Goal: Information Seeking & Learning: Learn about a topic

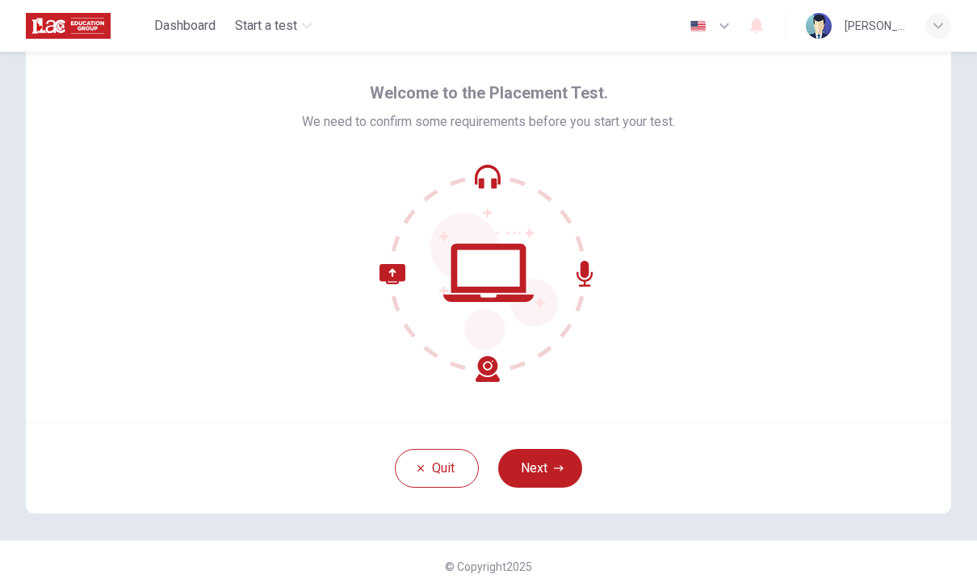
scroll to position [44, 0]
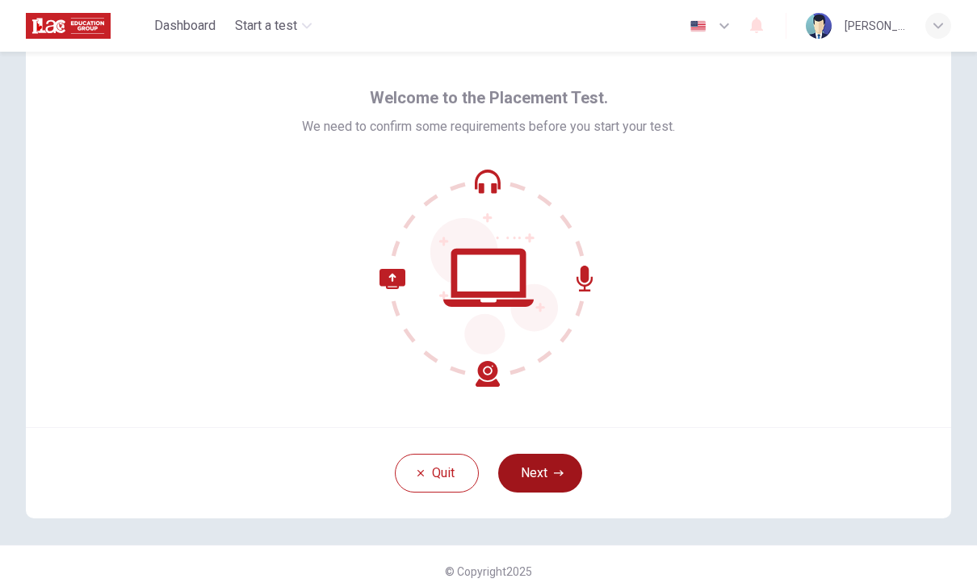
click at [543, 463] on button "Next" at bounding box center [540, 473] width 84 height 39
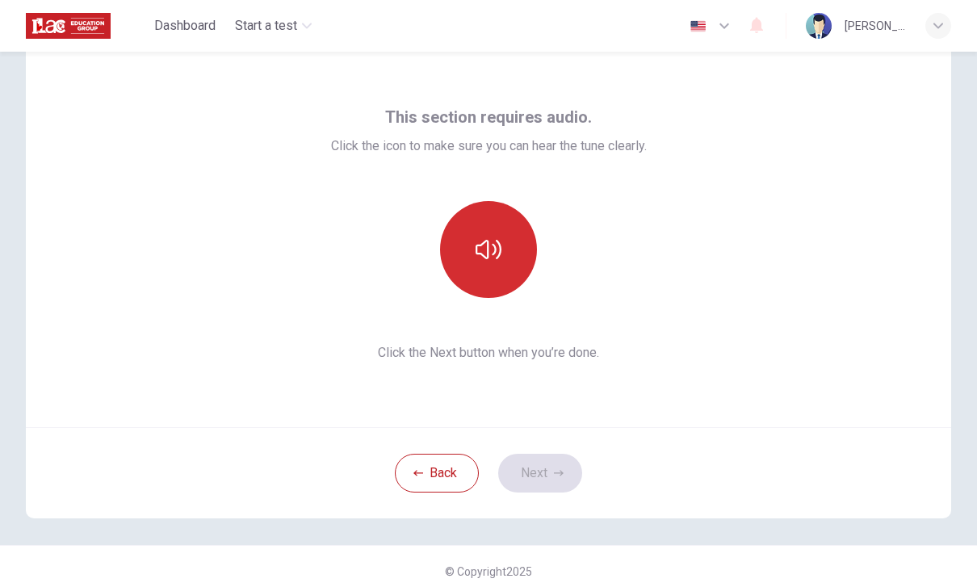
click at [498, 252] on icon "button" at bounding box center [488, 250] width 26 height 26
click at [491, 288] on button "button" at bounding box center [488, 249] width 97 height 97
click at [475, 220] on button "button" at bounding box center [488, 249] width 97 height 97
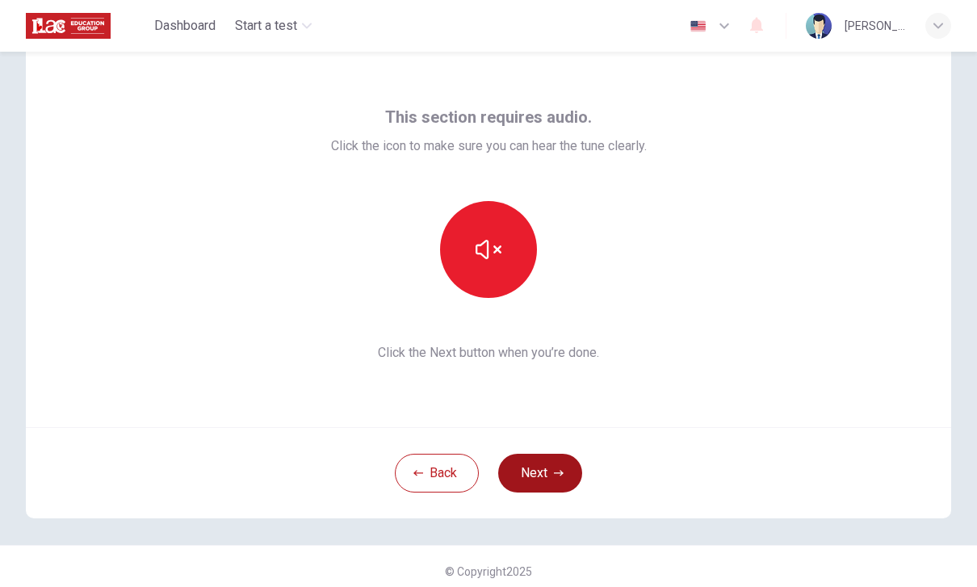
click at [575, 475] on button "Next" at bounding box center [540, 473] width 84 height 39
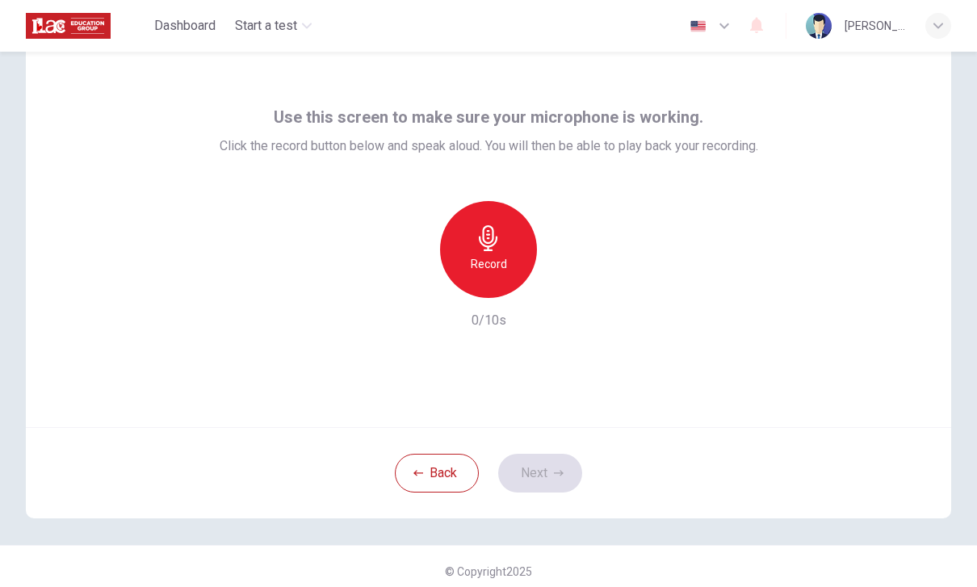
click at [482, 268] on h6 "Record" at bounding box center [489, 263] width 36 height 19
click at [555, 281] on icon "button" at bounding box center [563, 285] width 16 height 16
click at [558, 472] on icon "button" at bounding box center [559, 473] width 10 height 10
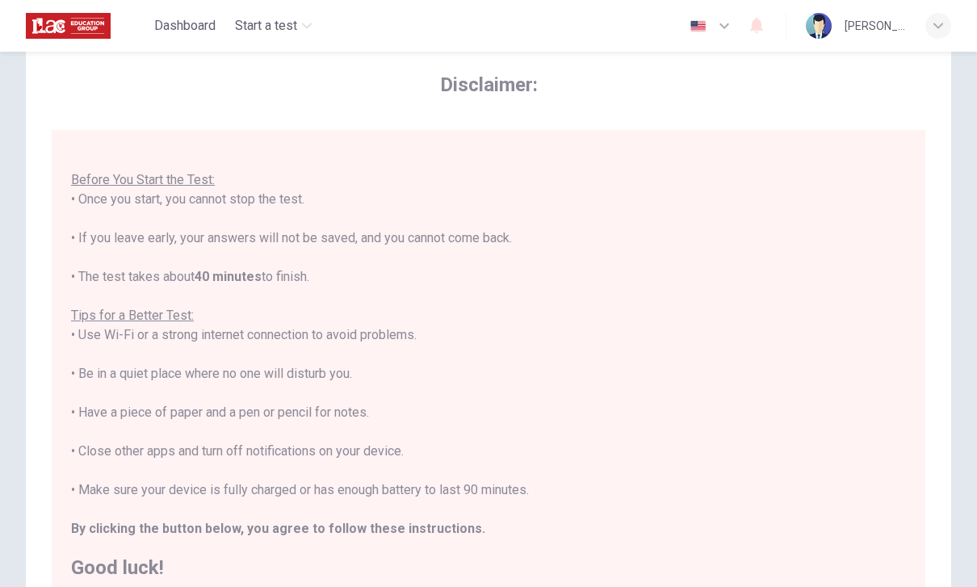
scroll to position [17, 0]
click at [435, 401] on div "You are about to start a Placement Test . Before You Start the Test: • Once you…" at bounding box center [488, 354] width 835 height 446
click at [435, 401] on div "You are about to start a Placement Test . Before You Start the Test: • Once you…" at bounding box center [488, 355] width 835 height 446
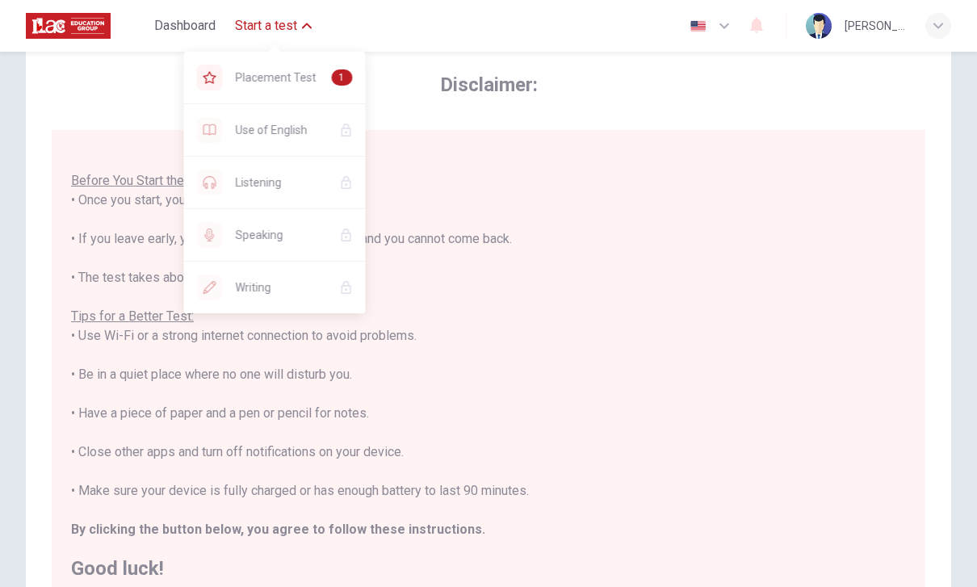
click at [305, 26] on icon "button" at bounding box center [307, 26] width 10 height 6
click at [303, 90] on div "Placement Test 1" at bounding box center [275, 78] width 182 height 52
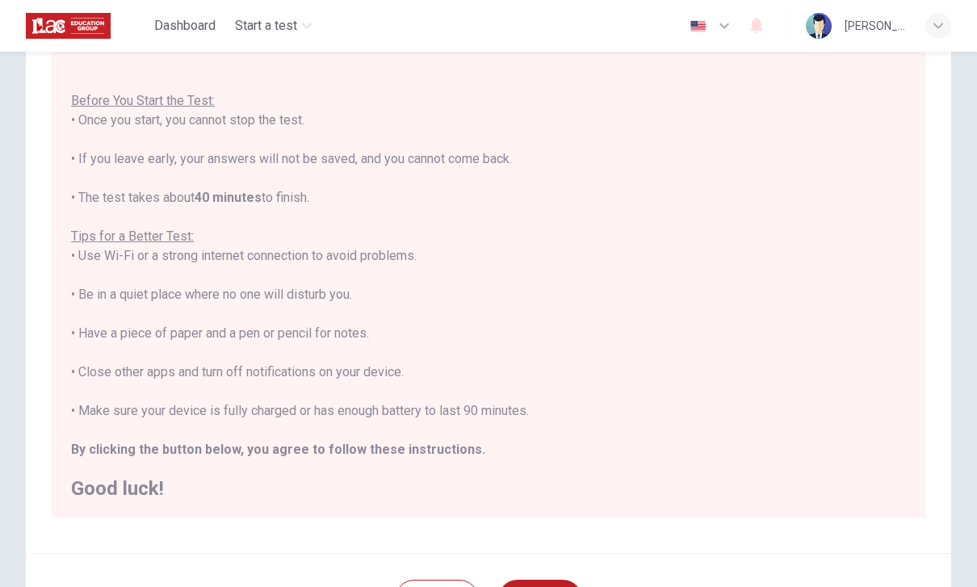
scroll to position [132, 0]
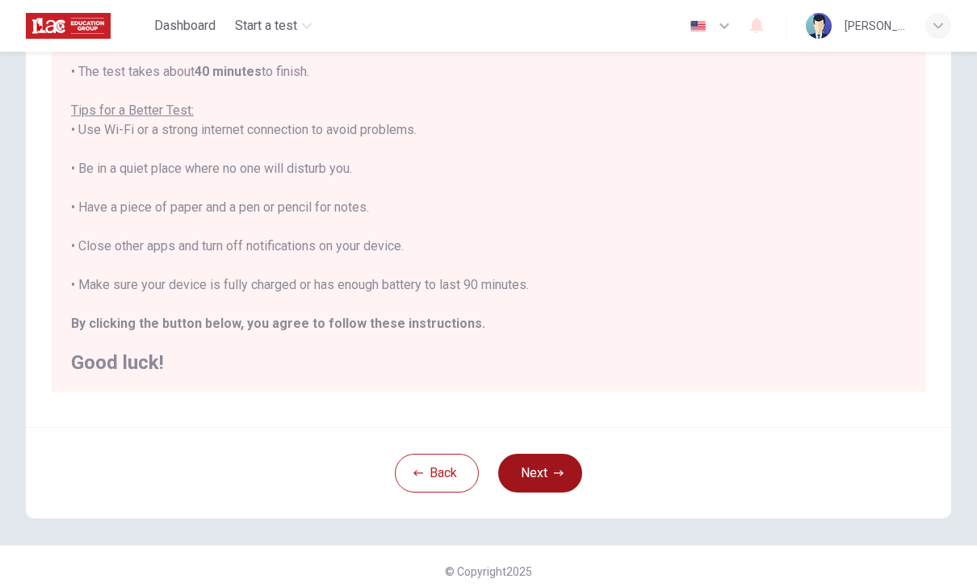
click at [550, 468] on button "Next" at bounding box center [540, 473] width 84 height 39
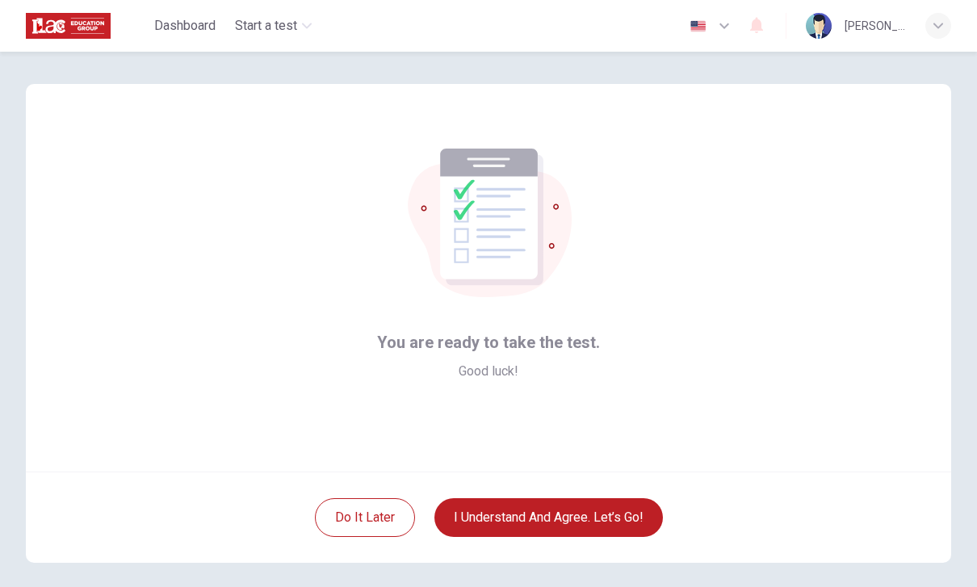
scroll to position [0, 0]
click at [569, 534] on button "I understand and agree. Let’s go!" at bounding box center [548, 517] width 228 height 39
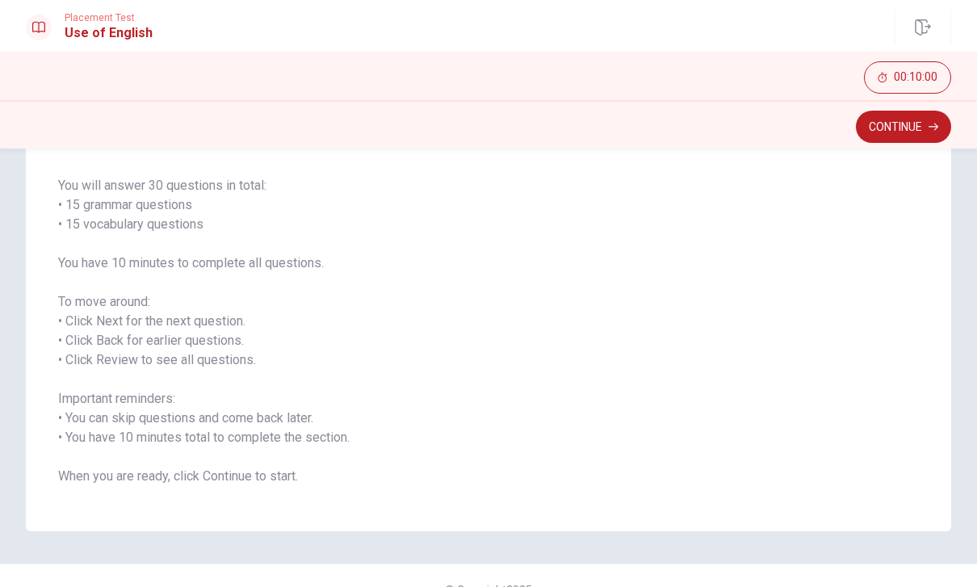
scroll to position [107, 0]
click at [241, 274] on span "You will answer 30 questions in total: • 15 grammar questions • 15 vocabulary q…" at bounding box center [488, 332] width 861 height 310
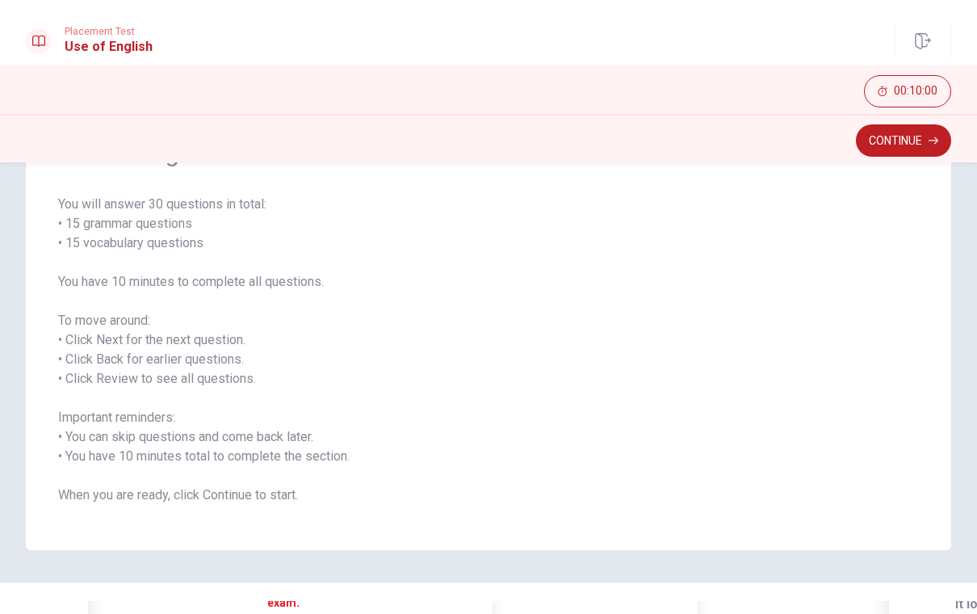
scroll to position [58, 0]
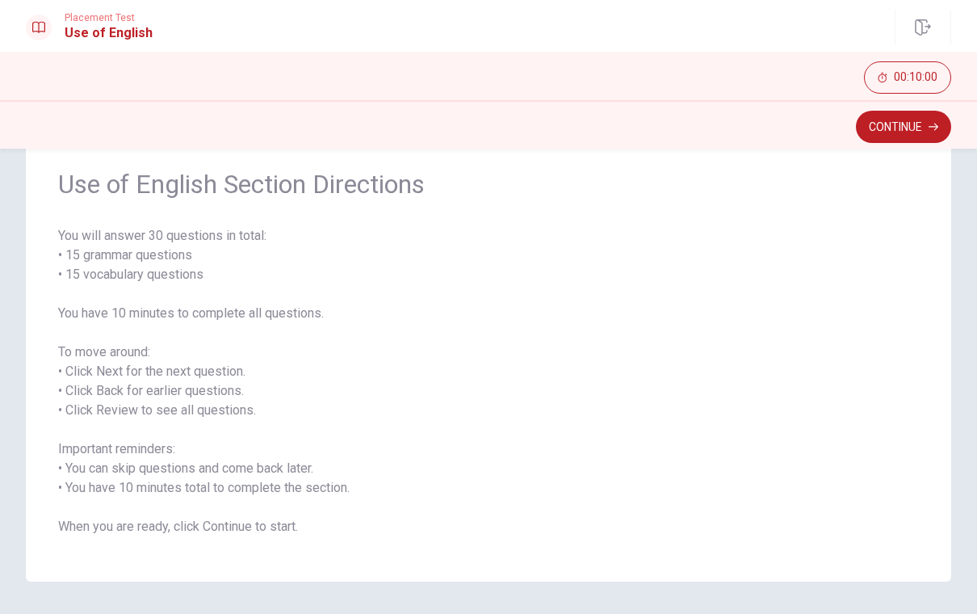
click at [724, 303] on span "You will answer 30 questions in total: • 15 grammar questions • 15 vocabulary q…" at bounding box center [488, 381] width 861 height 310
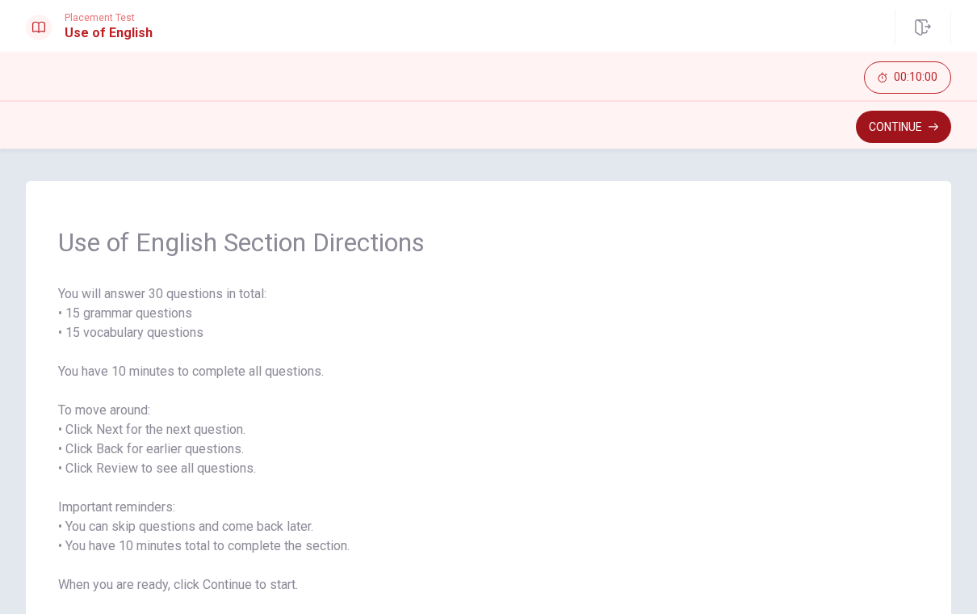
scroll to position [0, 0]
click at [900, 126] on button "Continue" at bounding box center [903, 127] width 95 height 32
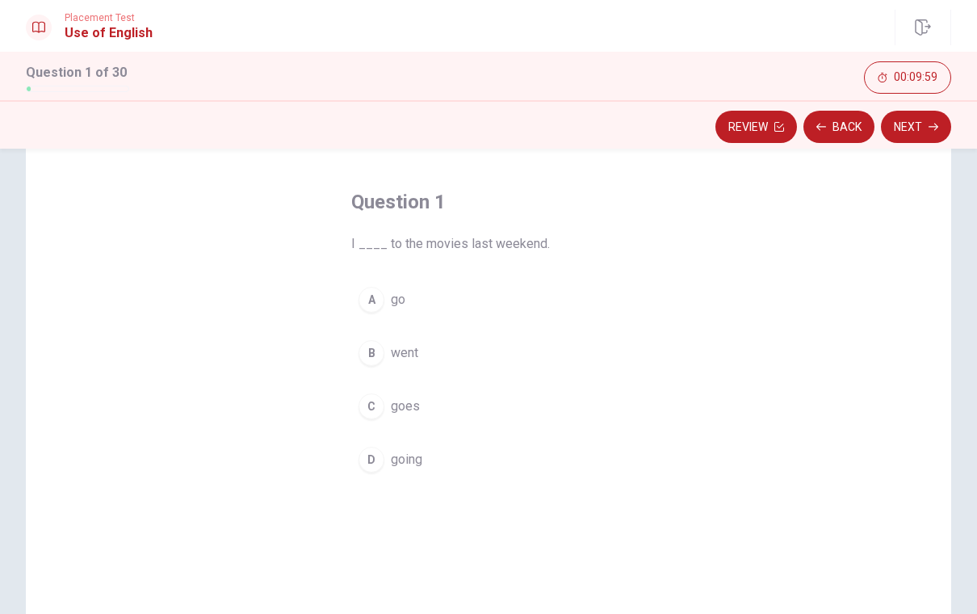
scroll to position [57, 0]
click at [396, 362] on span "went" at bounding box center [404, 354] width 27 height 19
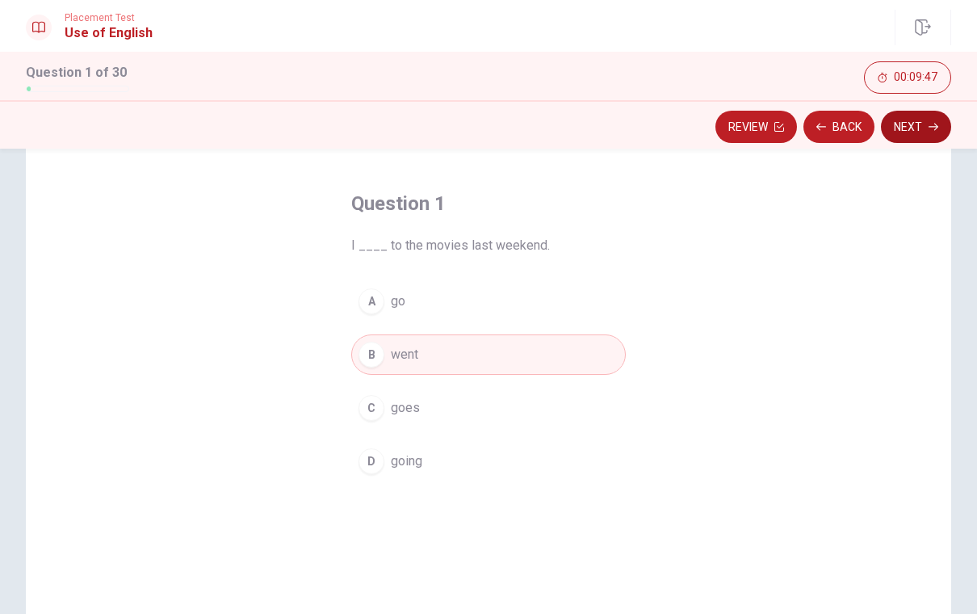
click at [899, 136] on button "Next" at bounding box center [916, 127] width 70 height 32
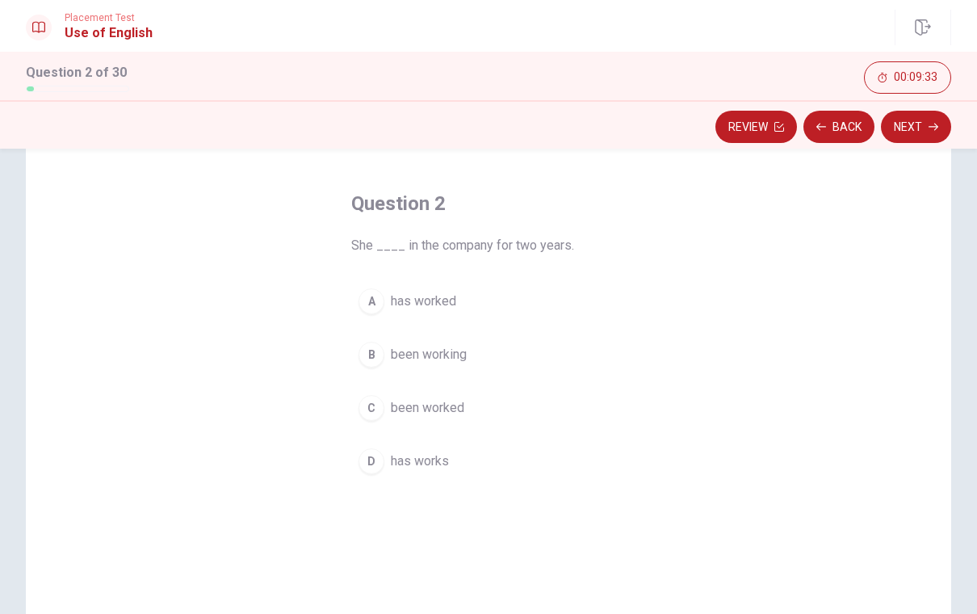
click at [375, 302] on div "A" at bounding box center [371, 301] width 26 height 26
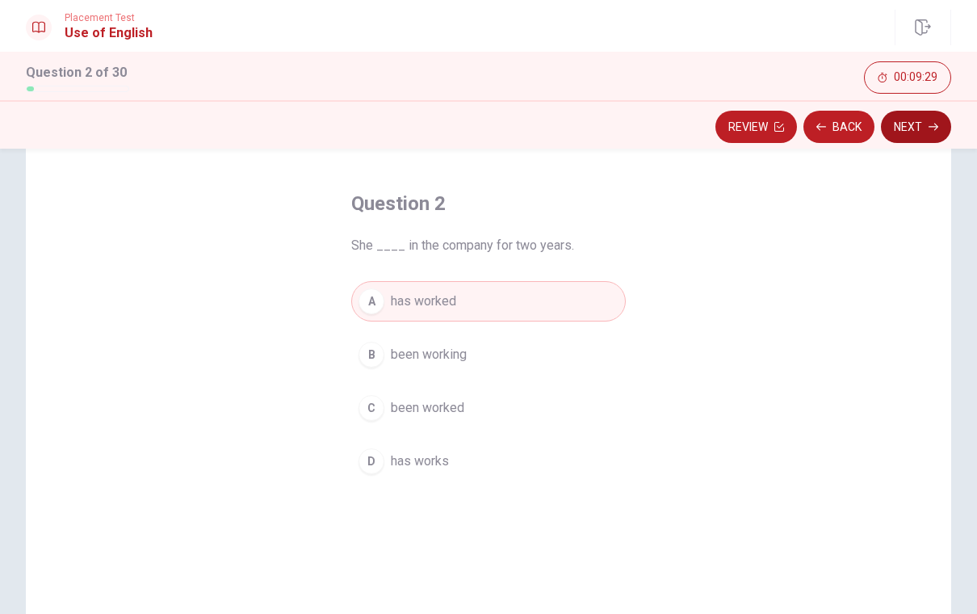
click at [903, 131] on button "Next" at bounding box center [916, 127] width 70 height 32
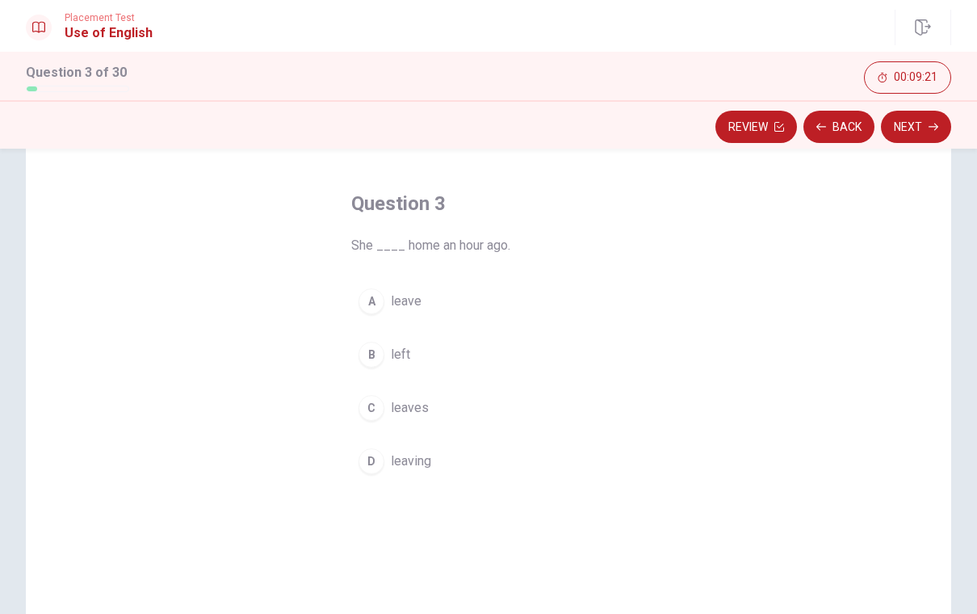
click at [365, 404] on div "C" at bounding box center [371, 408] width 26 height 26
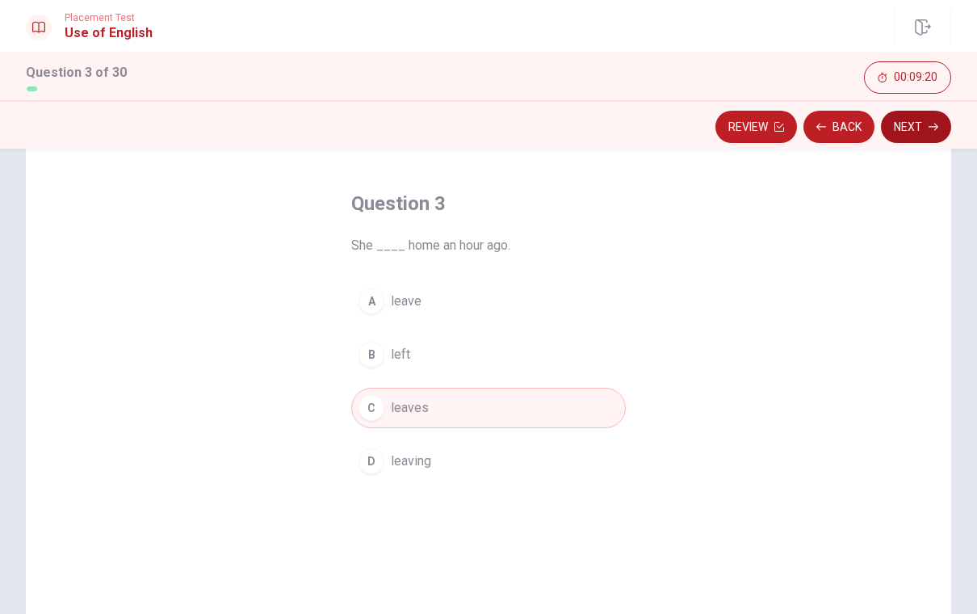
click at [897, 132] on button "Next" at bounding box center [916, 127] width 70 height 32
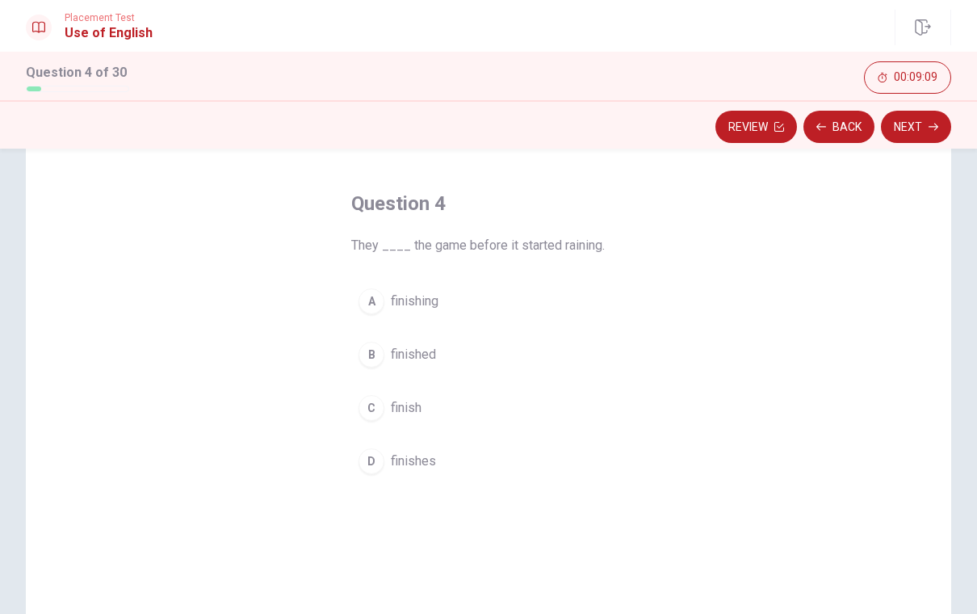
click at [405, 352] on span "finished" at bounding box center [413, 354] width 45 height 19
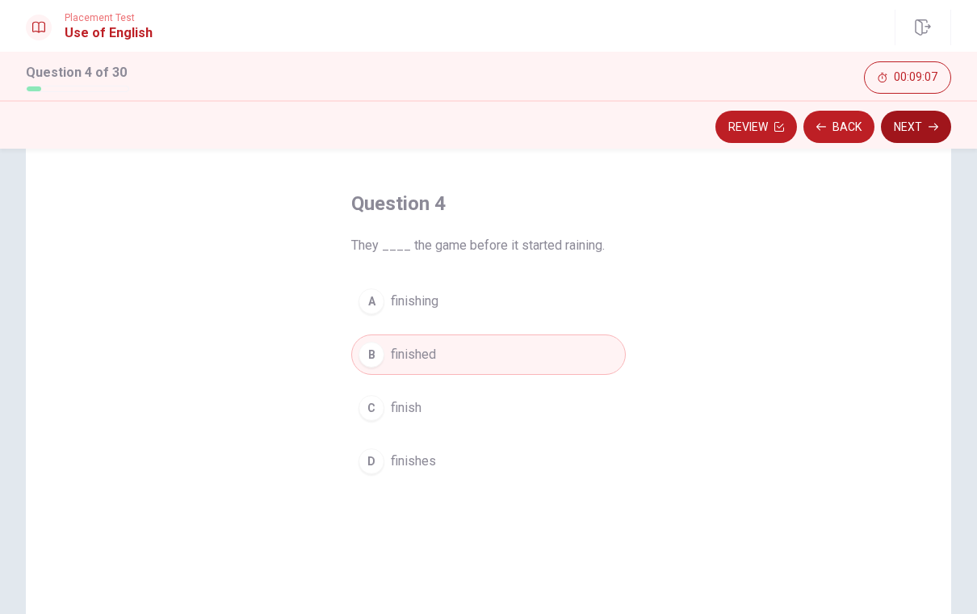
click at [905, 134] on button "Next" at bounding box center [916, 127] width 70 height 32
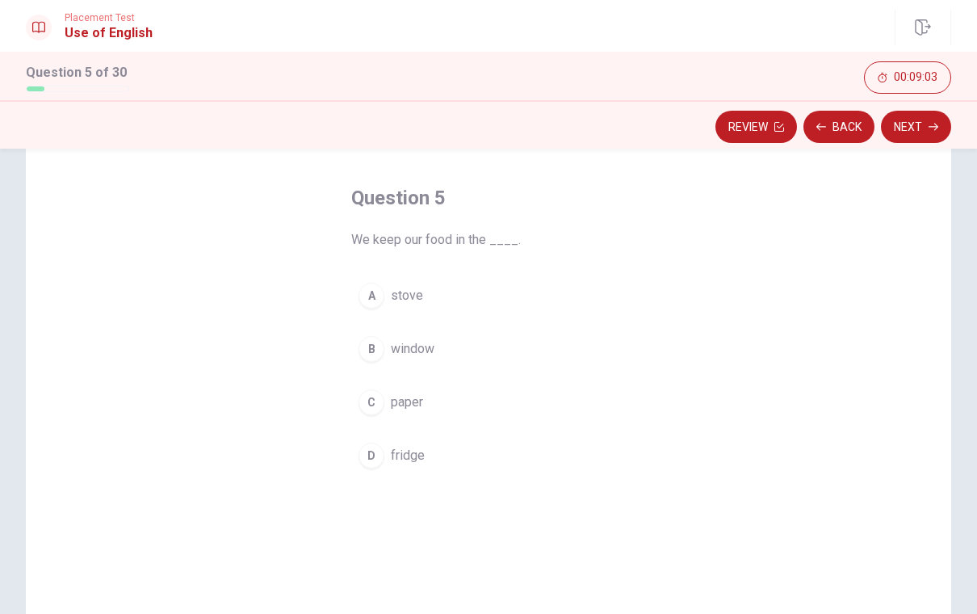
scroll to position [48, 0]
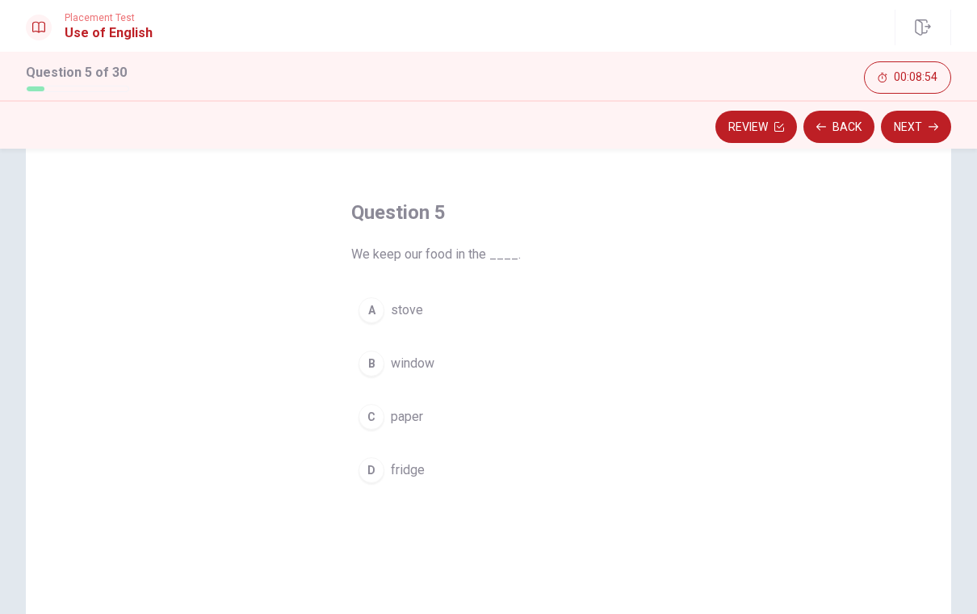
click at [375, 471] on div "D" at bounding box center [371, 470] width 26 height 26
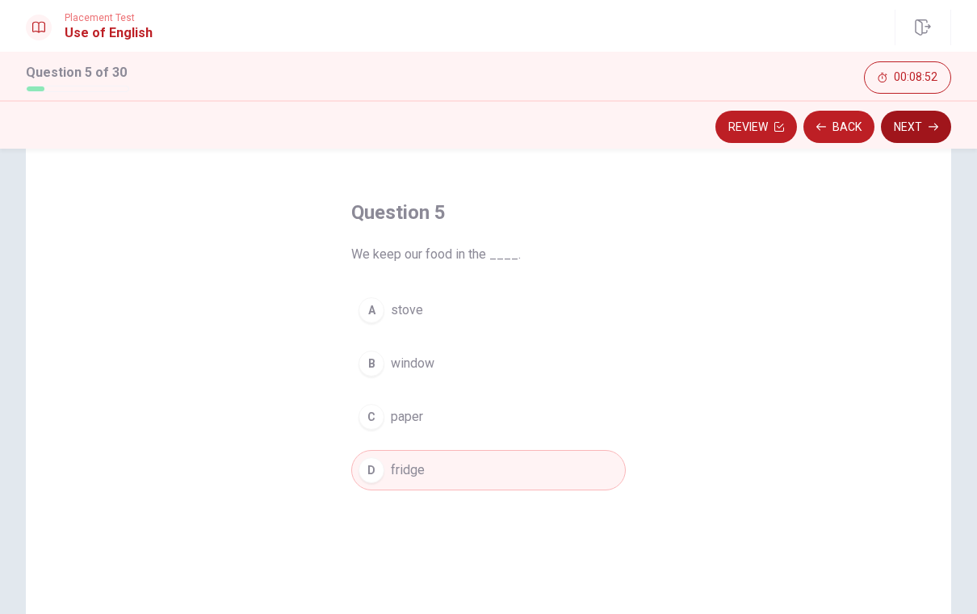
click at [919, 129] on button "Next" at bounding box center [916, 127] width 70 height 32
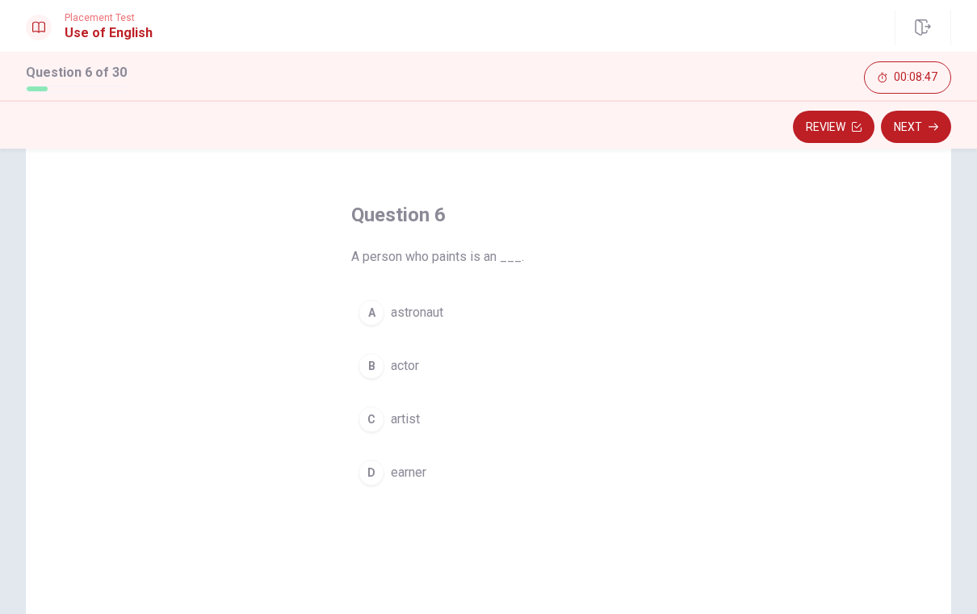
scroll to position [39, 0]
click at [373, 427] on div "C" at bounding box center [371, 426] width 26 height 26
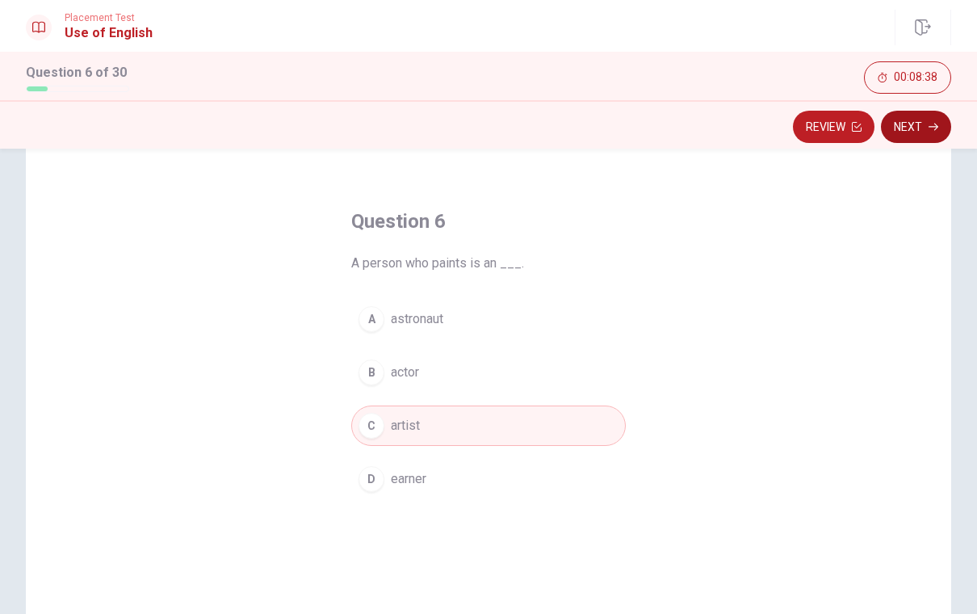
click at [932, 131] on icon "button" at bounding box center [933, 127] width 10 height 10
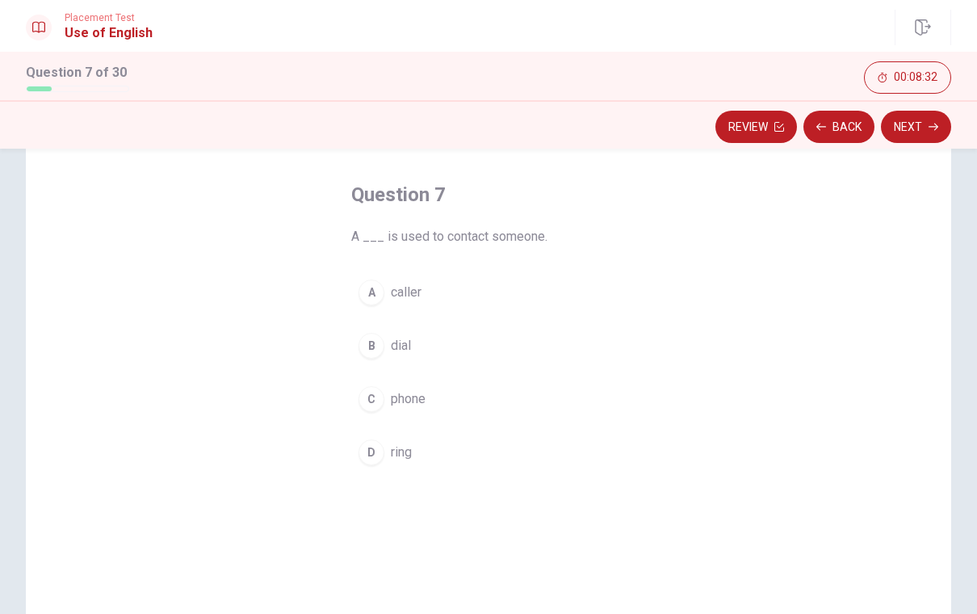
scroll to position [65, 0]
click at [377, 407] on div "C" at bounding box center [371, 399] width 26 height 26
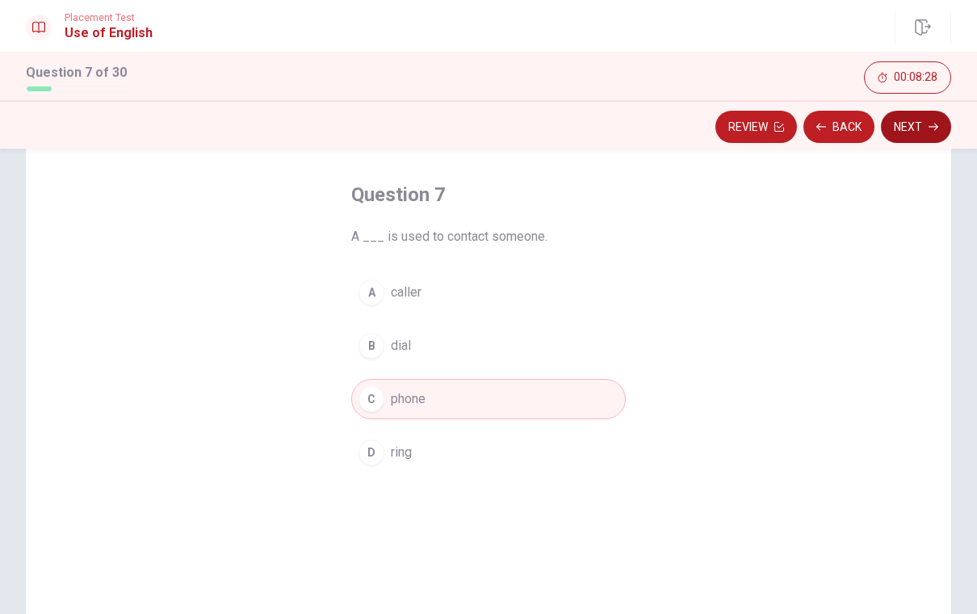
click at [911, 125] on button "Next" at bounding box center [916, 127] width 70 height 32
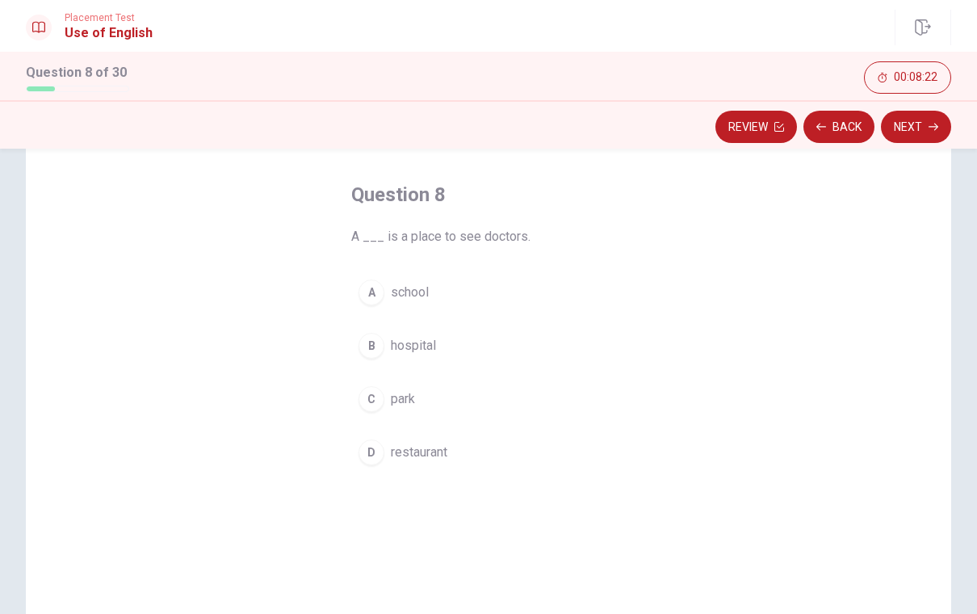
click at [367, 351] on div "B" at bounding box center [371, 346] width 26 height 26
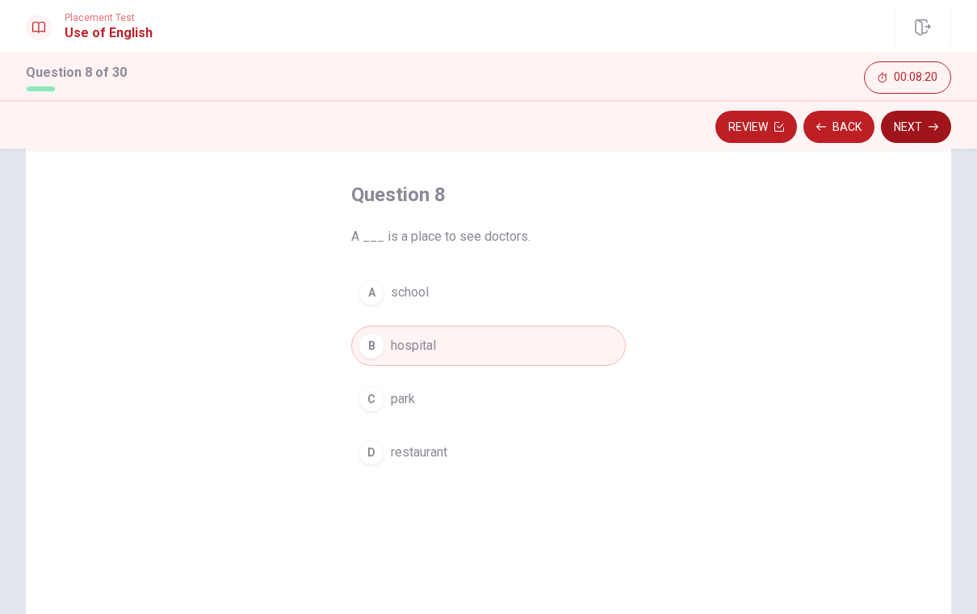
click at [922, 134] on button "Next" at bounding box center [916, 127] width 70 height 32
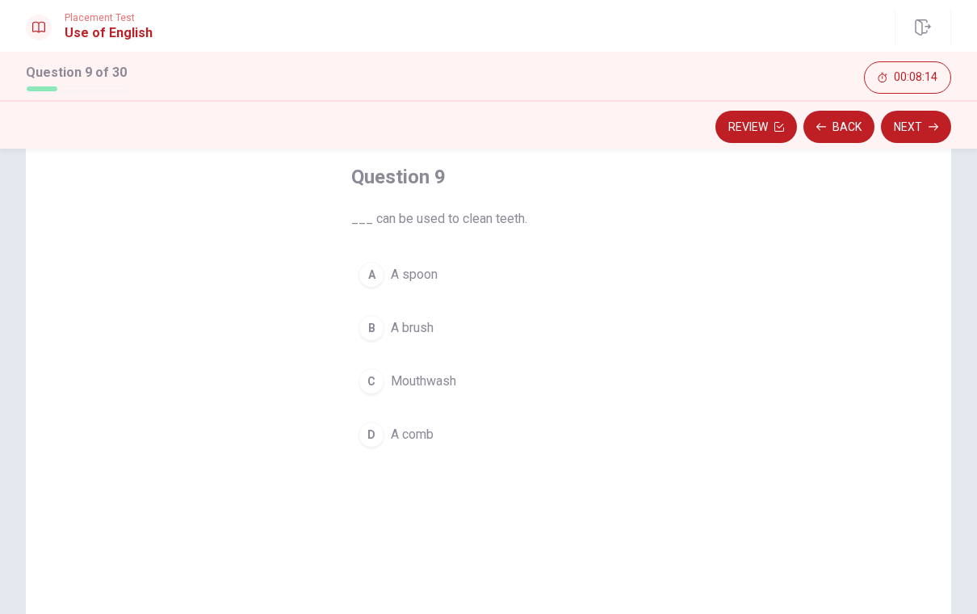
scroll to position [121, 0]
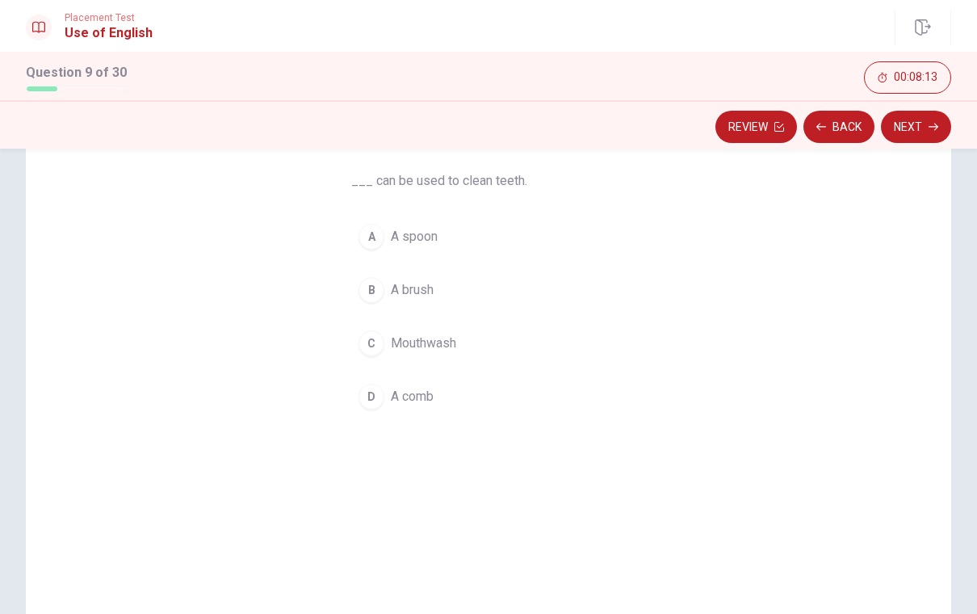
click at [411, 293] on span "A brush" at bounding box center [412, 289] width 43 height 19
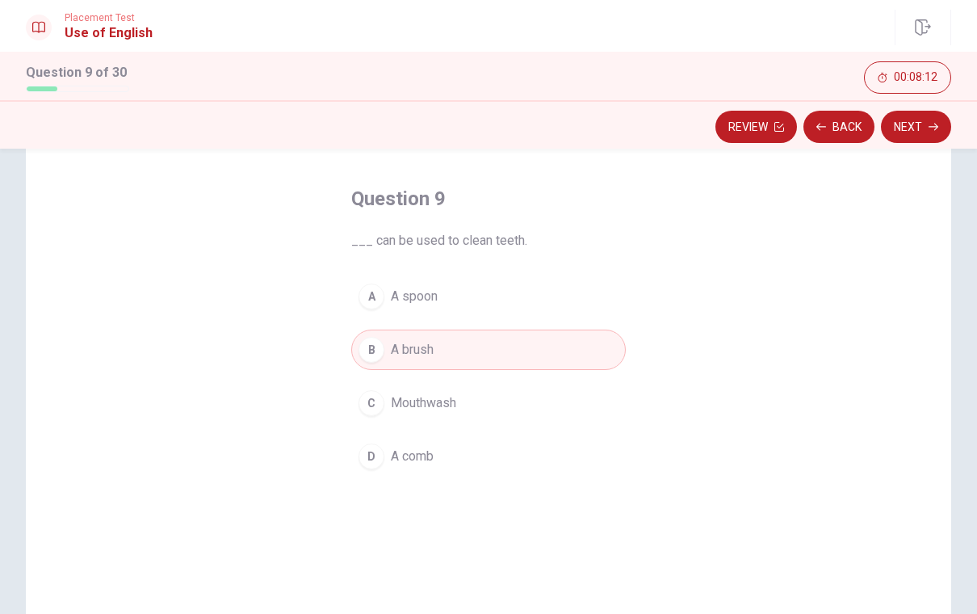
scroll to position [60, 0]
click at [902, 119] on button "Next" at bounding box center [916, 127] width 70 height 32
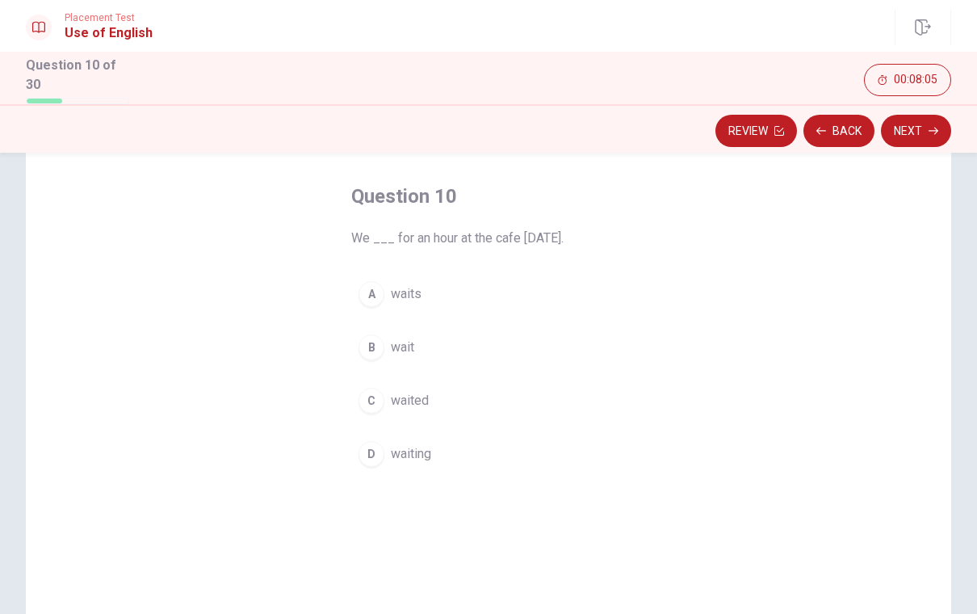
scroll to position [69, 0]
click at [395, 398] on span "waited" at bounding box center [410, 398] width 38 height 19
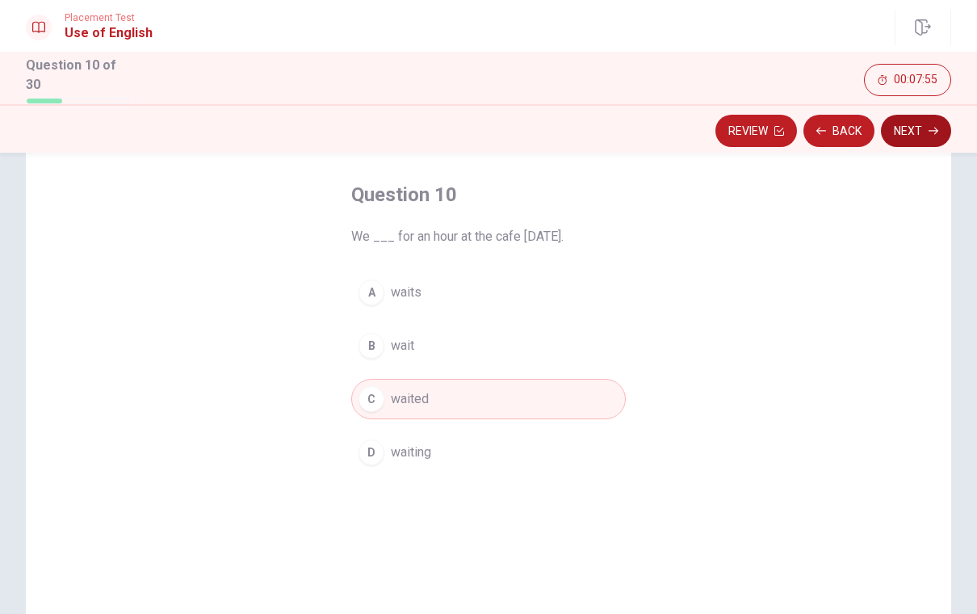
click at [900, 135] on button "Next" at bounding box center [916, 131] width 70 height 32
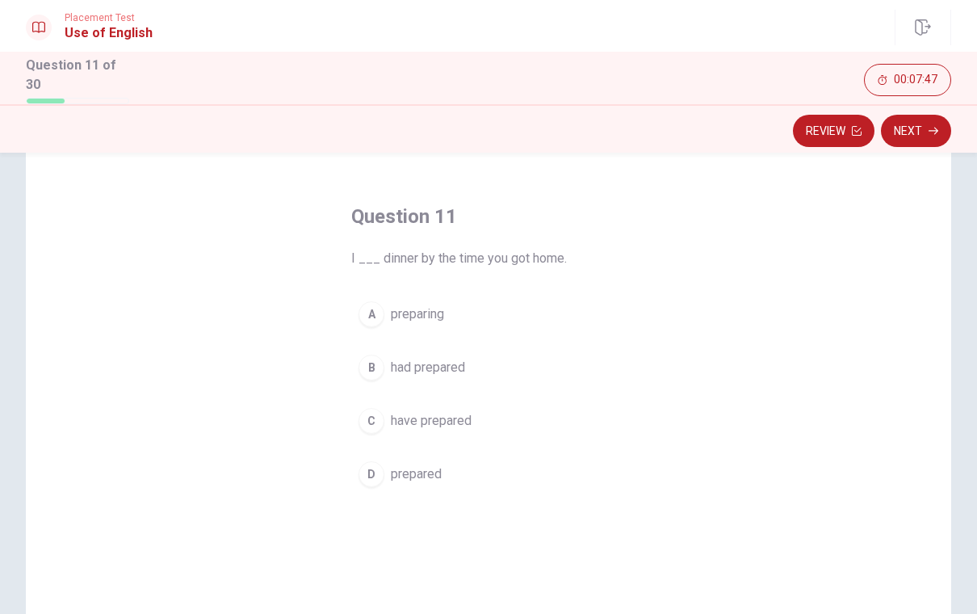
scroll to position [57, 0]
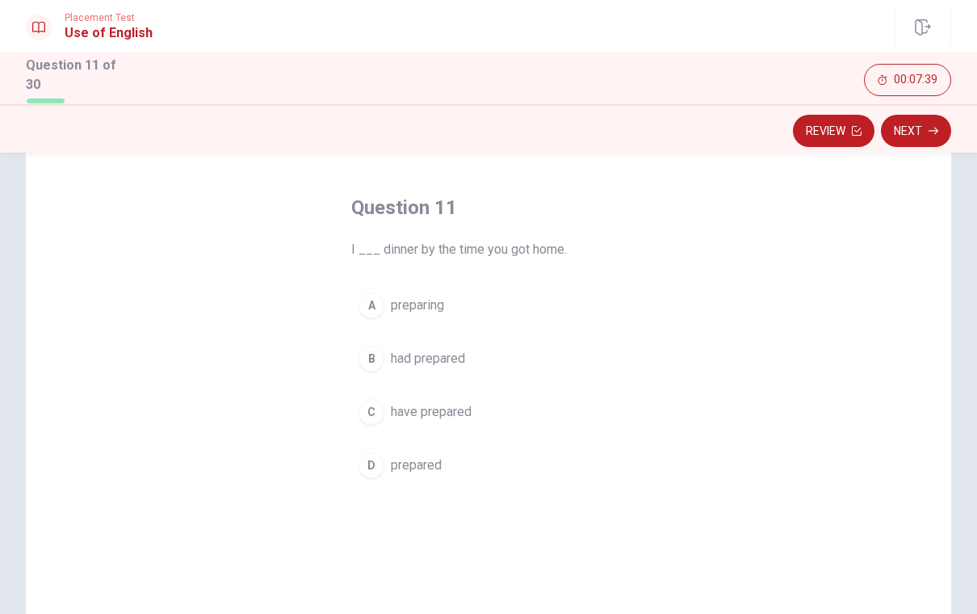
click at [513, 245] on span "I ___ dinner by the time you got home." at bounding box center [488, 249] width 274 height 19
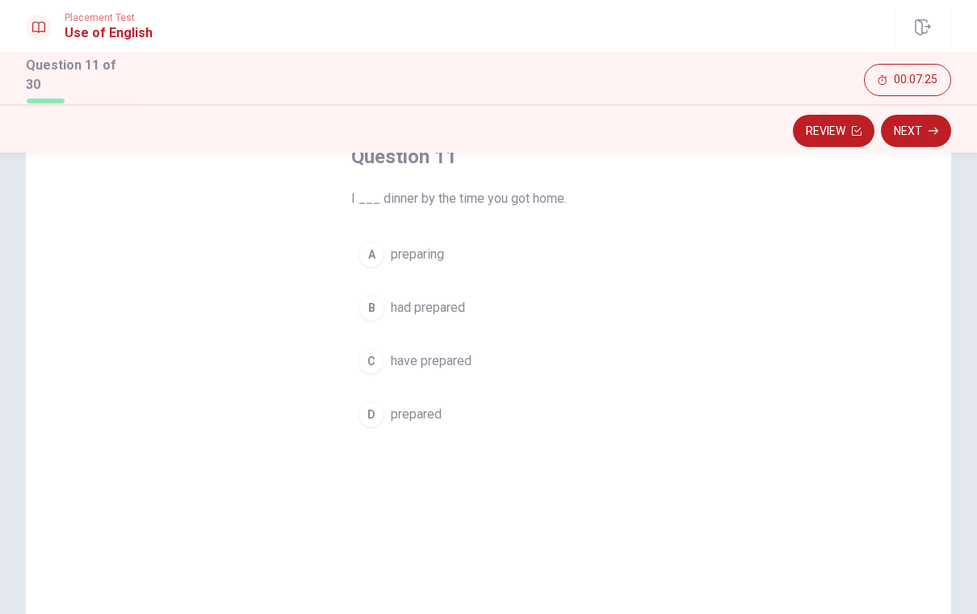
scroll to position [109, 0]
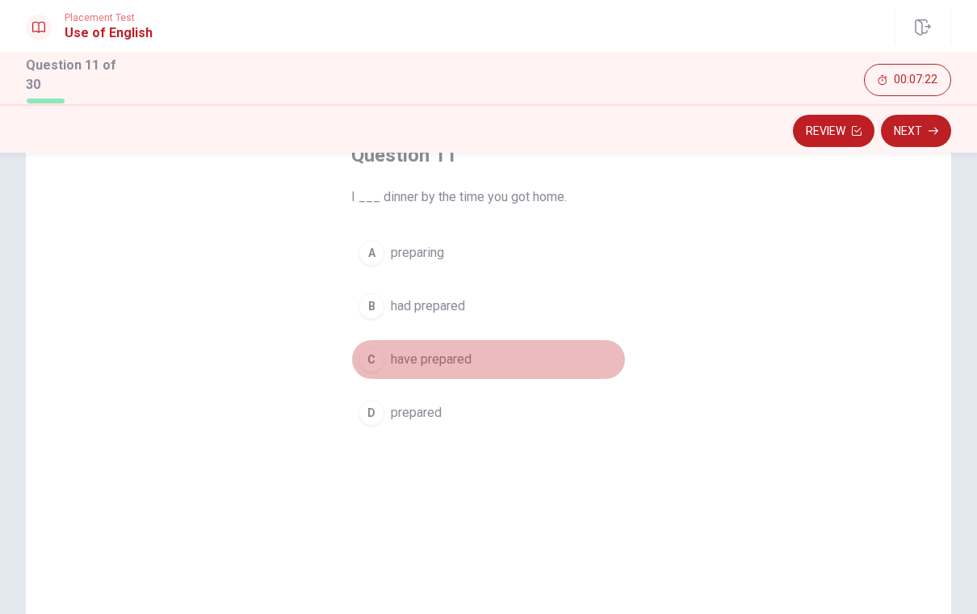
click at [411, 359] on span "have prepared" at bounding box center [431, 359] width 81 height 19
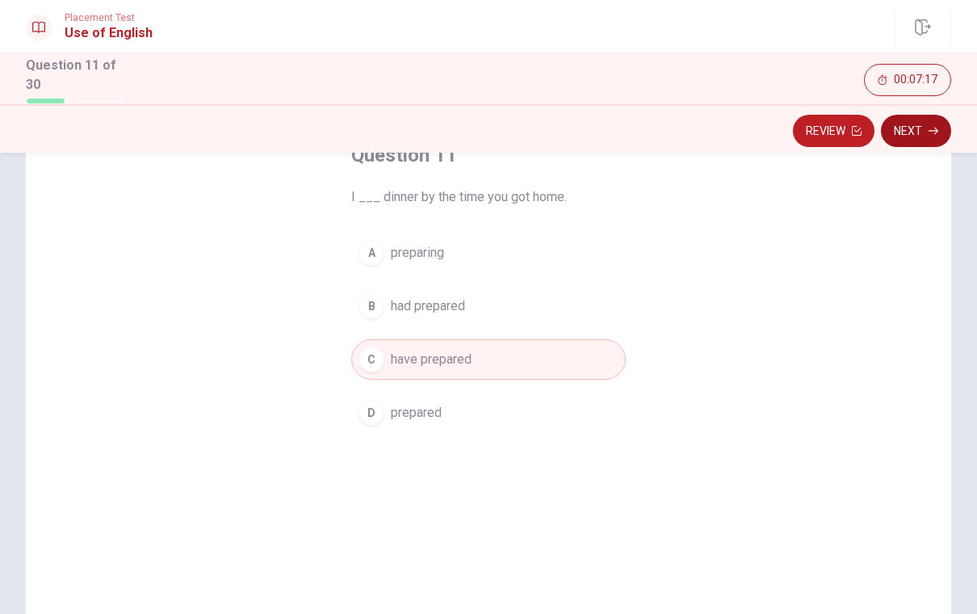
click at [915, 134] on button "Next" at bounding box center [916, 131] width 70 height 32
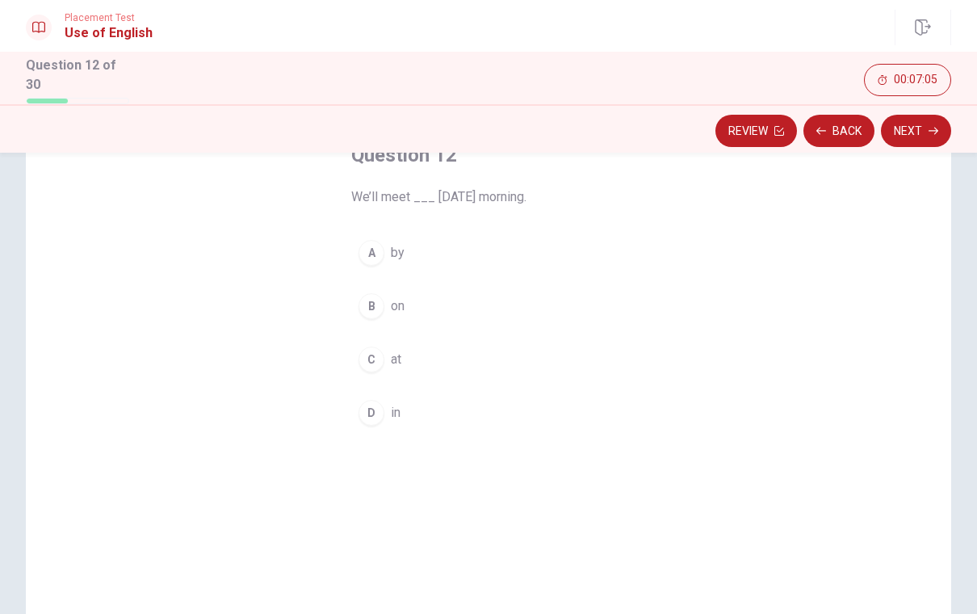
click at [377, 303] on div "B" at bounding box center [371, 306] width 26 height 26
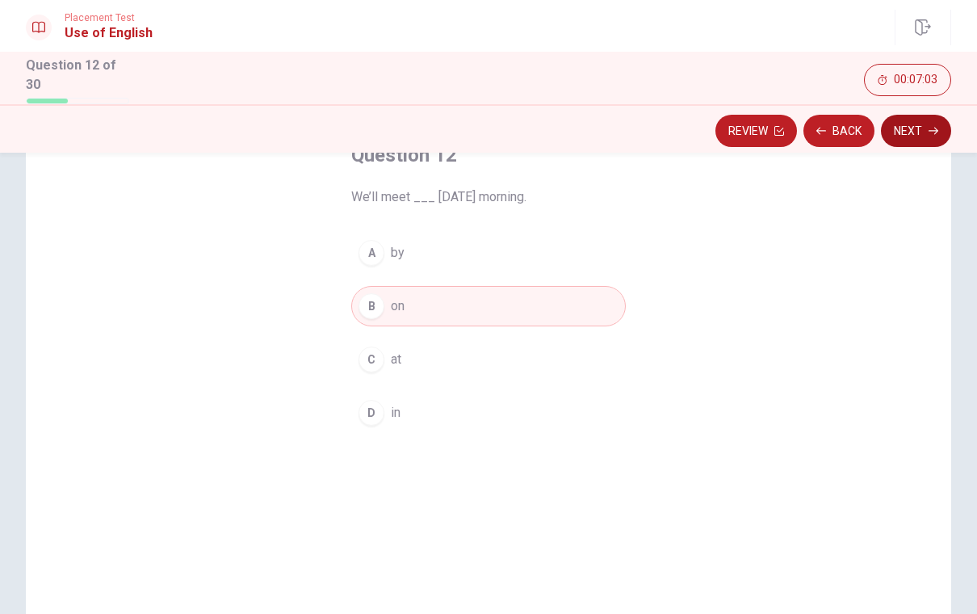
click at [900, 136] on button "Next" at bounding box center [916, 131] width 70 height 32
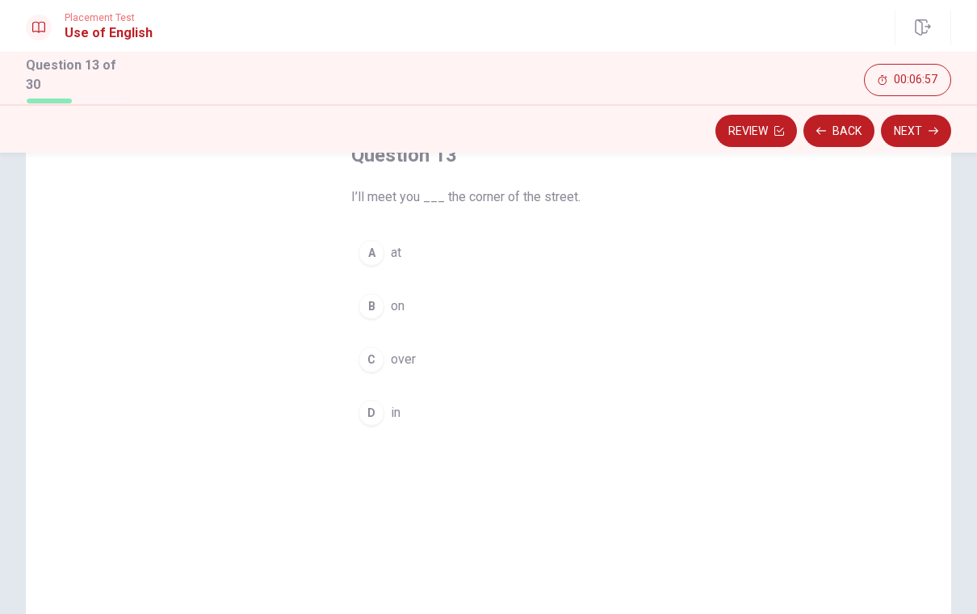
click at [376, 249] on div "A" at bounding box center [371, 253] width 26 height 26
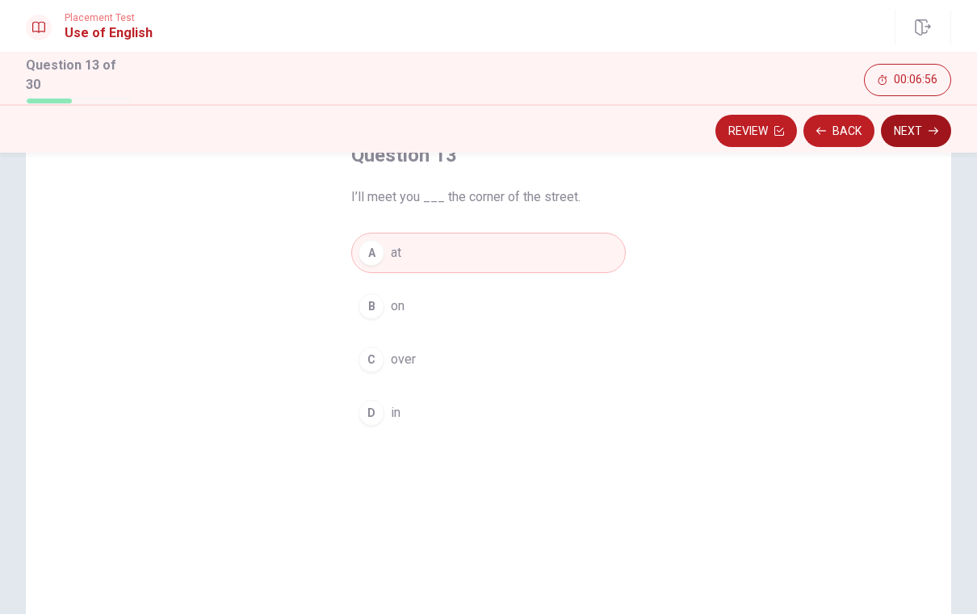
click at [903, 125] on button "Next" at bounding box center [916, 131] width 70 height 32
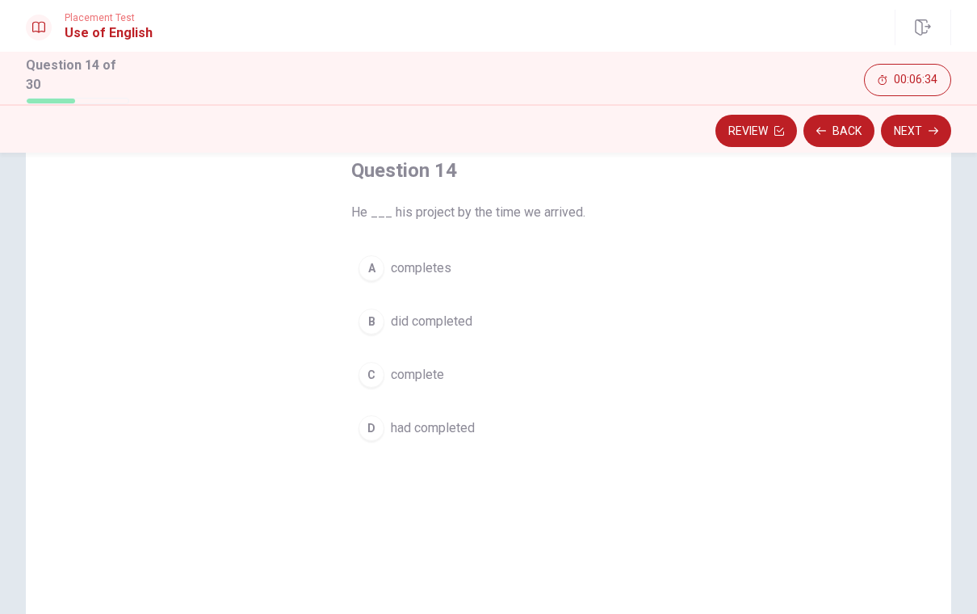
scroll to position [86, 0]
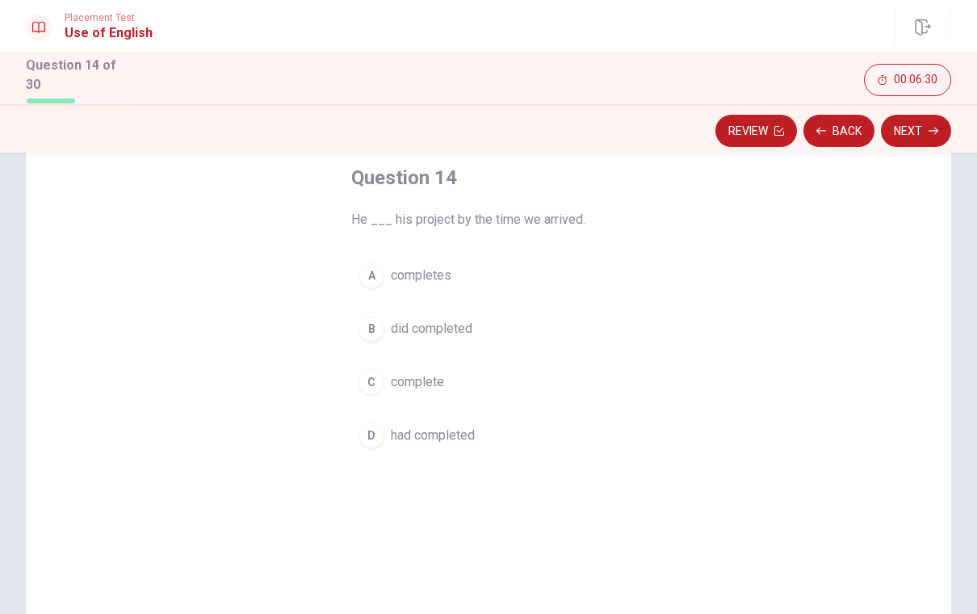
click at [401, 275] on span "completes" at bounding box center [421, 275] width 61 height 19
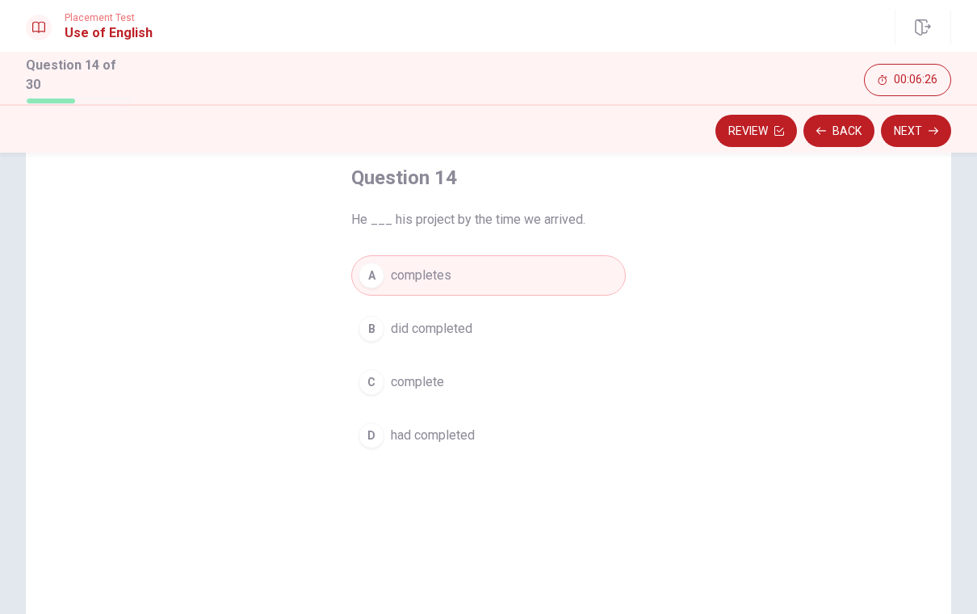
click at [436, 437] on span "had completed" at bounding box center [433, 434] width 84 height 19
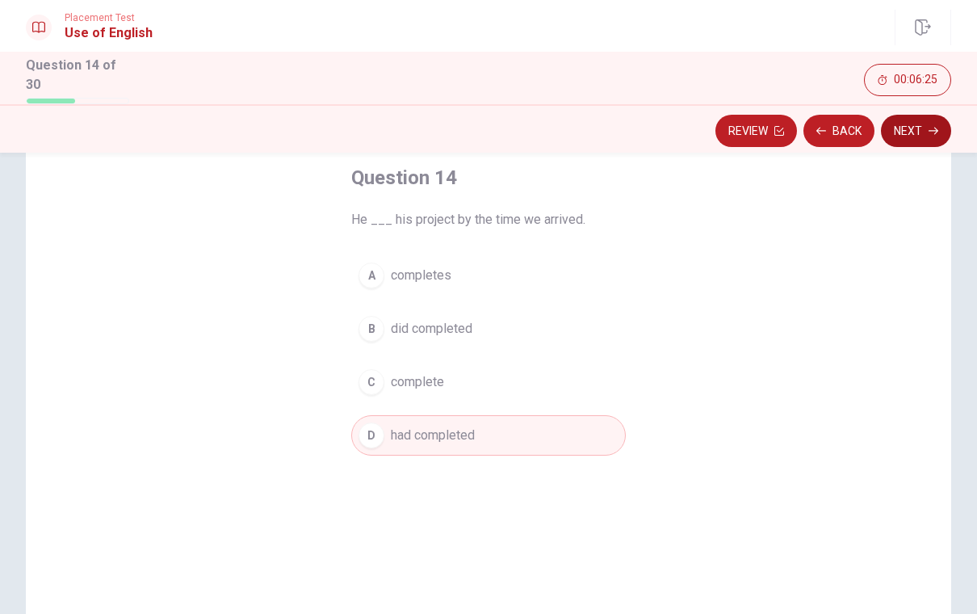
click at [901, 129] on button "Next" at bounding box center [916, 131] width 70 height 32
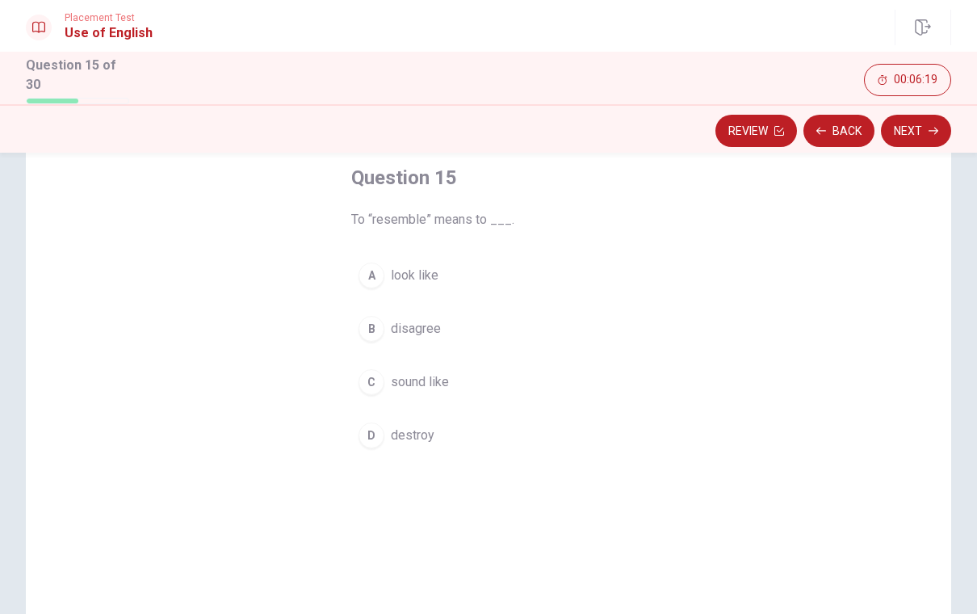
click at [553, 295] on div "A look like B disagree C sound like D destroy" at bounding box center [488, 355] width 274 height 200
click at [404, 279] on span "look like" at bounding box center [415, 278] width 48 height 19
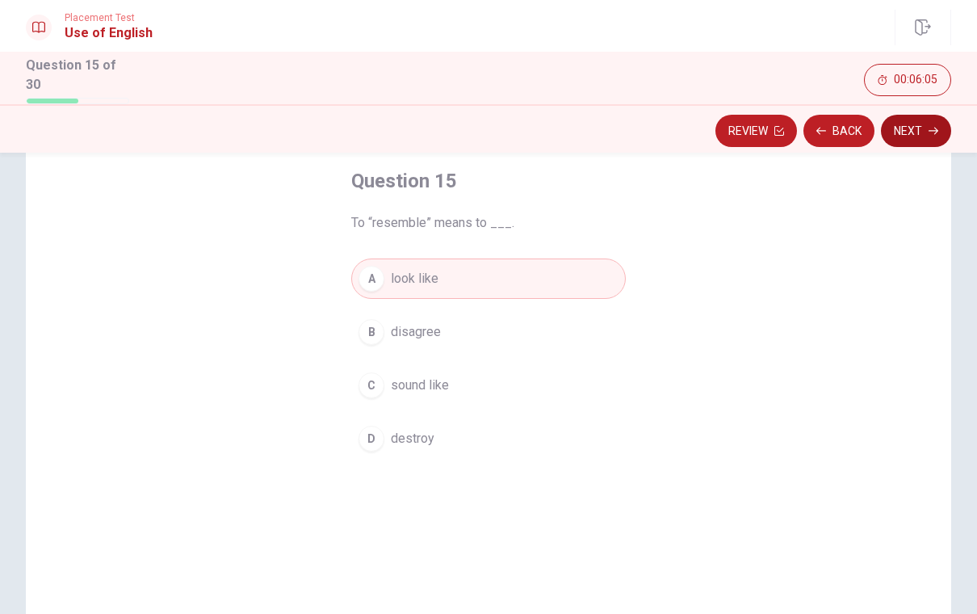
click at [929, 126] on icon "button" at bounding box center [933, 131] width 10 height 10
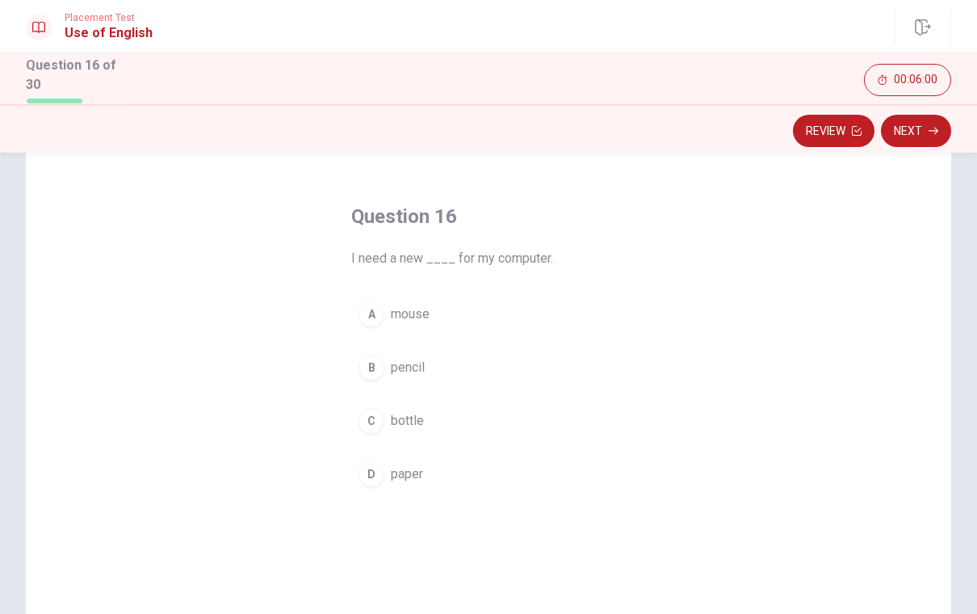
scroll to position [48, 0]
click at [407, 319] on button "A mouse" at bounding box center [488, 313] width 274 height 40
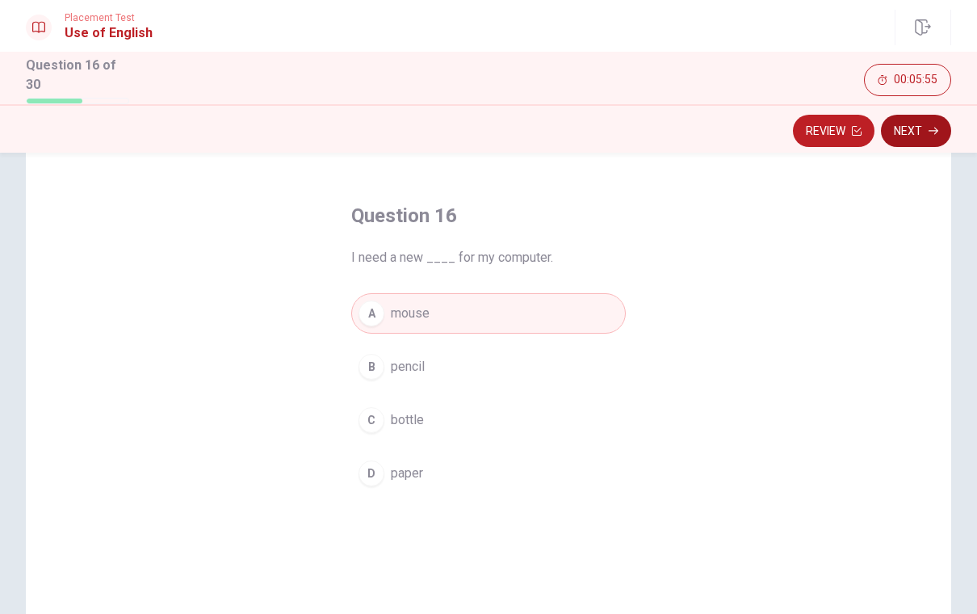
click at [915, 128] on button "Next" at bounding box center [916, 131] width 70 height 32
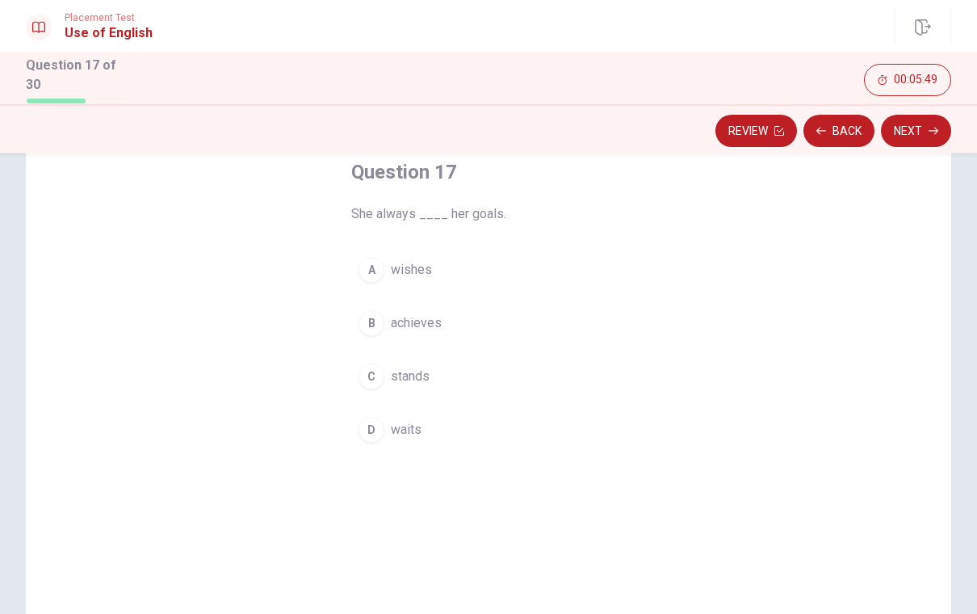
scroll to position [94, 0]
click at [371, 336] on button "B achieves" at bounding box center [488, 321] width 274 height 40
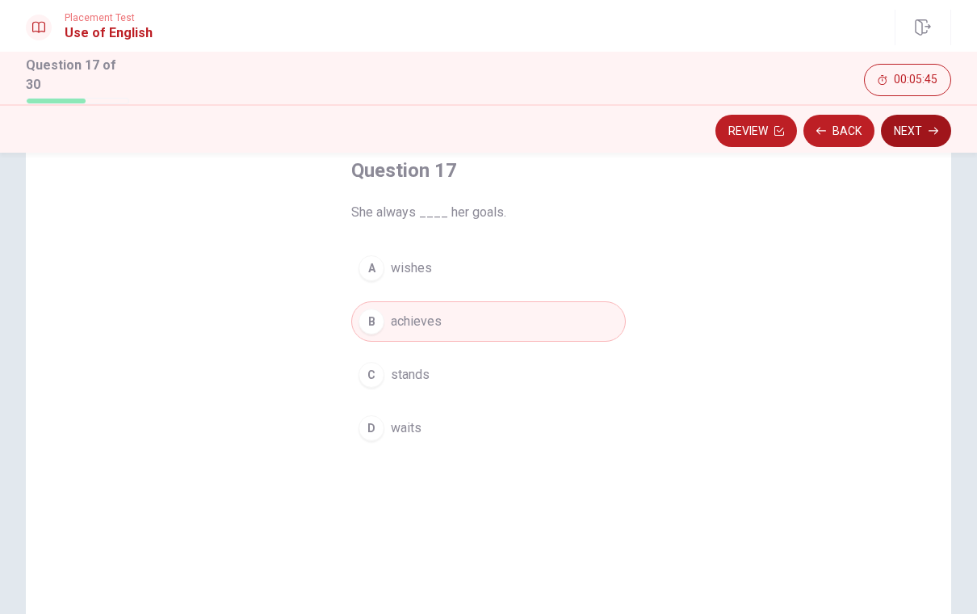
click at [900, 124] on button "Next" at bounding box center [916, 131] width 70 height 32
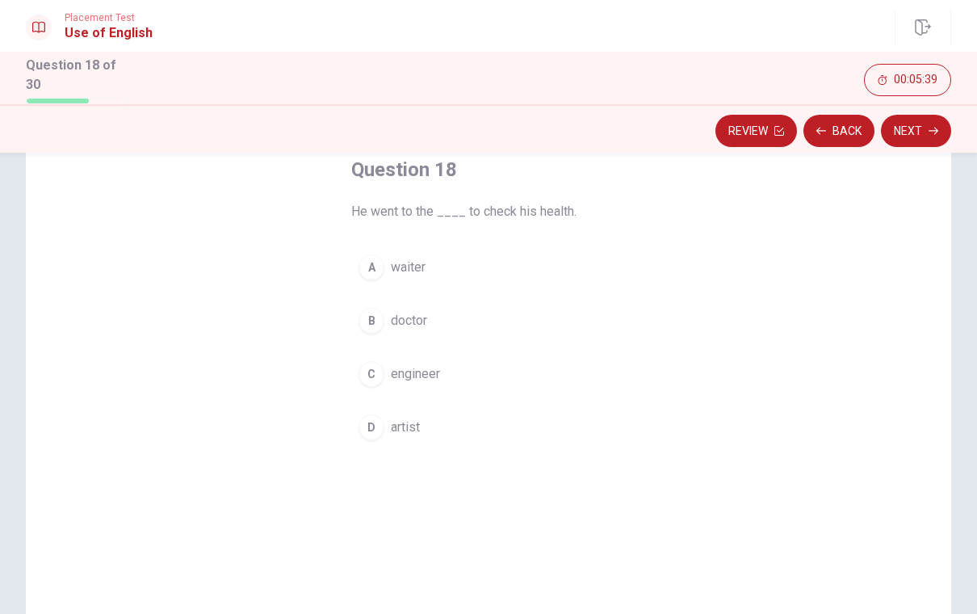
scroll to position [95, 0]
click at [365, 317] on div "B" at bounding box center [371, 320] width 26 height 26
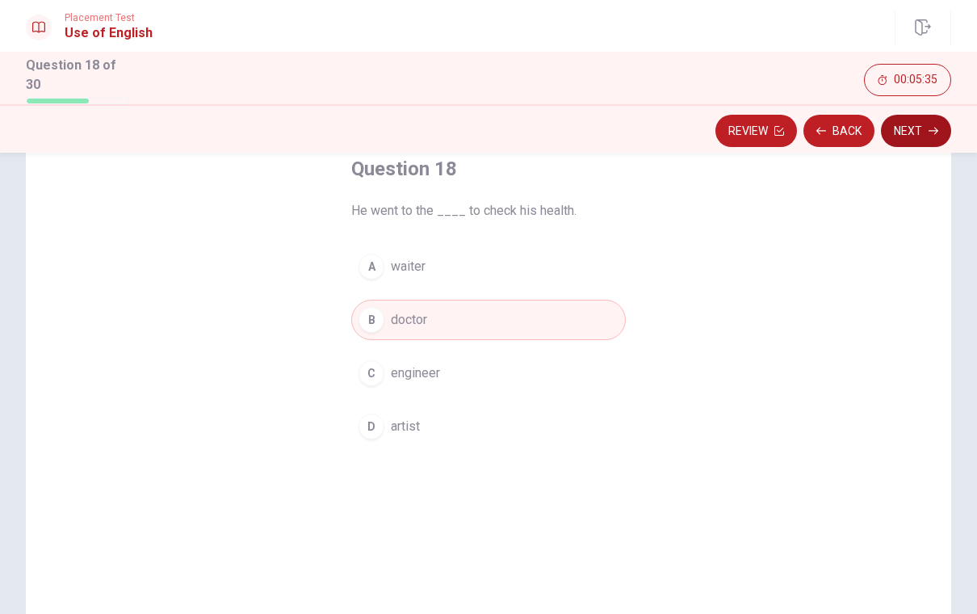
click at [910, 130] on button "Next" at bounding box center [916, 131] width 70 height 32
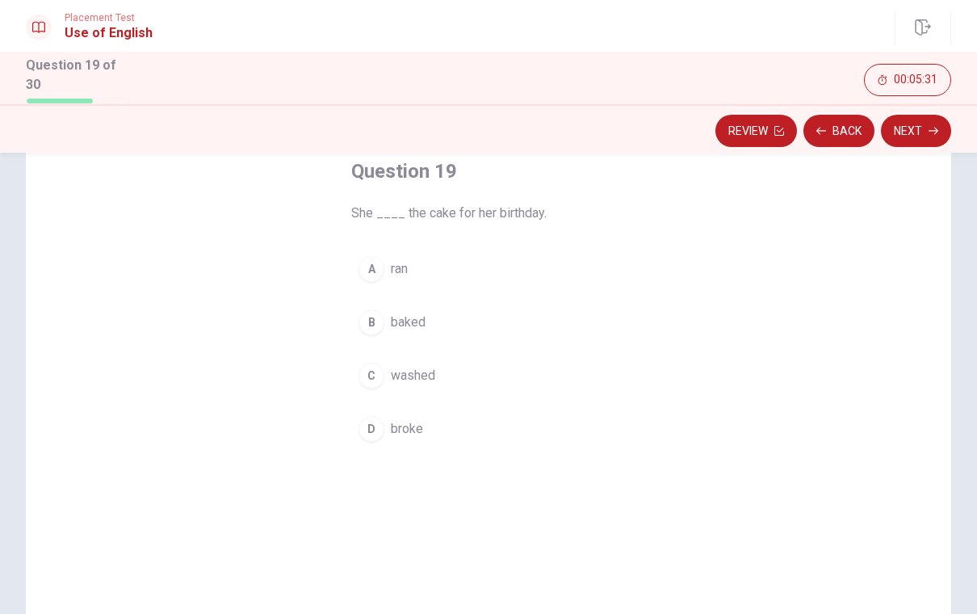
scroll to position [92, 0]
click at [383, 320] on div "B" at bounding box center [371, 323] width 26 height 26
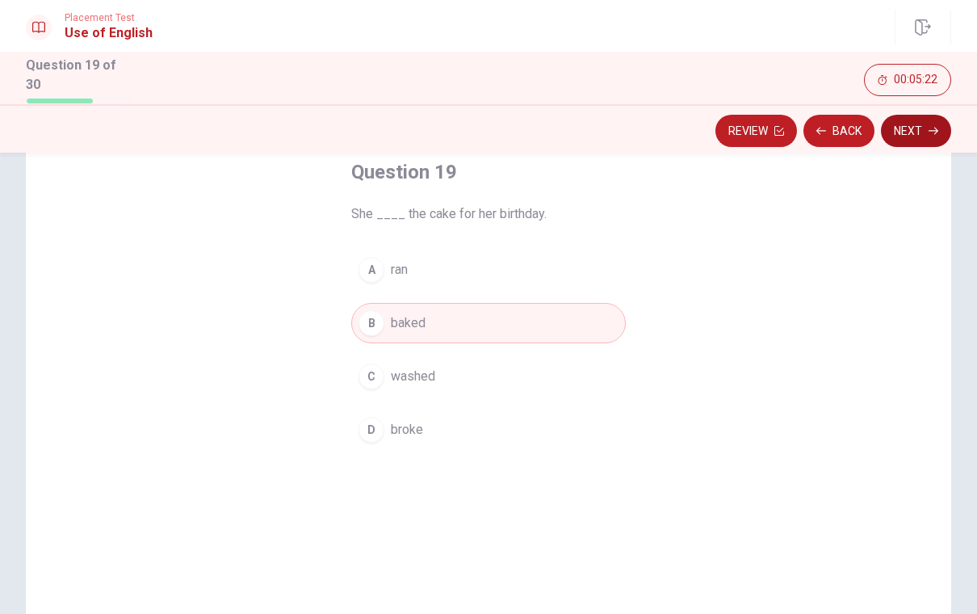
click at [907, 130] on button "Next" at bounding box center [916, 131] width 70 height 32
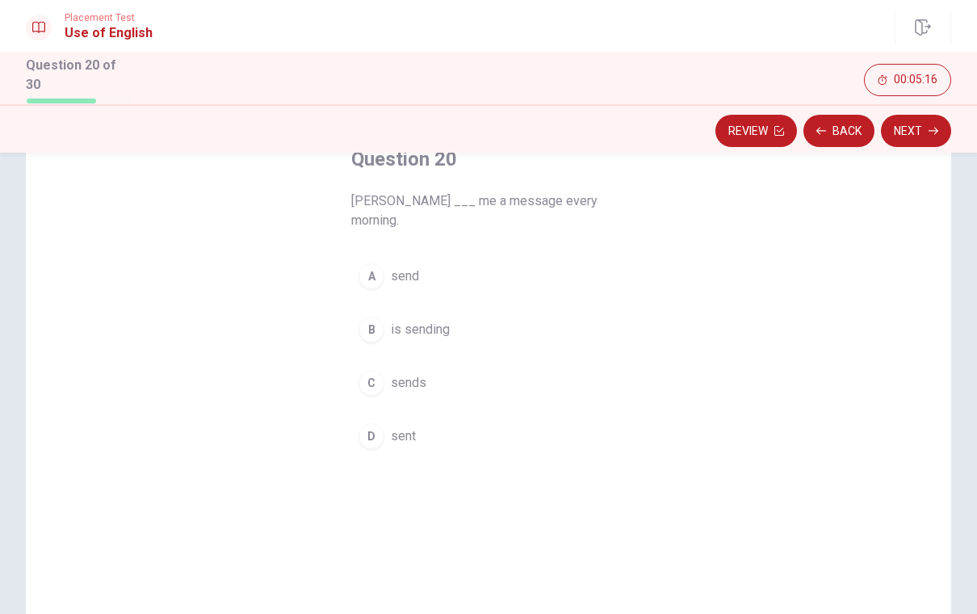
scroll to position [80, 0]
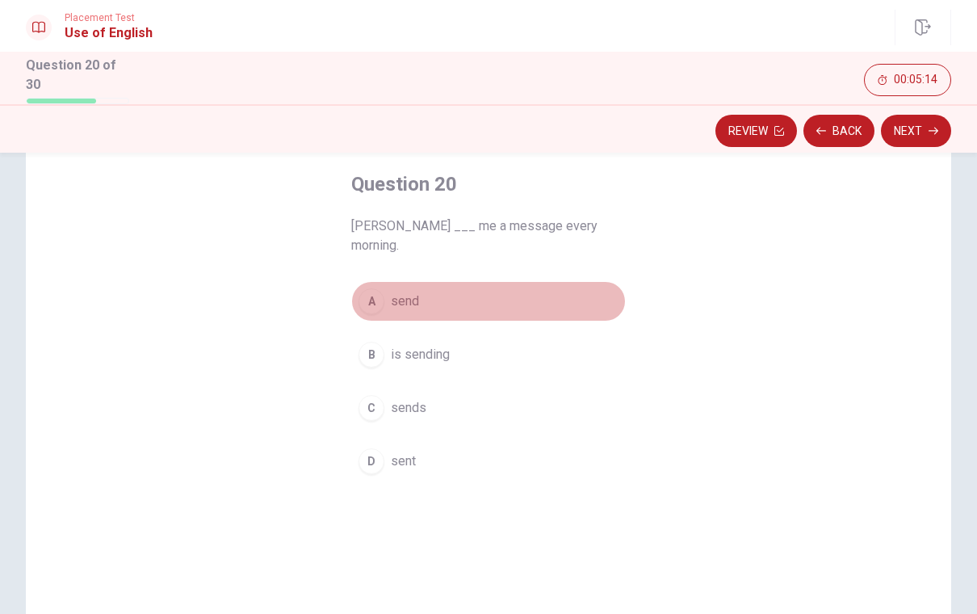
click at [375, 289] on div "A" at bounding box center [371, 301] width 26 height 26
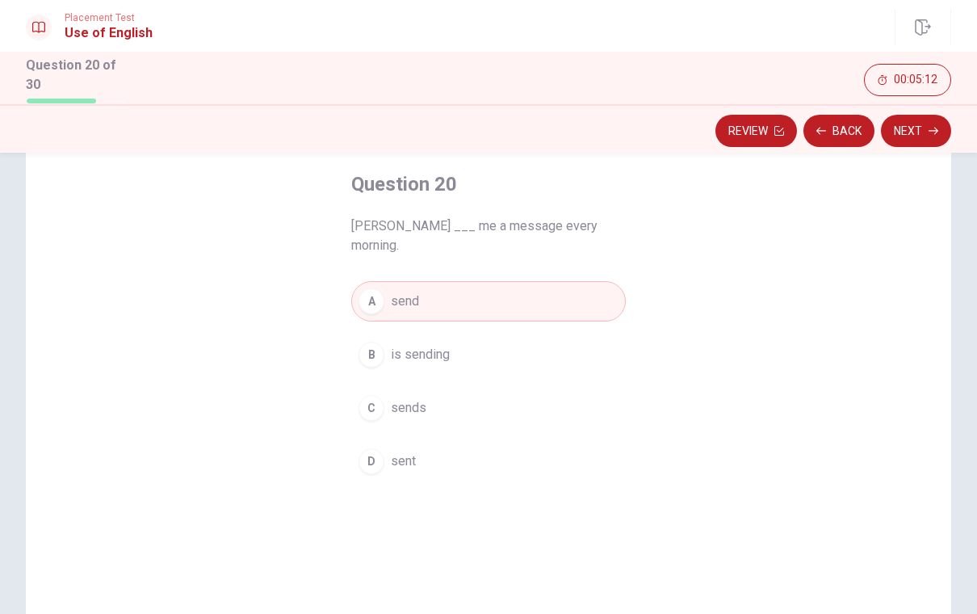
click at [371, 395] on div "C" at bounding box center [371, 408] width 26 height 26
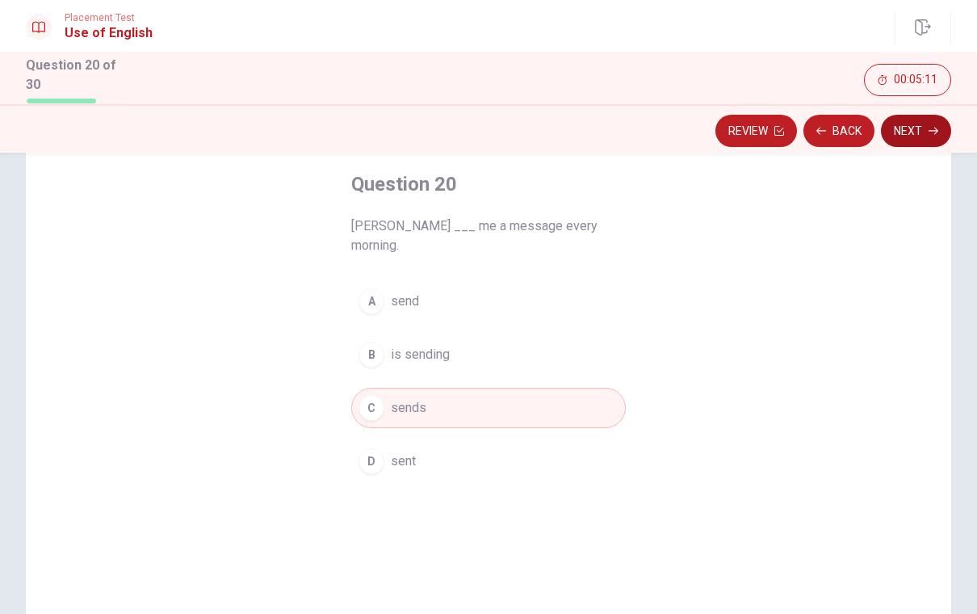
click at [908, 128] on button "Next" at bounding box center [916, 131] width 70 height 32
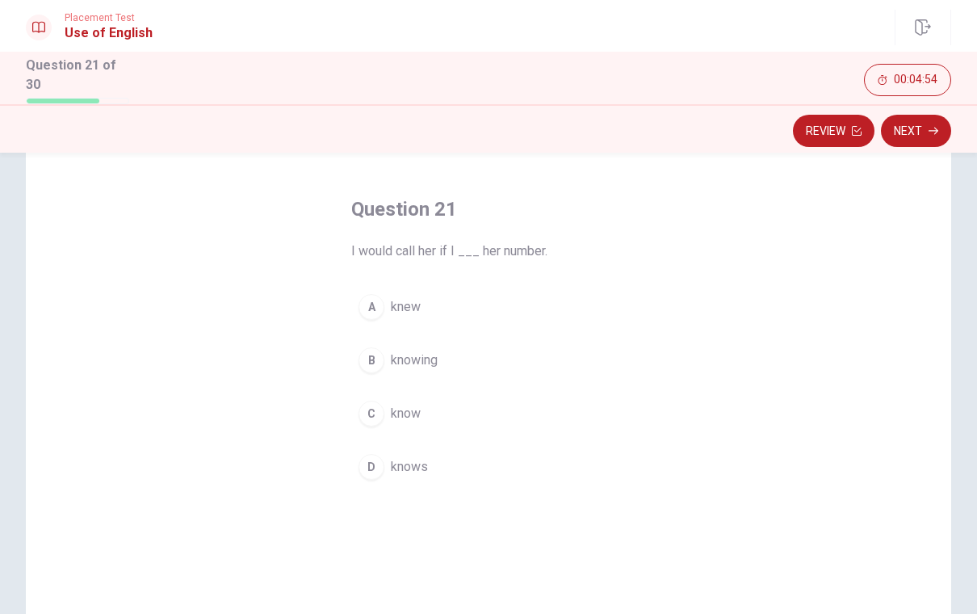
scroll to position [70, 0]
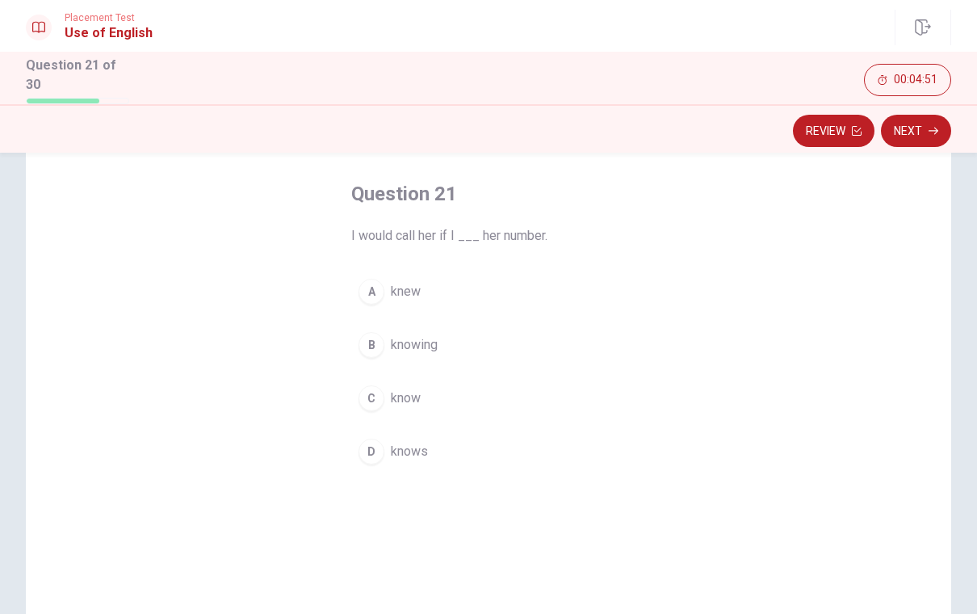
click at [389, 303] on button "A knew" at bounding box center [488, 291] width 274 height 40
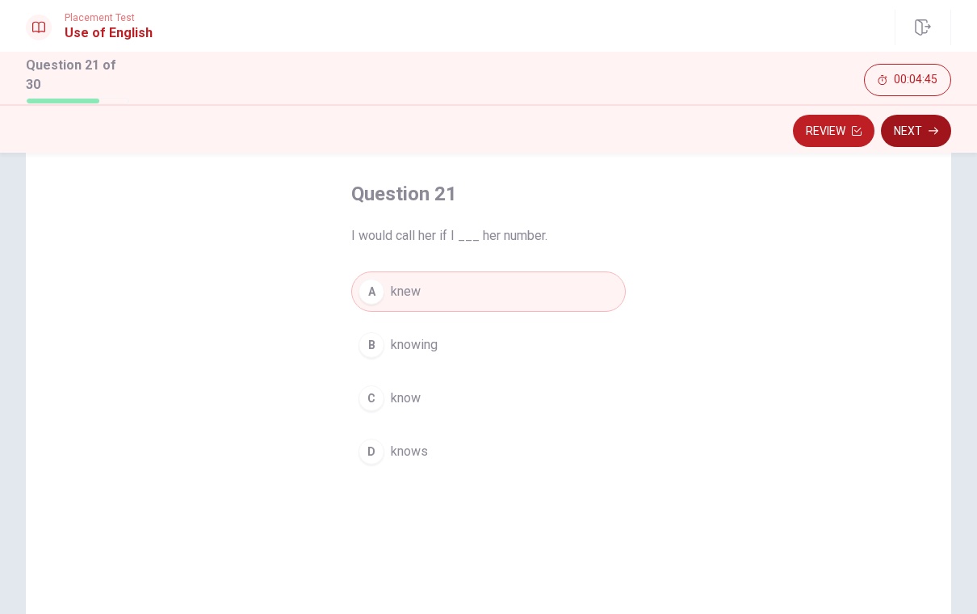
click at [913, 130] on button "Next" at bounding box center [916, 131] width 70 height 32
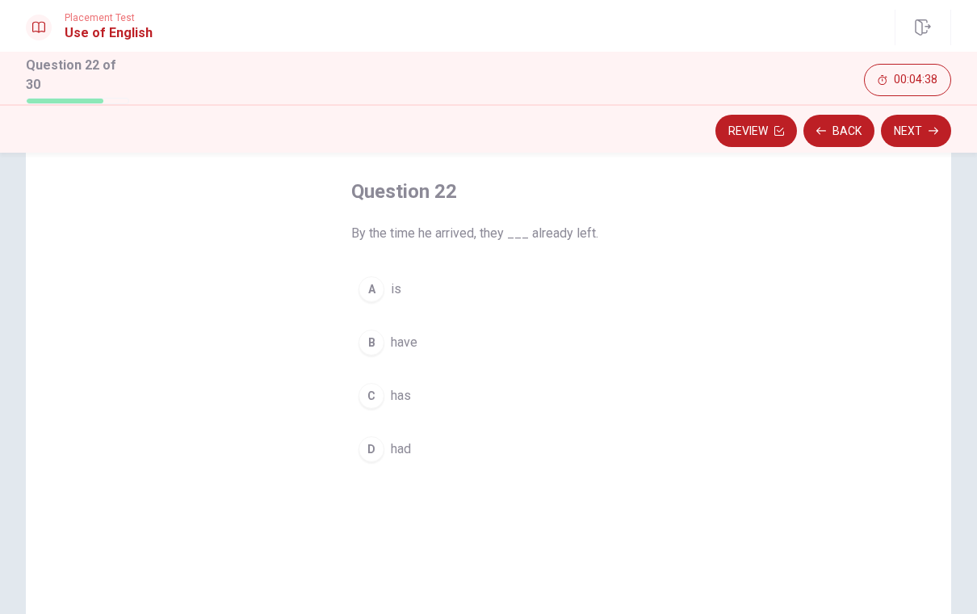
scroll to position [94, 0]
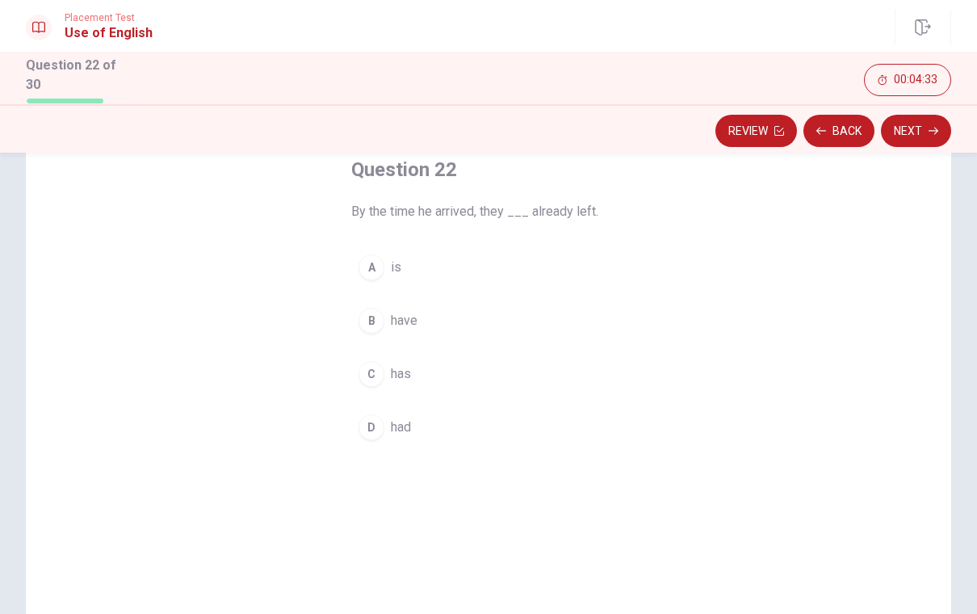
click at [375, 320] on div "B" at bounding box center [371, 321] width 26 height 26
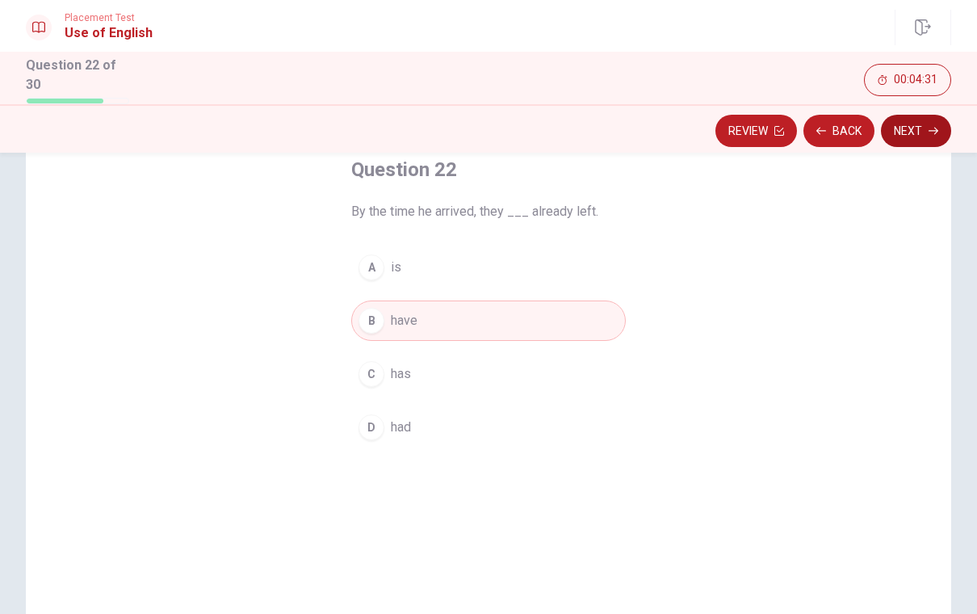
click at [901, 131] on button "Next" at bounding box center [916, 131] width 70 height 32
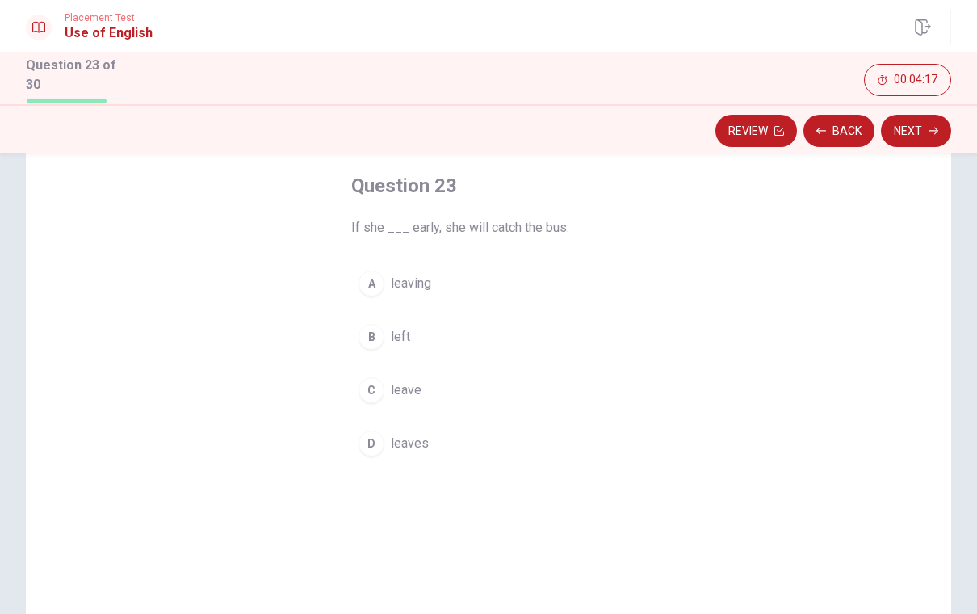
scroll to position [77, 0]
click at [367, 447] on div "D" at bounding box center [371, 444] width 26 height 26
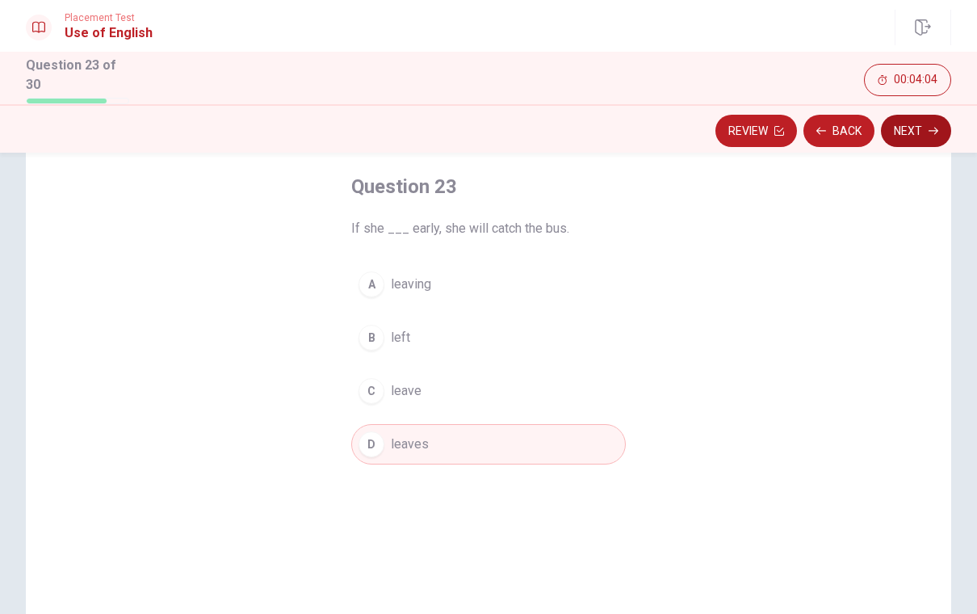
click at [910, 130] on button "Next" at bounding box center [916, 131] width 70 height 32
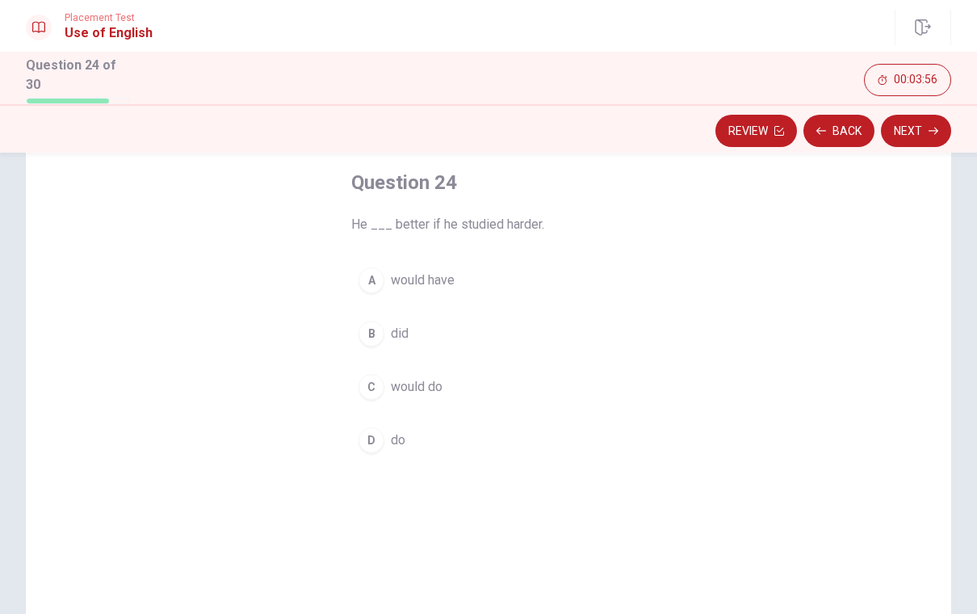
scroll to position [81, 0]
click at [412, 278] on span "would have" at bounding box center [423, 280] width 64 height 19
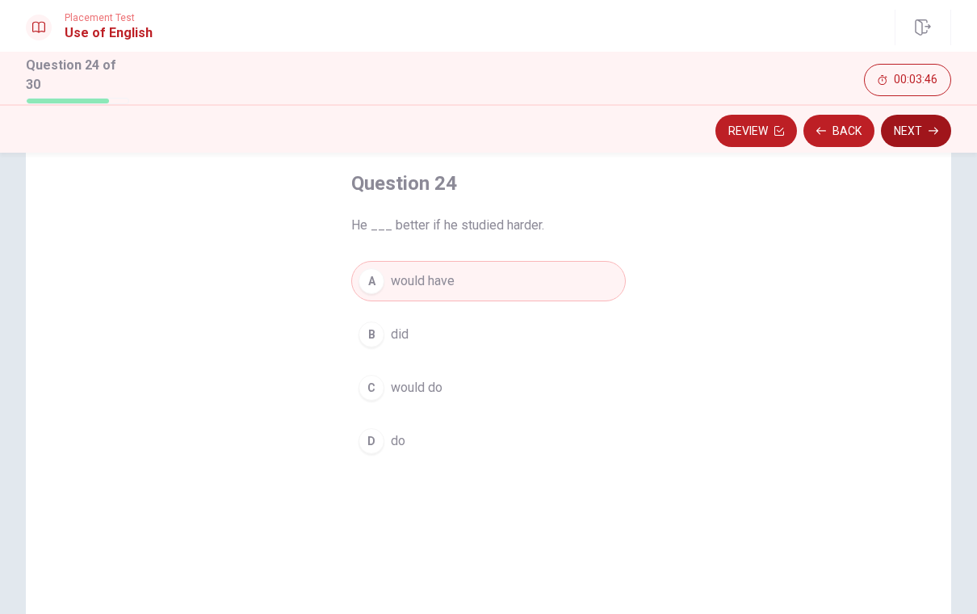
click at [898, 119] on button "Next" at bounding box center [916, 131] width 70 height 32
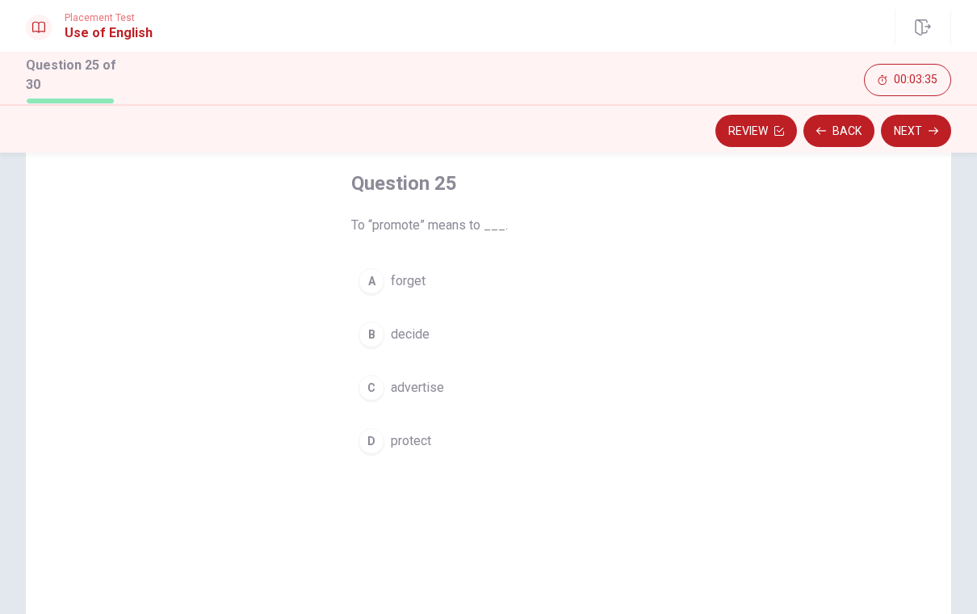
click at [404, 442] on span "protect" at bounding box center [411, 440] width 40 height 19
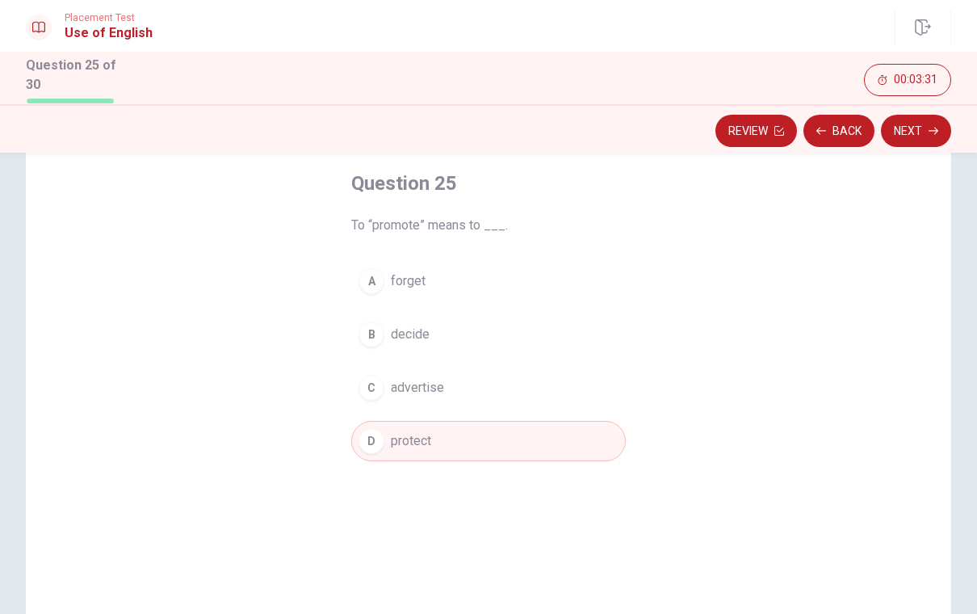
click at [457, 383] on button "C advertise" at bounding box center [488, 387] width 274 height 40
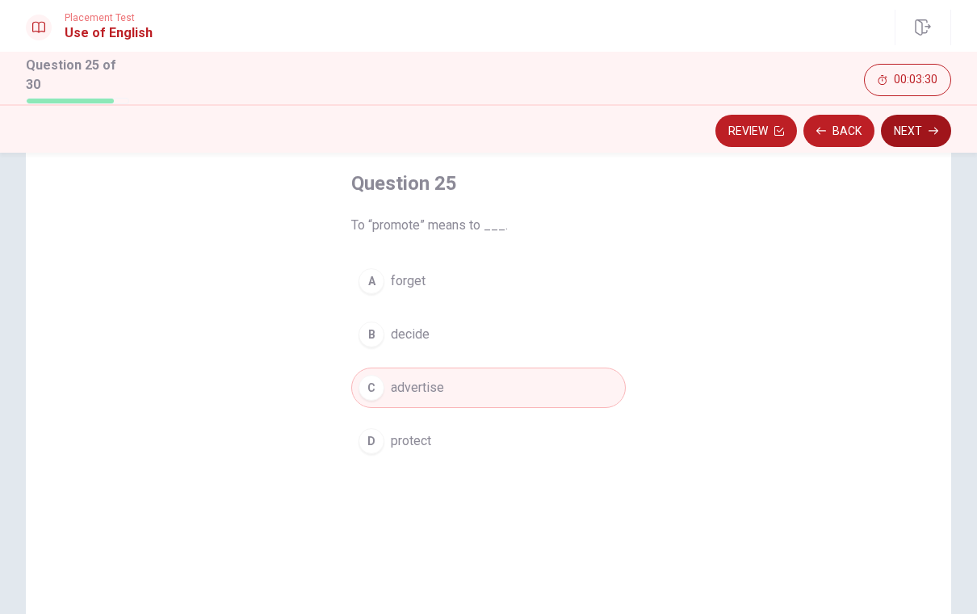
click at [941, 122] on button "Next" at bounding box center [916, 131] width 70 height 32
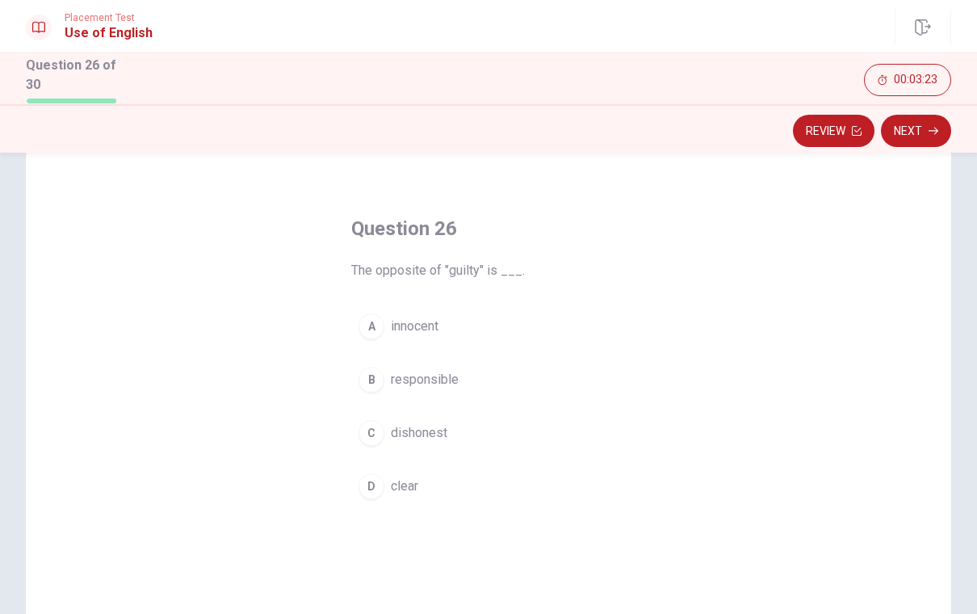
scroll to position [44, 0]
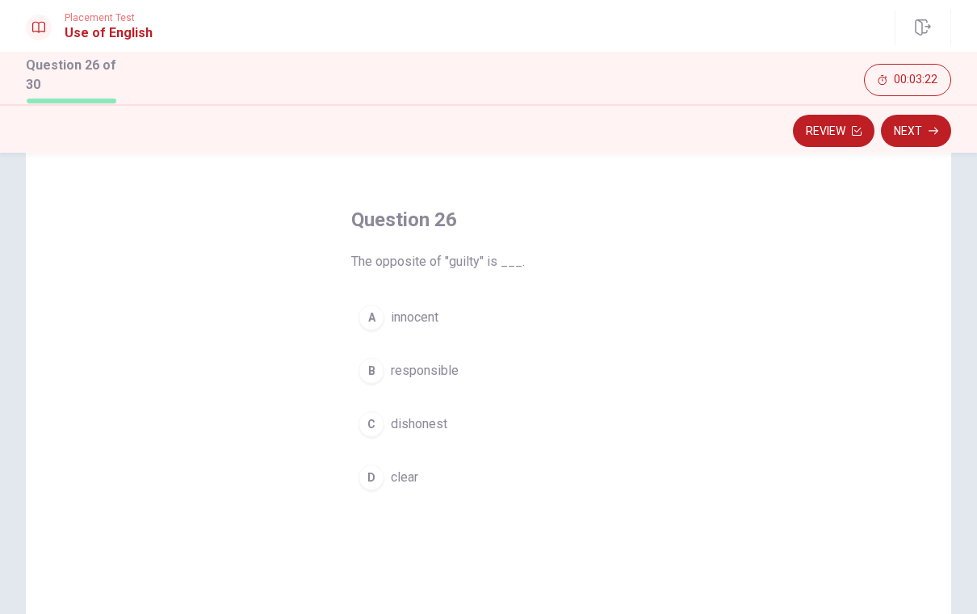
click at [429, 312] on span "innocent" at bounding box center [415, 317] width 48 height 19
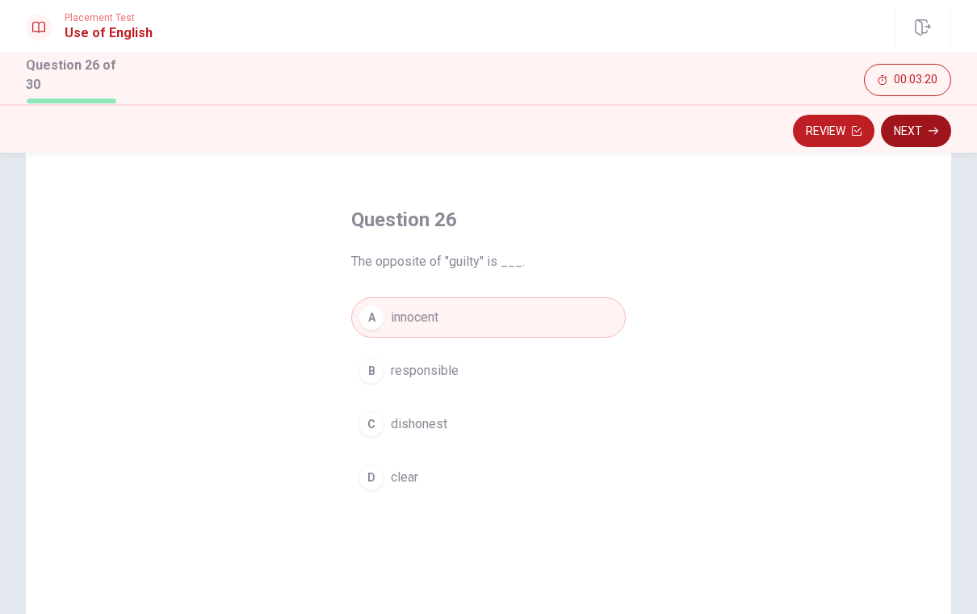
click at [910, 129] on button "Next" at bounding box center [916, 131] width 70 height 32
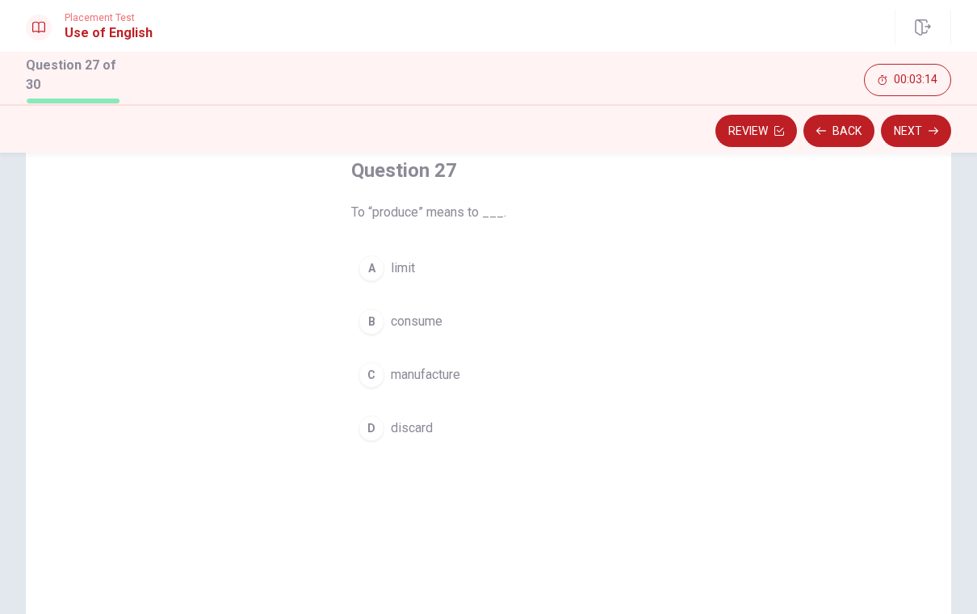
scroll to position [93, 0]
click at [443, 368] on span "manufacture" at bounding box center [425, 375] width 69 height 19
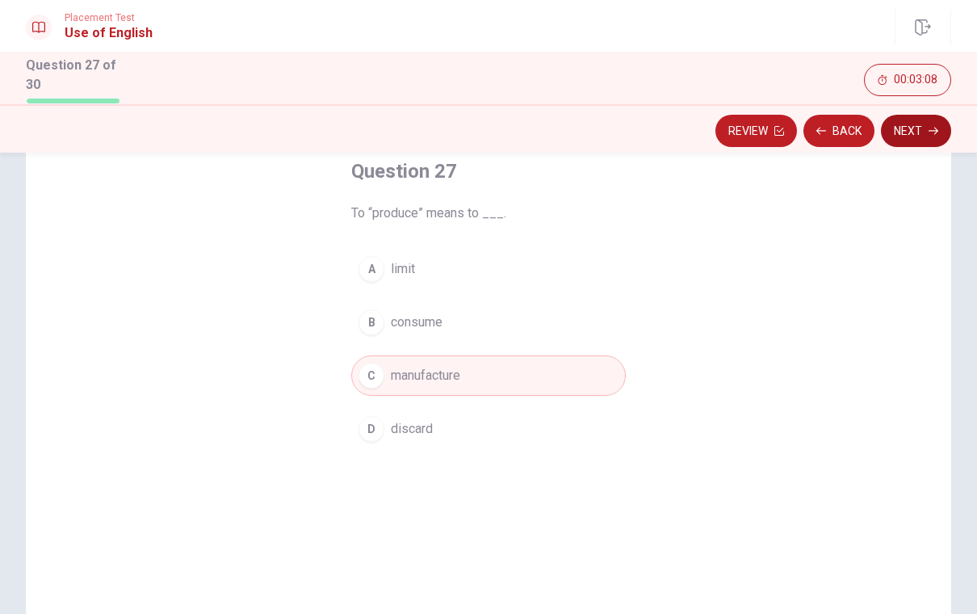
click at [903, 127] on button "Next" at bounding box center [916, 131] width 70 height 32
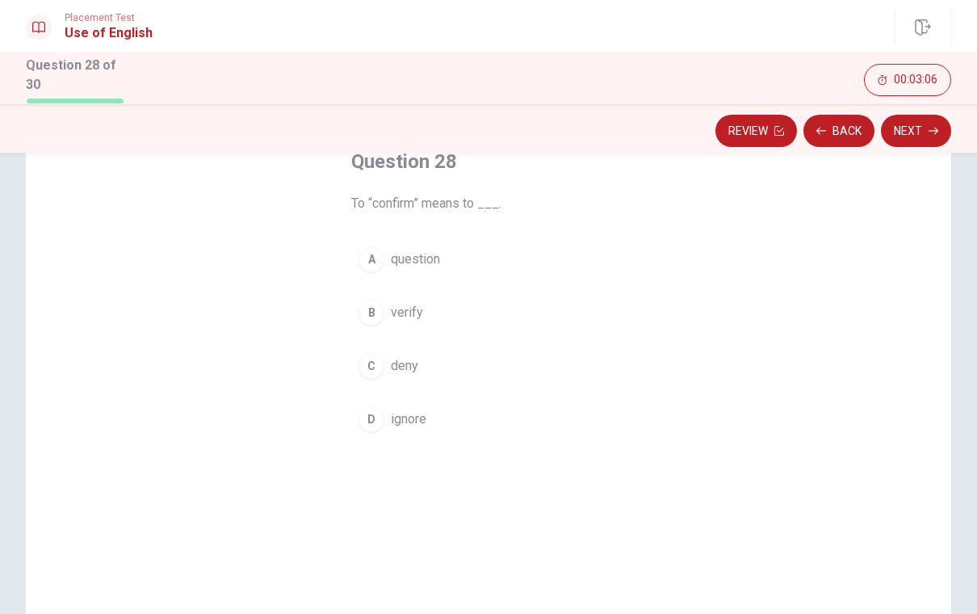
scroll to position [103, 0]
click at [410, 314] on span "verify" at bounding box center [407, 311] width 32 height 19
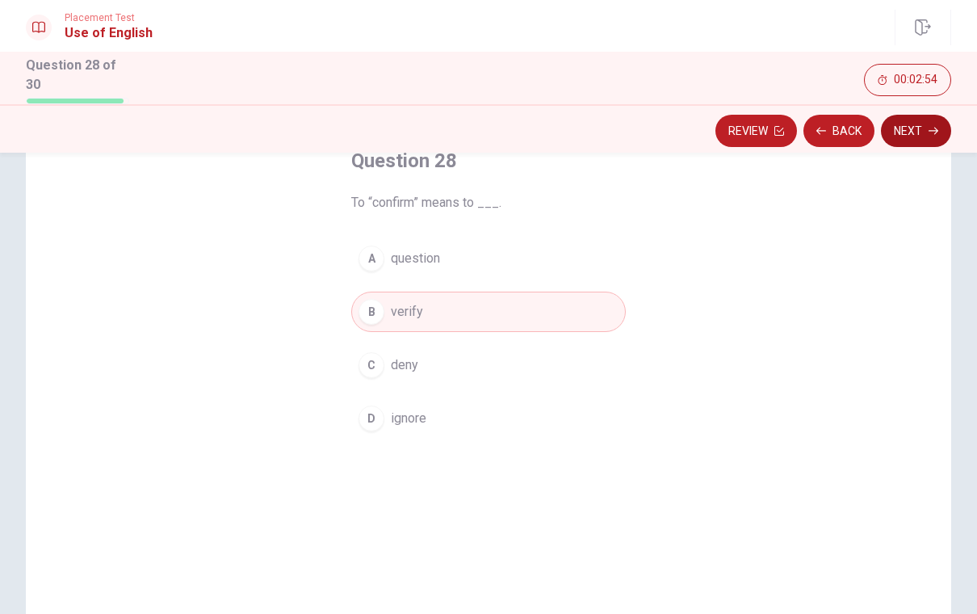
click at [906, 128] on button "Next" at bounding box center [916, 131] width 70 height 32
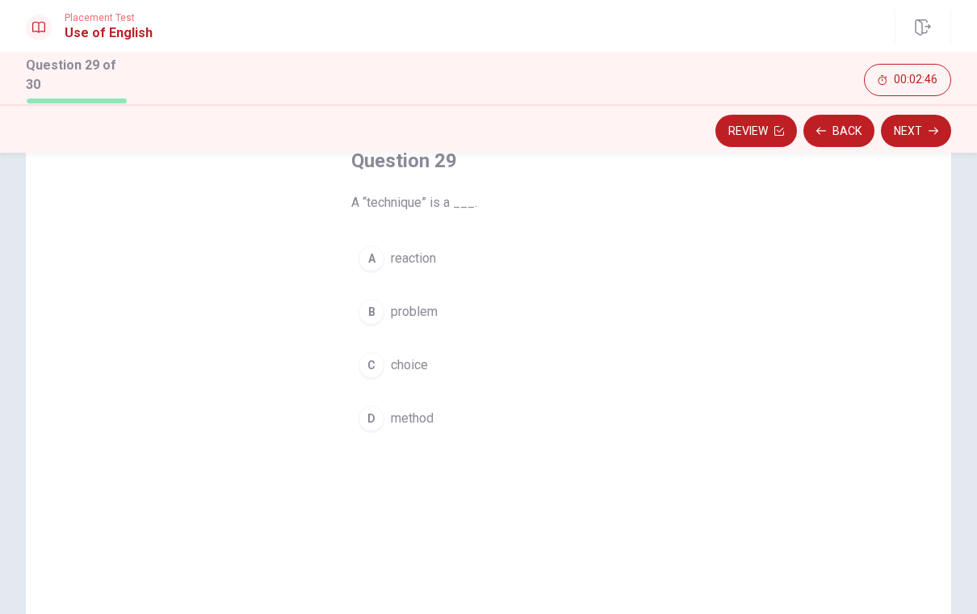
click at [427, 413] on span "method" at bounding box center [412, 417] width 43 height 19
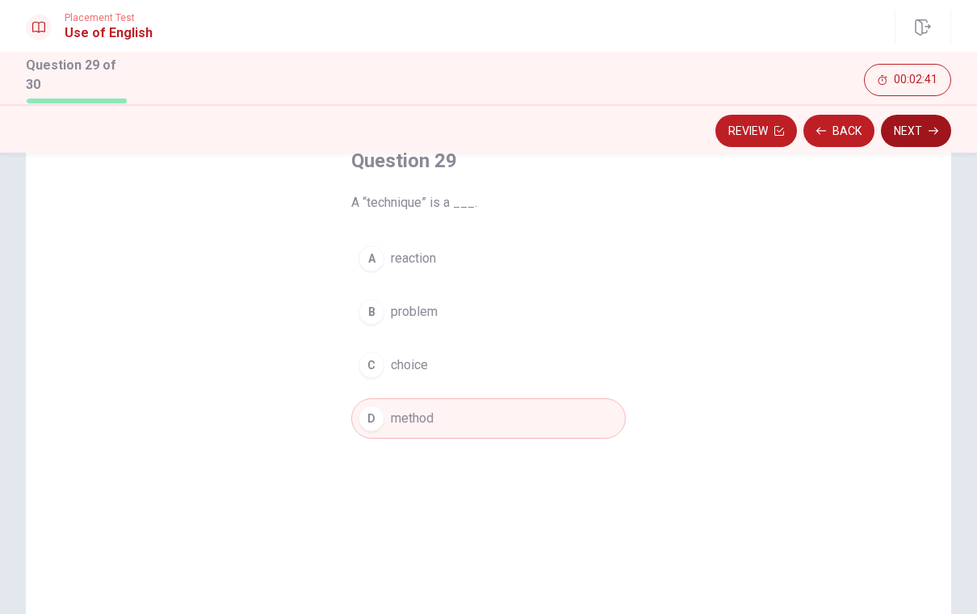
click at [907, 130] on button "Next" at bounding box center [916, 131] width 70 height 32
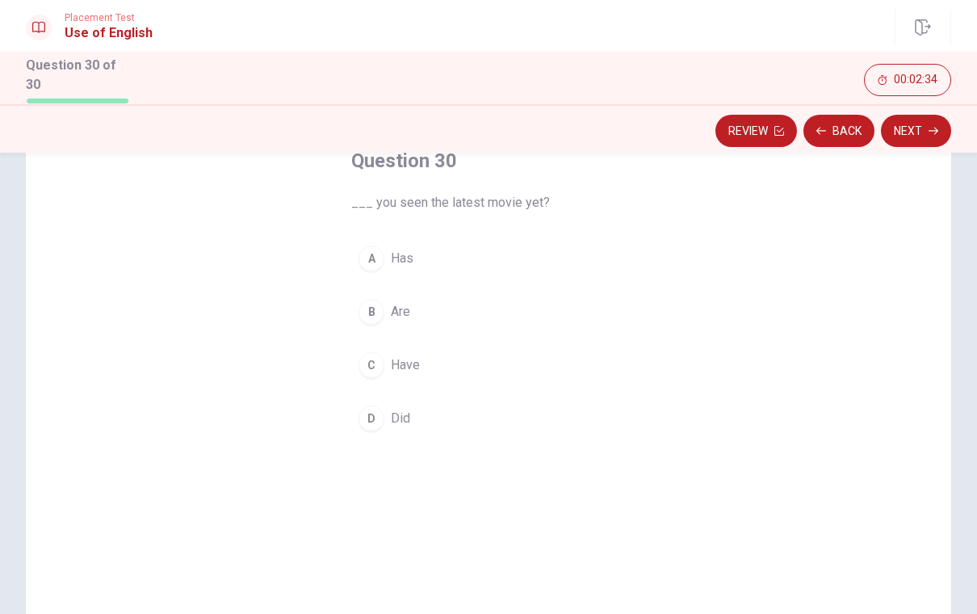
click at [400, 367] on span "Have" at bounding box center [405, 364] width 29 height 19
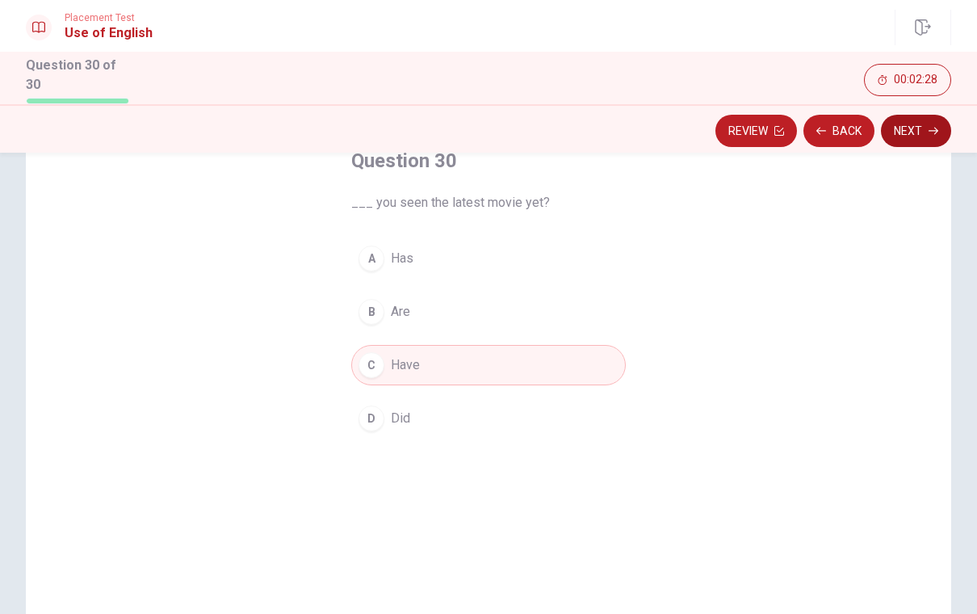
click at [926, 131] on button "Next" at bounding box center [916, 131] width 70 height 32
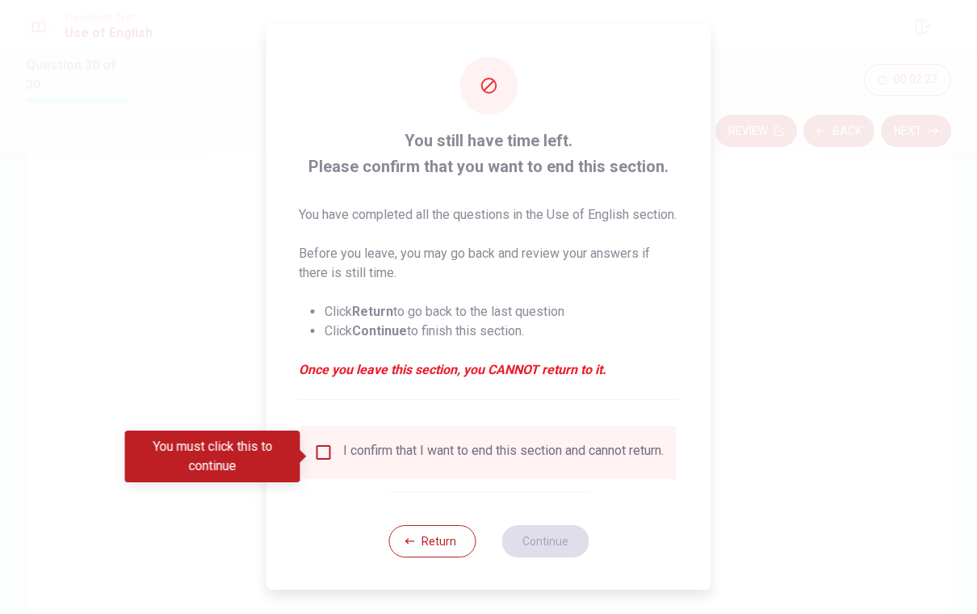
click at [328, 458] on input "You must click this to continue" at bounding box center [323, 451] width 19 height 19
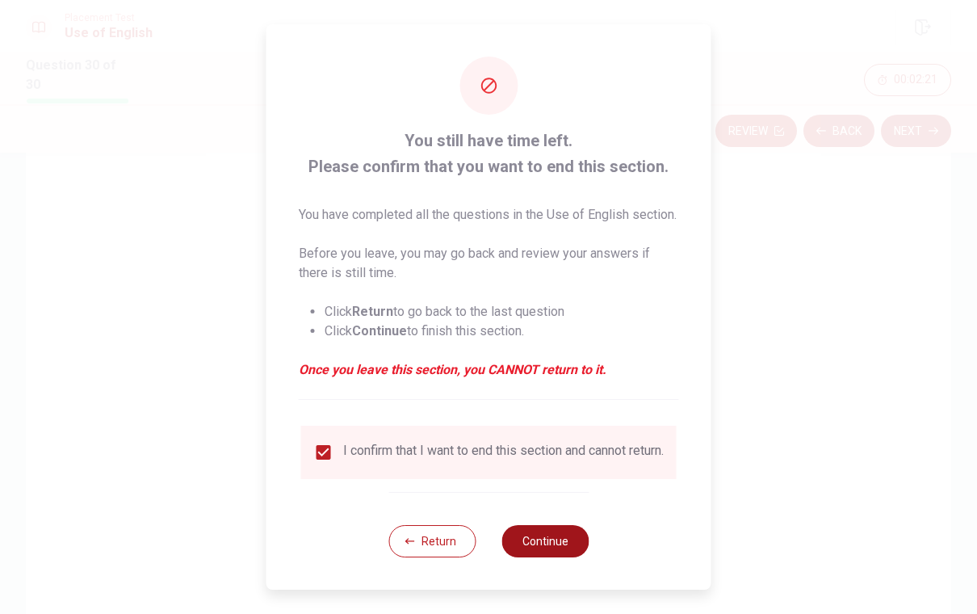
click at [559, 555] on button "Continue" at bounding box center [544, 541] width 87 height 32
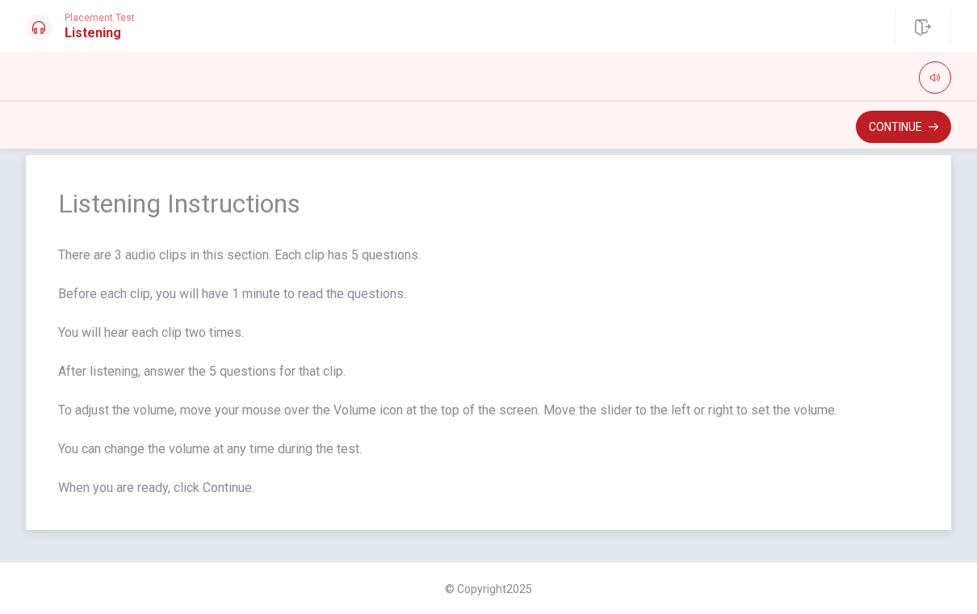
scroll to position [26, 0]
click at [931, 80] on icon "button" at bounding box center [935, 78] width 10 height 10
click at [816, 210] on span "Listening Instructions" at bounding box center [488, 203] width 861 height 32
click at [936, 68] on button "button" at bounding box center [935, 77] width 32 height 32
click at [871, 130] on button "Continue" at bounding box center [903, 127] width 95 height 32
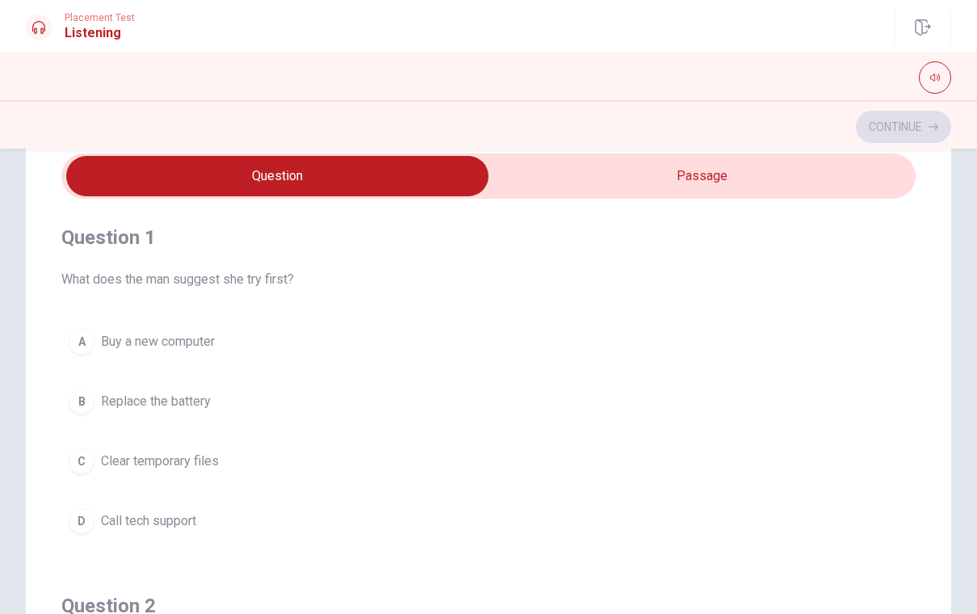
scroll to position [61, 0]
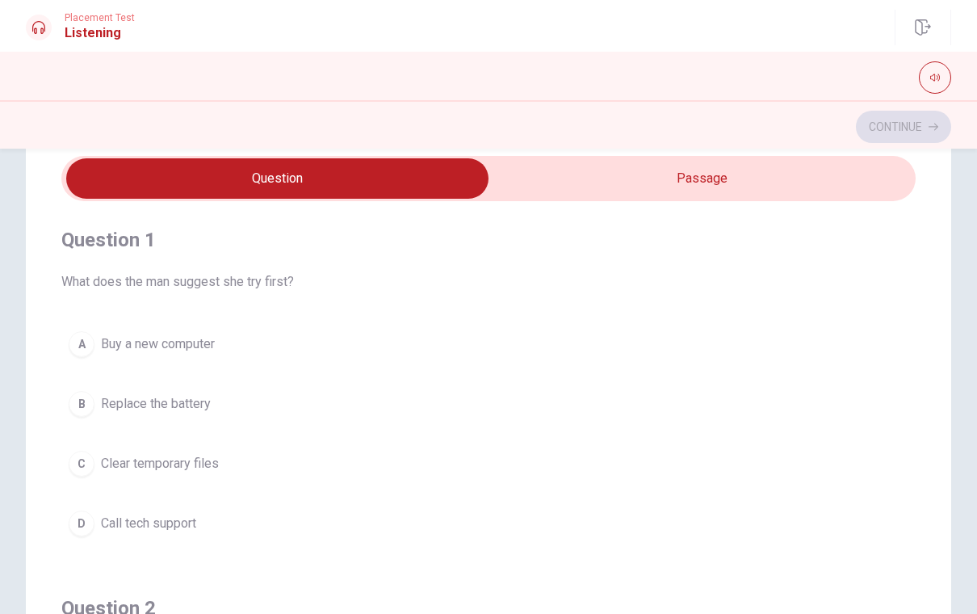
type input "18"
click at [750, 181] on input "checkbox" at bounding box center [277, 178] width 1281 height 40
checkbox input "true"
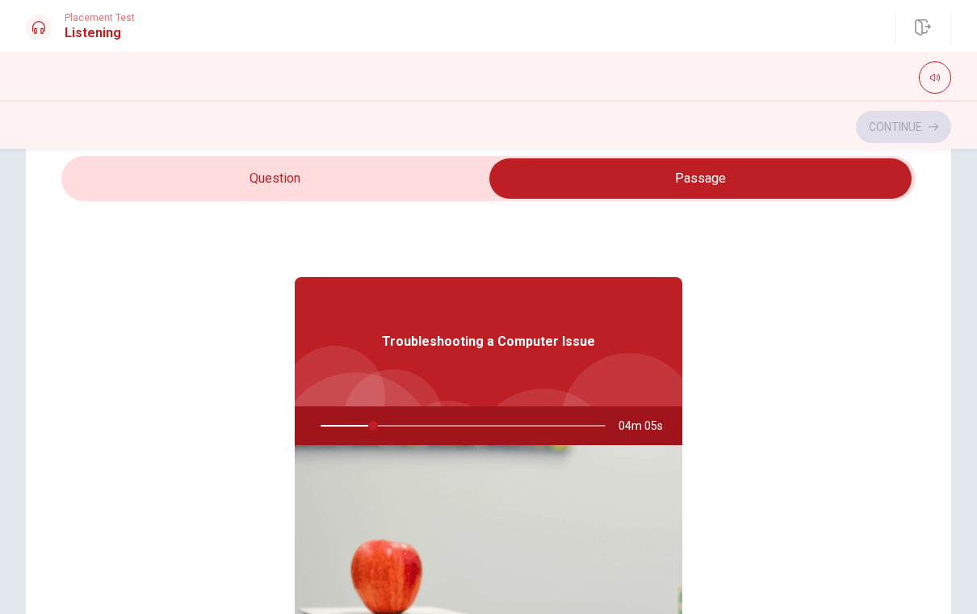
type input "19"
click at [314, 167] on input "checkbox" at bounding box center [700, 178] width 1281 height 40
checkbox input "false"
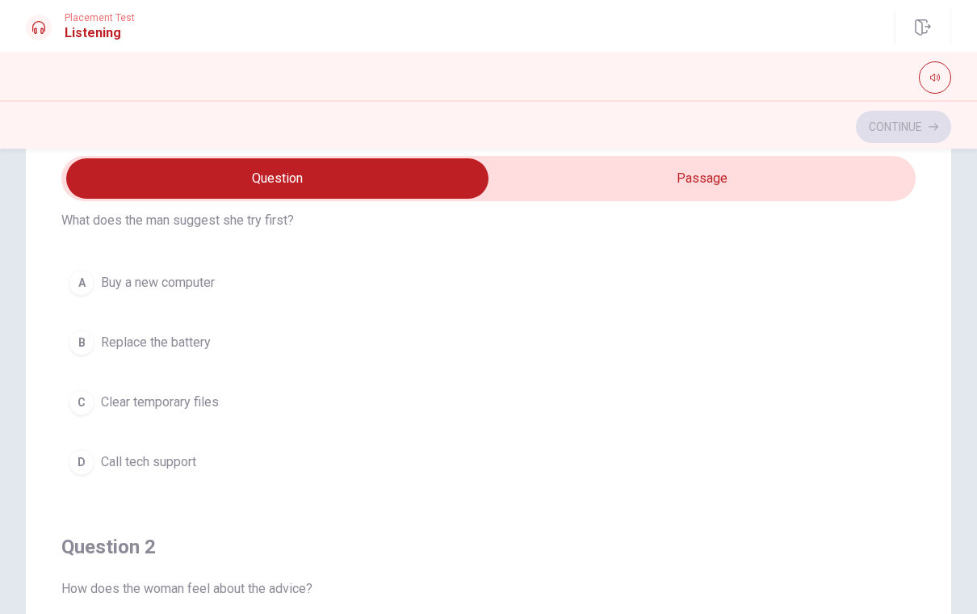
scroll to position [64, 0]
click at [143, 402] on span "Clear temporary files" at bounding box center [160, 399] width 118 height 19
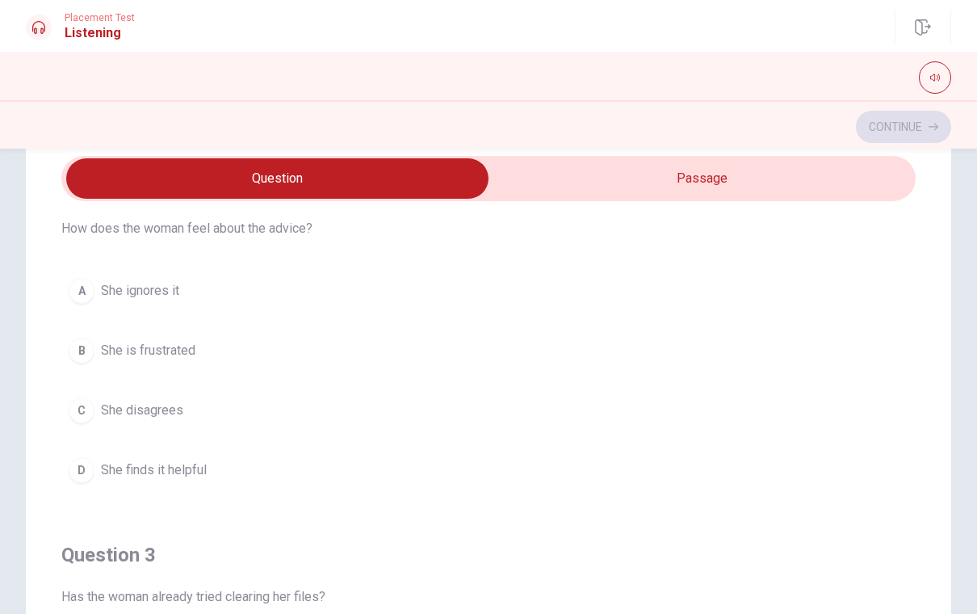
scroll to position [442, 0]
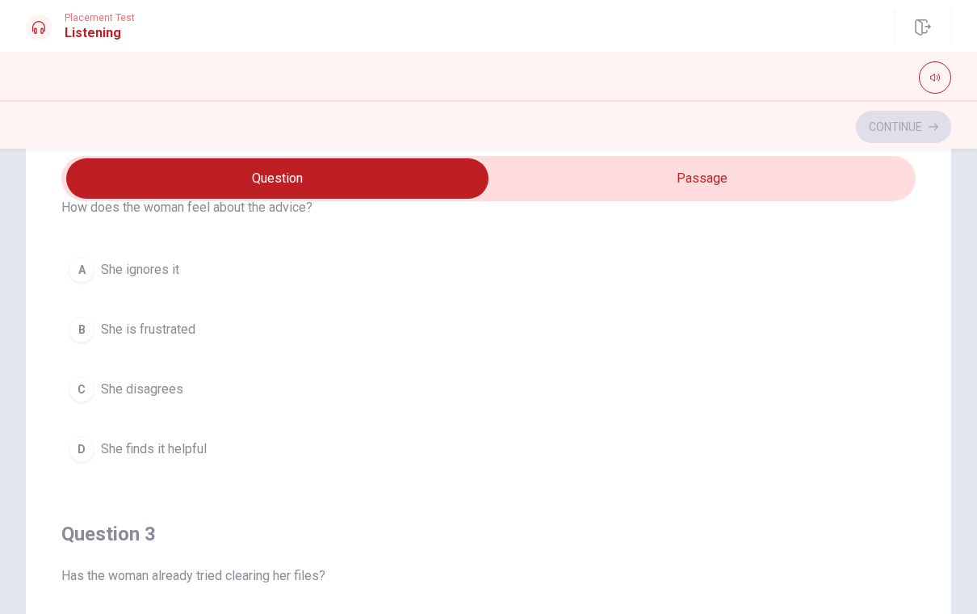
click at [151, 446] on span "She finds it helpful" at bounding box center [154, 448] width 106 height 19
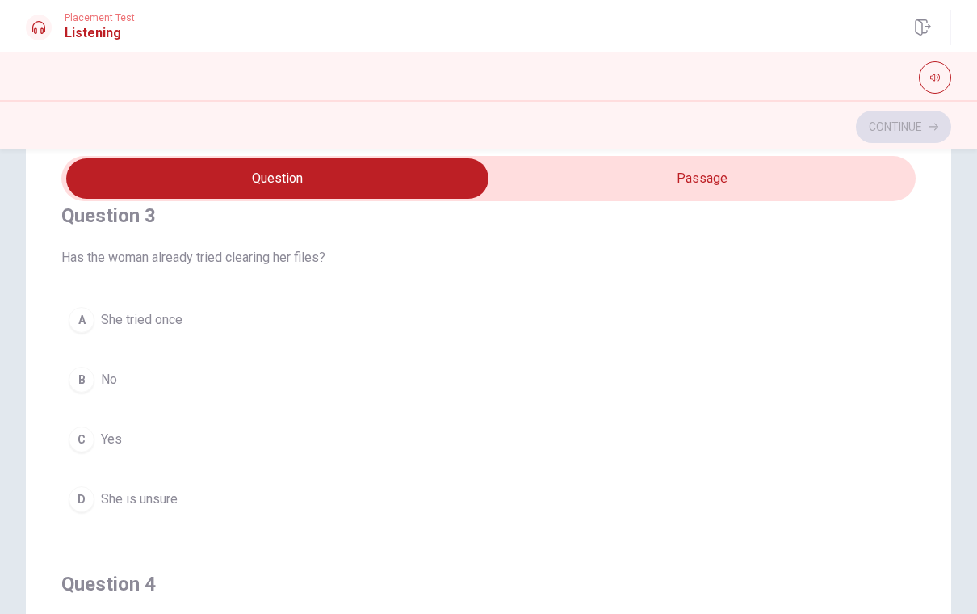
scroll to position [753, 0]
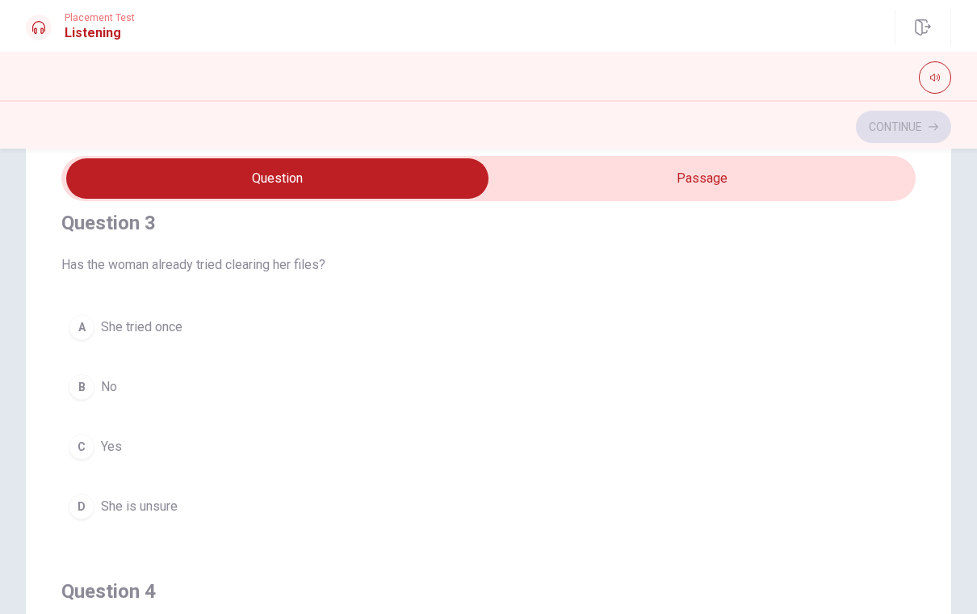
click at [110, 390] on span "No" at bounding box center [109, 386] width 16 height 19
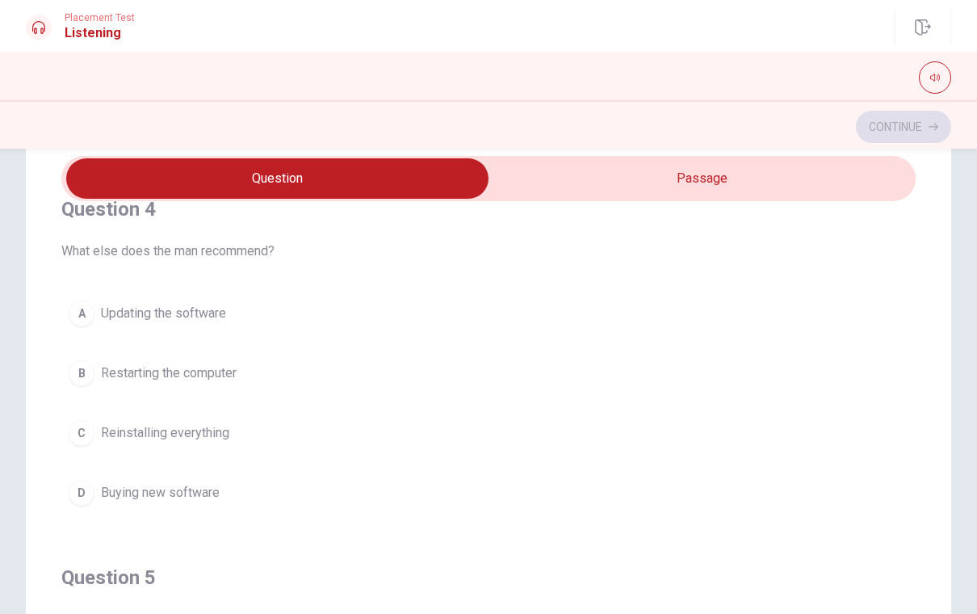
scroll to position [1134, 0]
click at [145, 313] on span "Updating the software" at bounding box center [163, 313] width 125 height 19
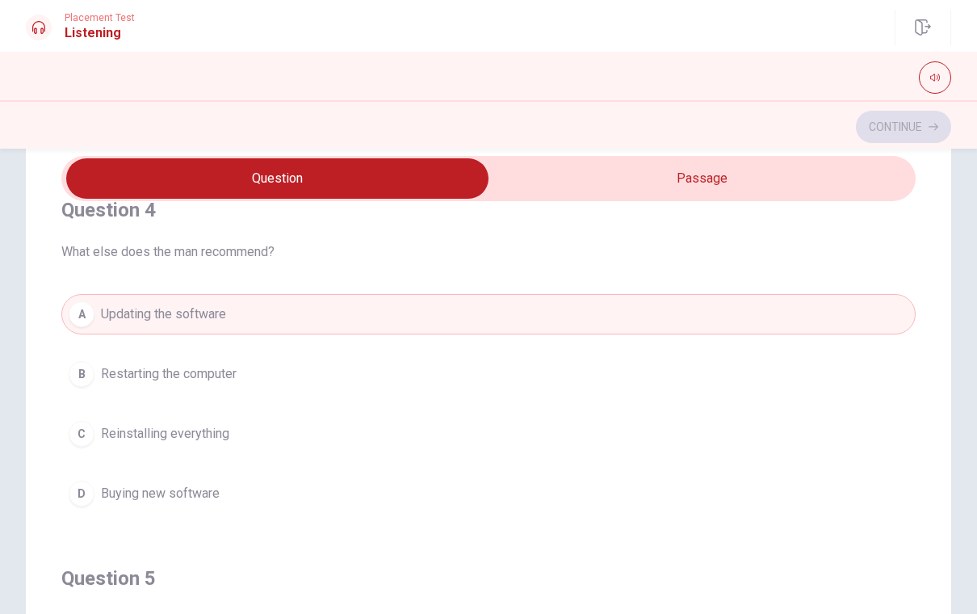
click at [142, 377] on span "Restarting the computer" at bounding box center [169, 373] width 136 height 19
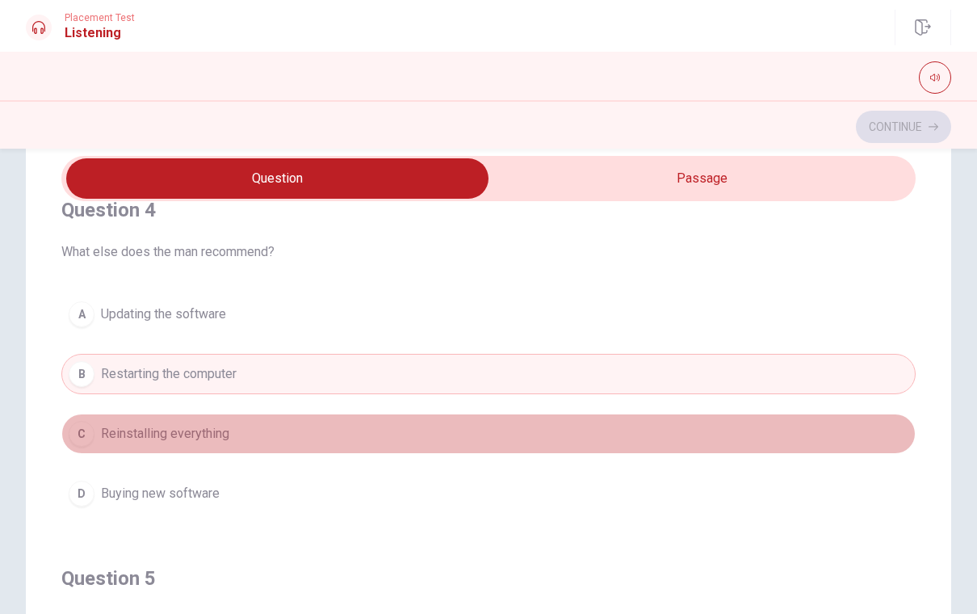
click at [152, 429] on span "Reinstalling everything" at bounding box center [165, 433] width 128 height 19
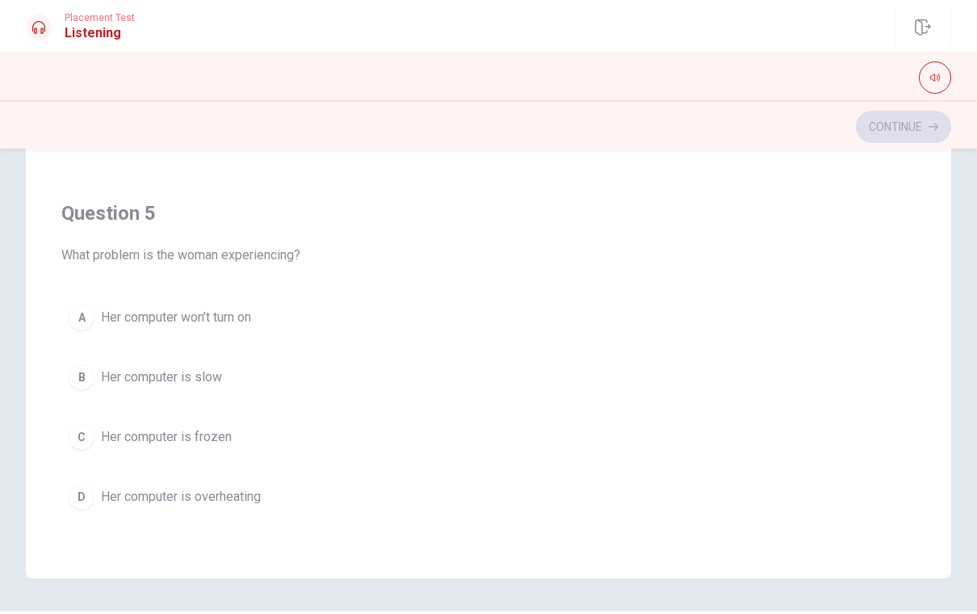
scroll to position [254, 0]
click at [148, 370] on span "Her computer is slow" at bounding box center [161, 374] width 121 height 19
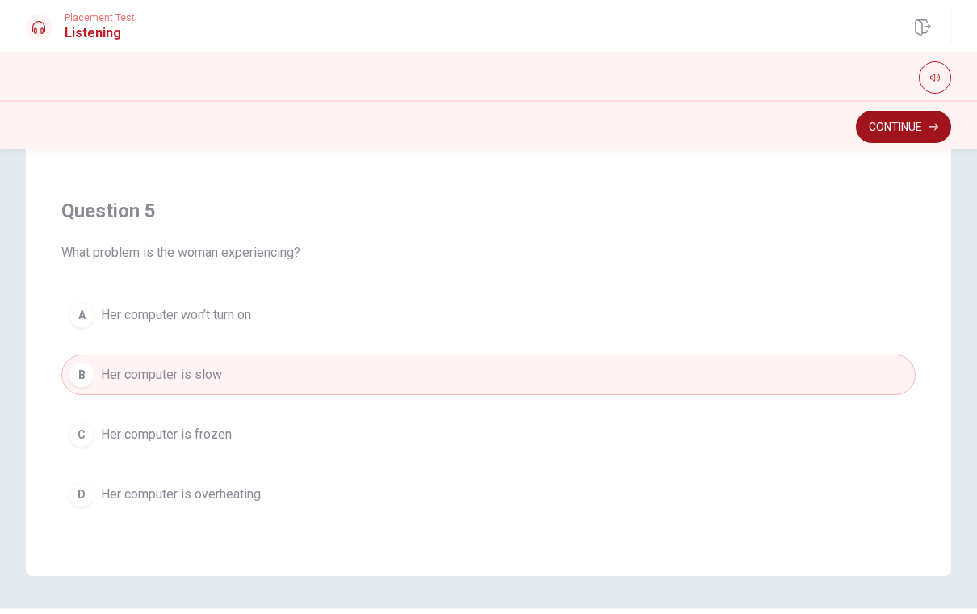
click at [891, 123] on button "Continue" at bounding box center [903, 127] width 95 height 32
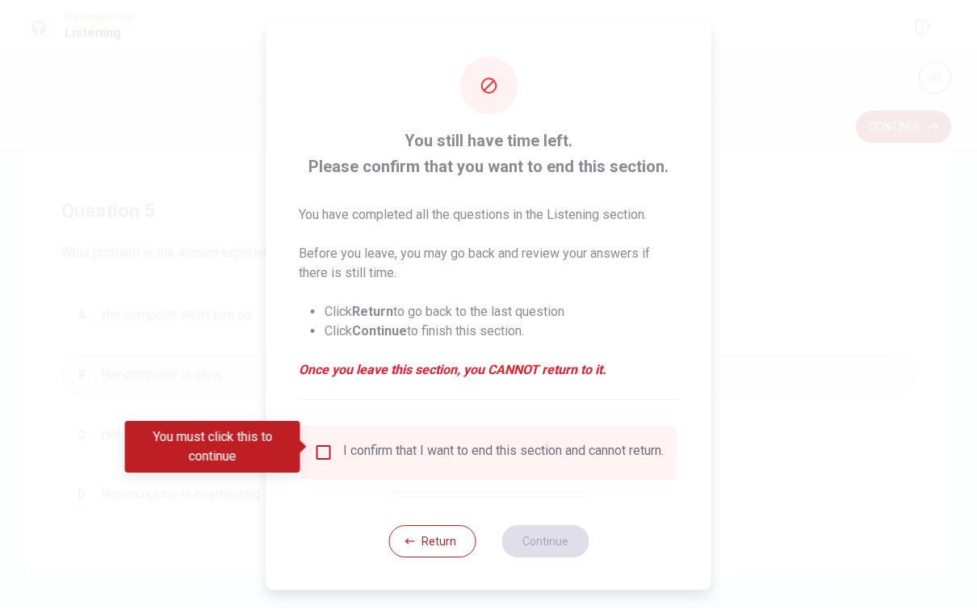
click at [321, 446] on input "You must click this to continue" at bounding box center [323, 451] width 19 height 19
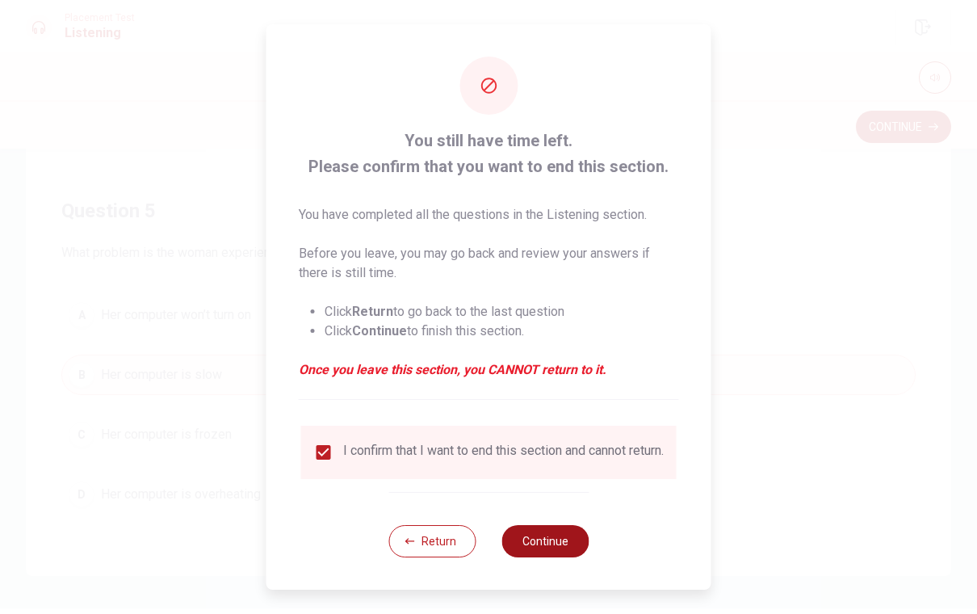
click at [551, 543] on button "Continue" at bounding box center [544, 541] width 87 height 32
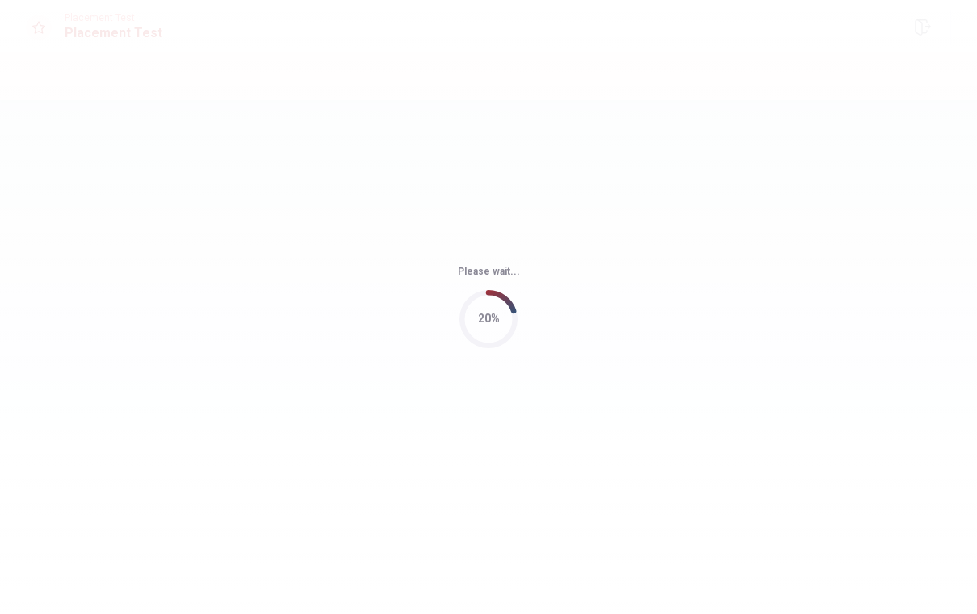
scroll to position [0, 0]
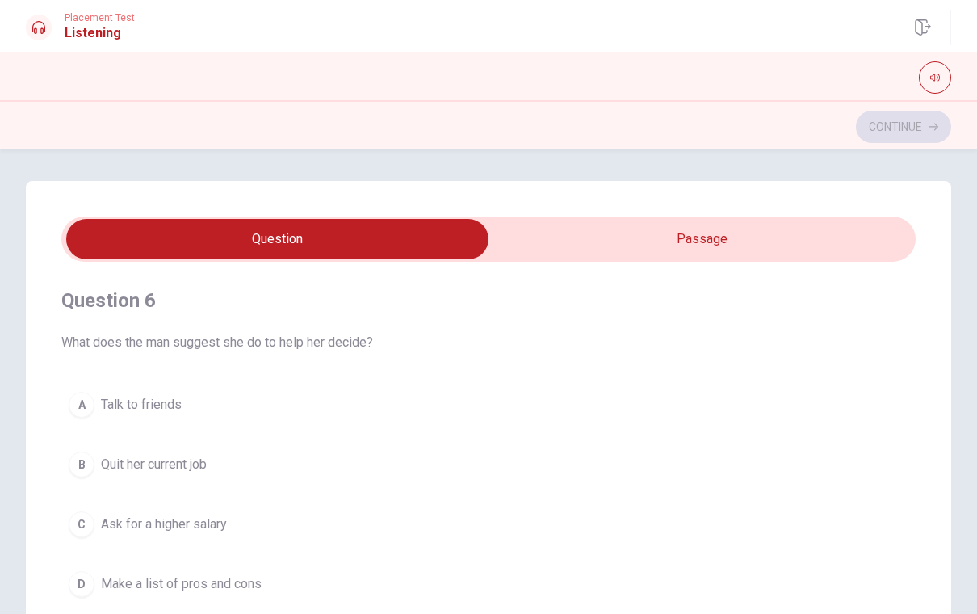
type input "1"
click at [639, 245] on input "checkbox" at bounding box center [277, 239] width 1281 height 40
checkbox input "true"
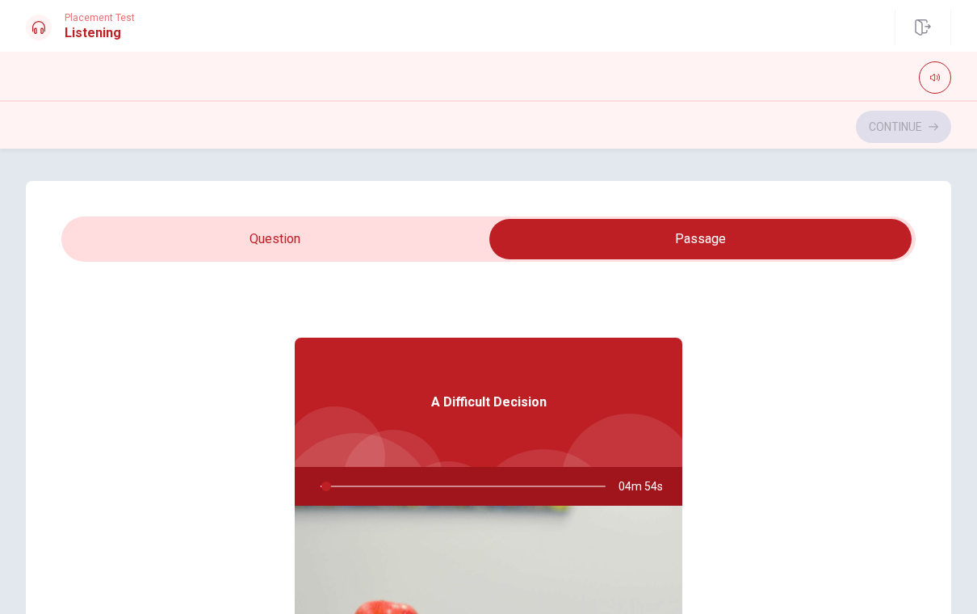
type input "2"
click at [270, 228] on input "checkbox" at bounding box center [700, 239] width 1281 height 40
checkbox input "false"
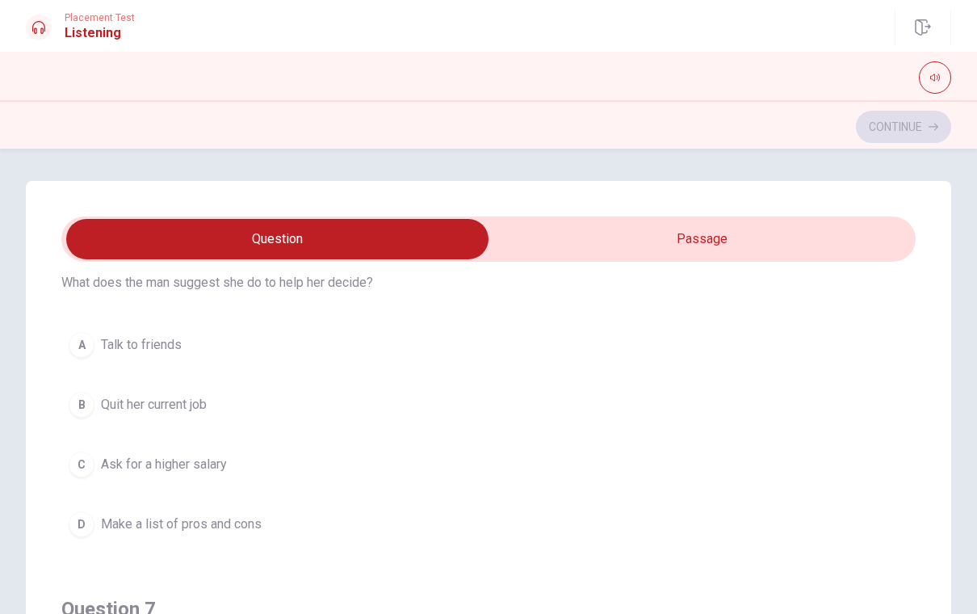
scroll to position [59, 0]
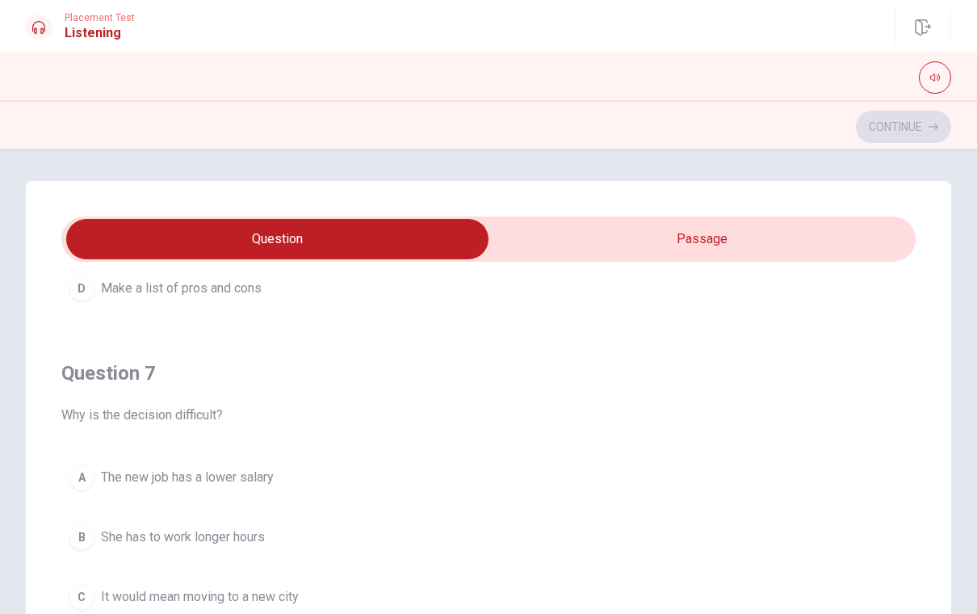
click at [232, 429] on div "Question 7 Why is the decision difficult? A The new job has a lower salary B Sh…" at bounding box center [488, 518] width 854 height 368
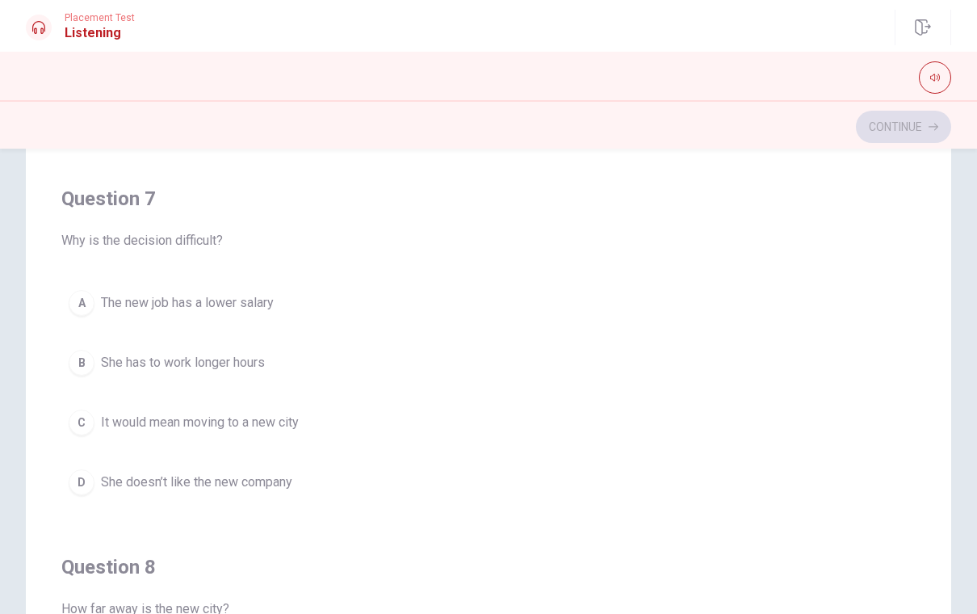
scroll to position [347, 0]
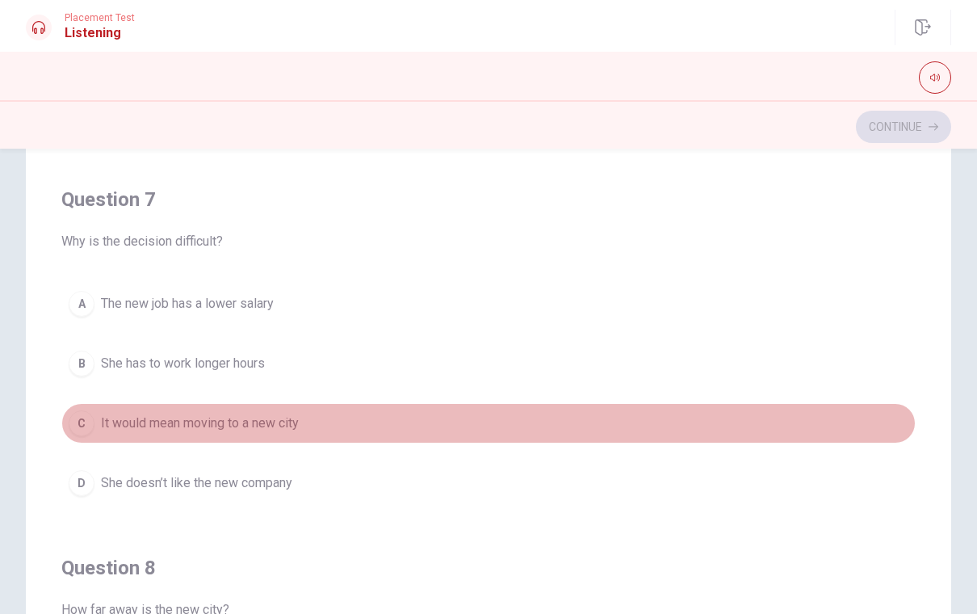
click at [210, 421] on span "It would mean moving to a new city" at bounding box center [200, 422] width 198 height 19
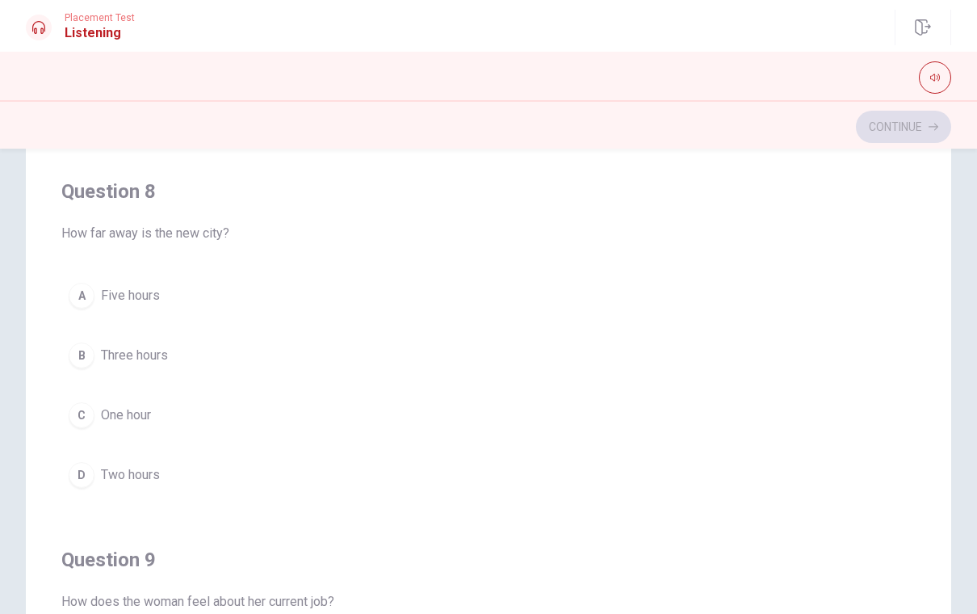
scroll to position [723, 0]
click at [144, 358] on span "Three hours" at bounding box center [134, 355] width 67 height 19
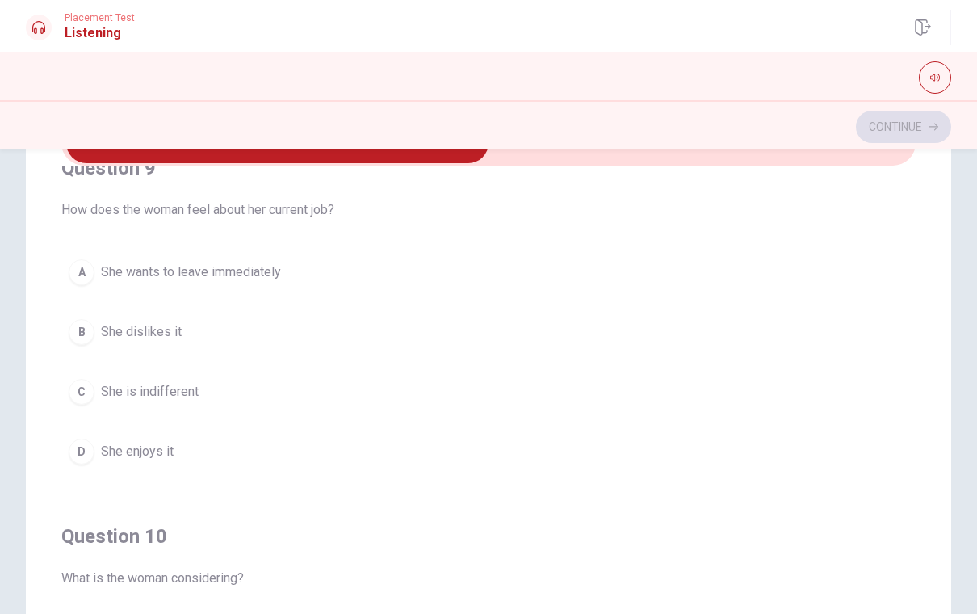
scroll to position [1146, 0]
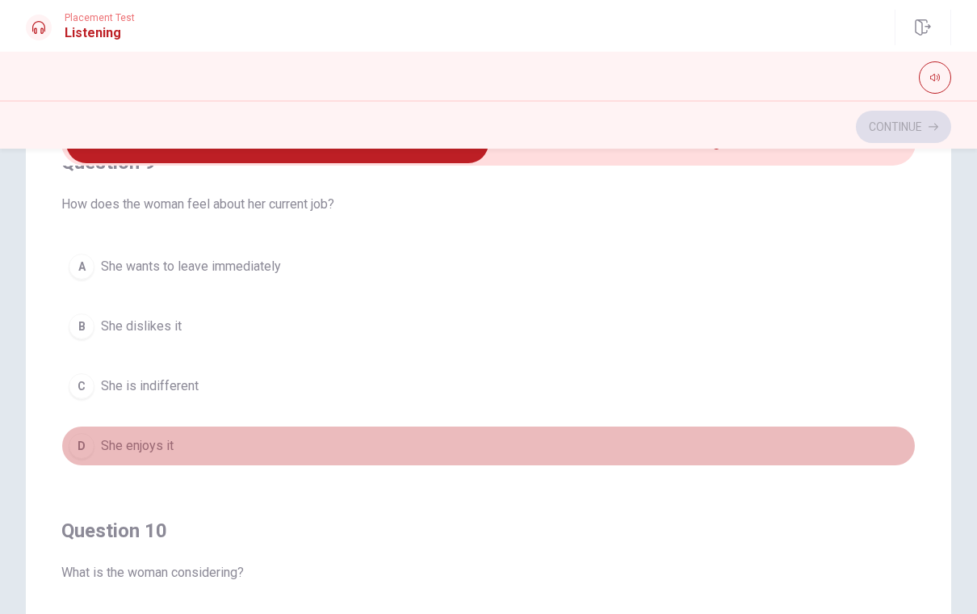
click at [165, 438] on span "She enjoys it" at bounding box center [137, 445] width 73 height 19
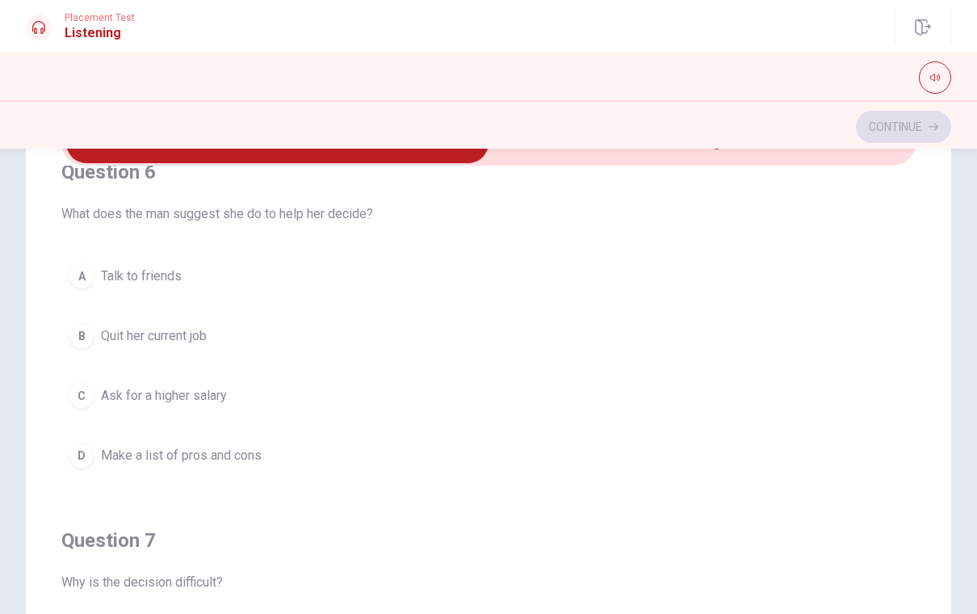
scroll to position [18, 0]
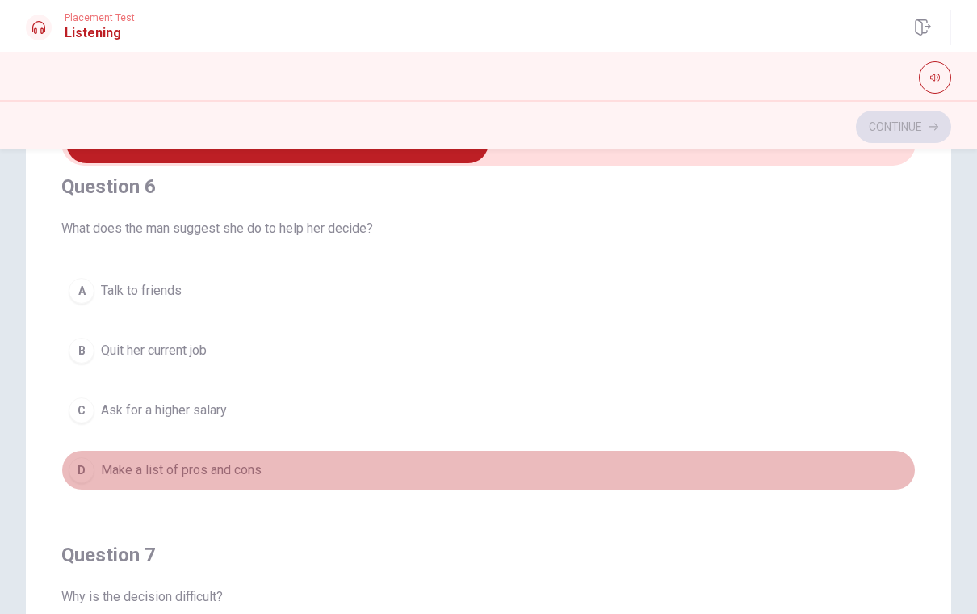
click at [195, 472] on span "Make a list of pros and cons" at bounding box center [181, 469] width 161 height 19
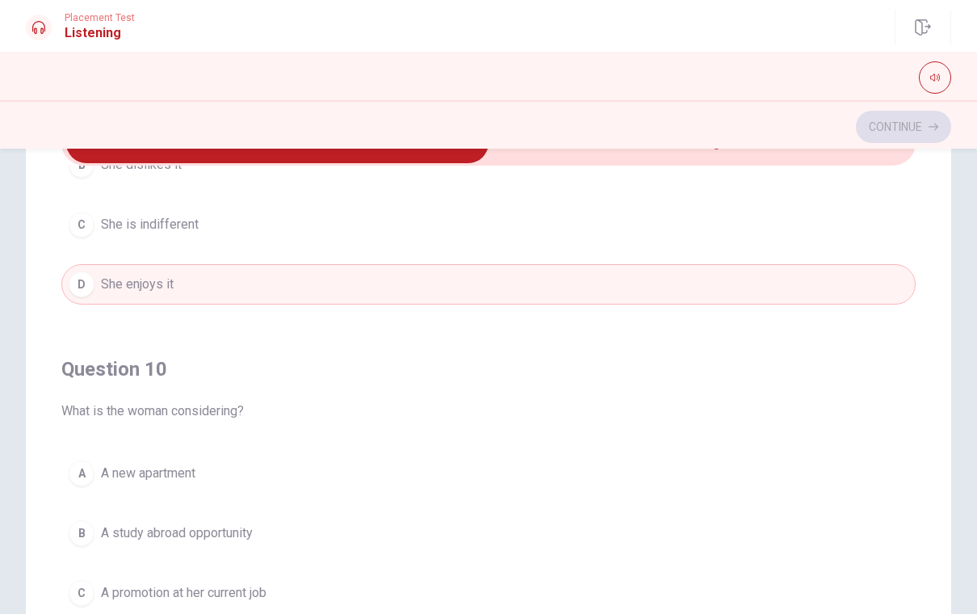
scroll to position [1308, 0]
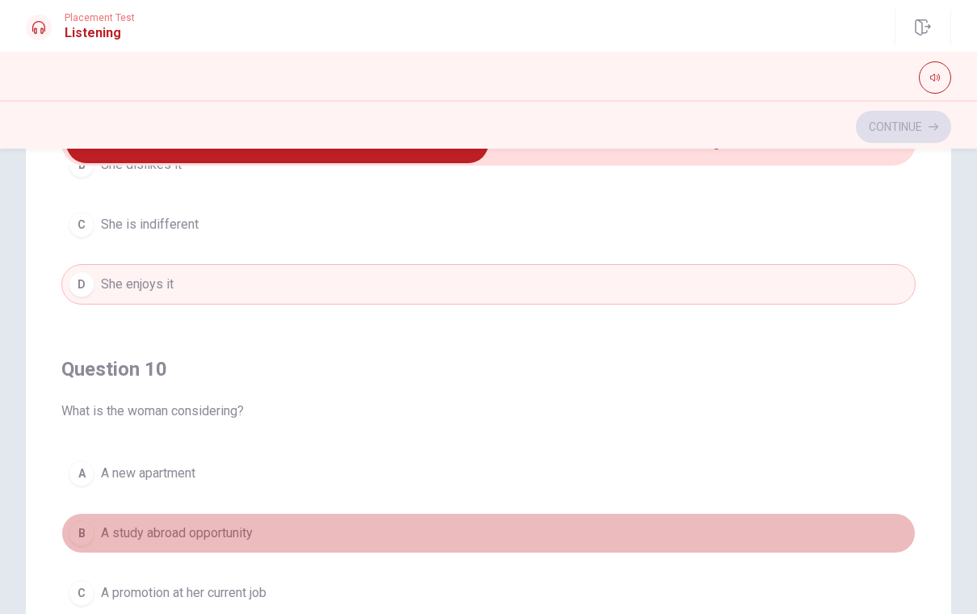
click at [168, 539] on span "A study abroad opportunity" at bounding box center [177, 532] width 152 height 19
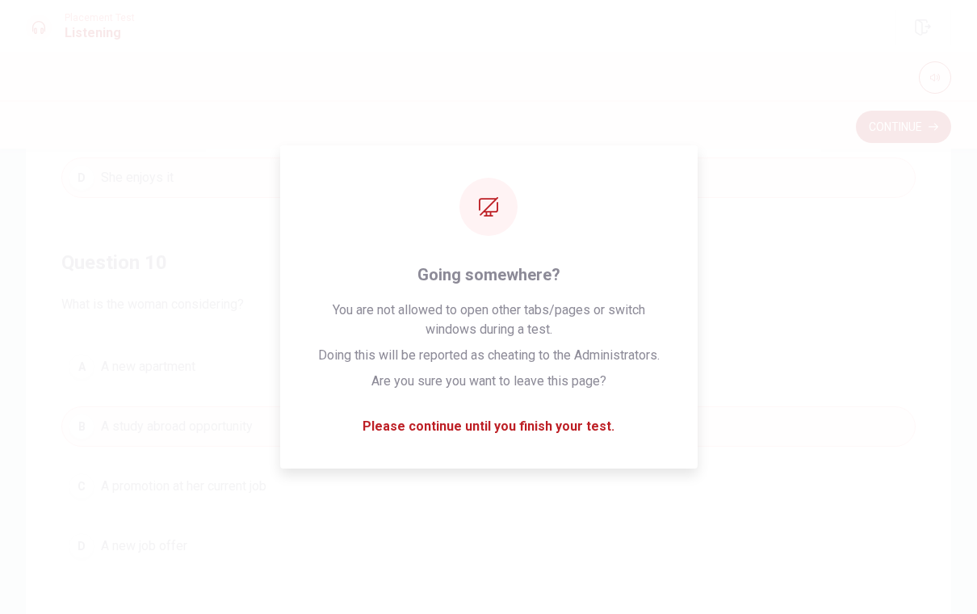
scroll to position [282, 0]
click at [498, 526] on div "Question 6 What does the man suggest she do to help her decide? A Talk to frien…" at bounding box center [488, 223] width 925 height 649
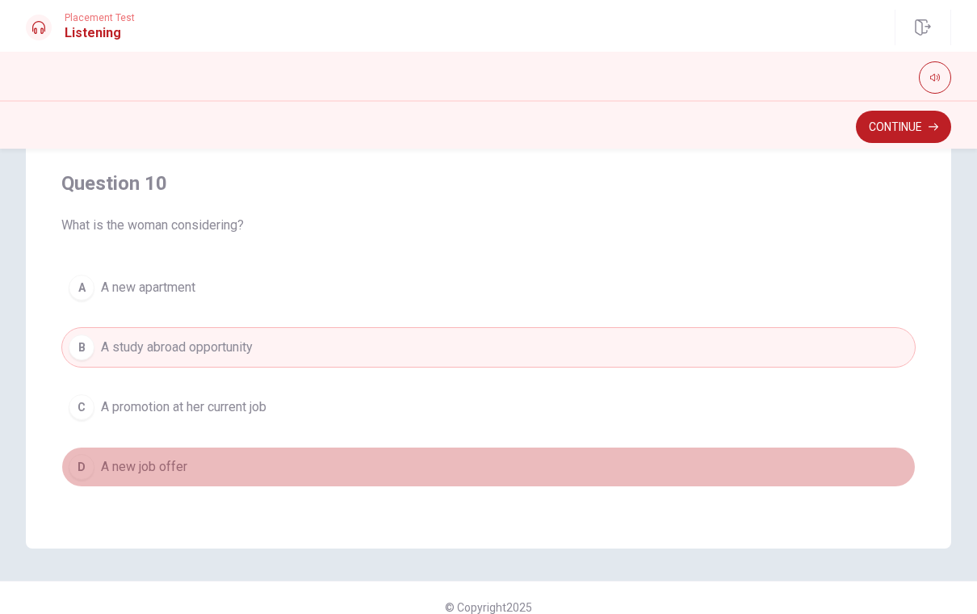
click at [158, 468] on span "A new job offer" at bounding box center [144, 466] width 86 height 19
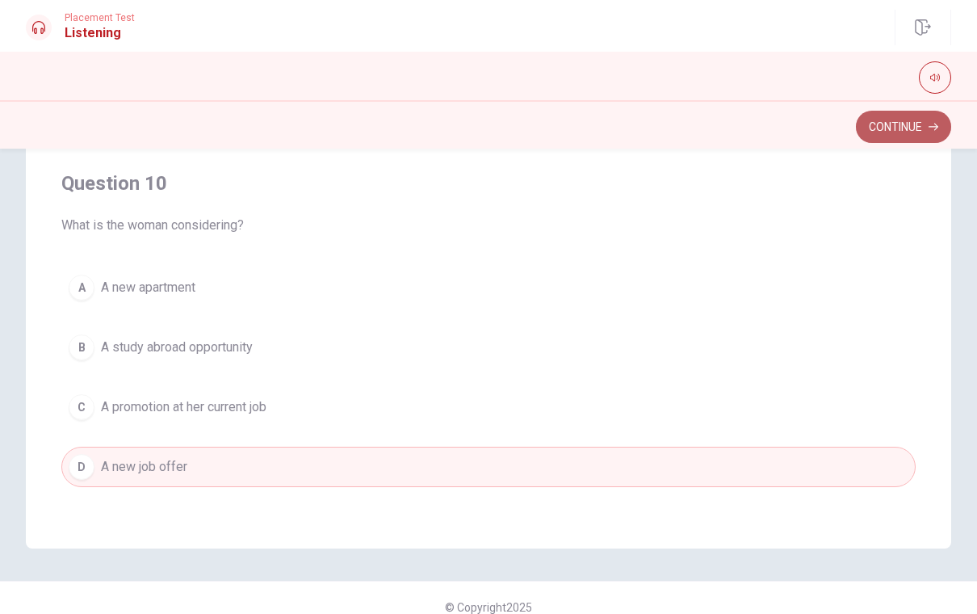
click at [897, 121] on button "Continue" at bounding box center [903, 127] width 95 height 32
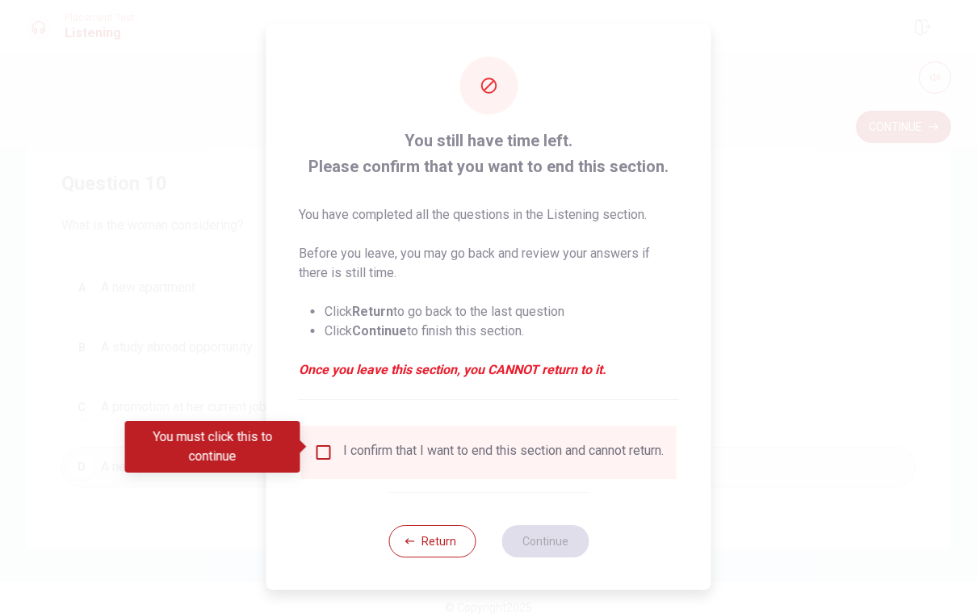
click at [328, 447] on input "You must click this to continue" at bounding box center [323, 451] width 19 height 19
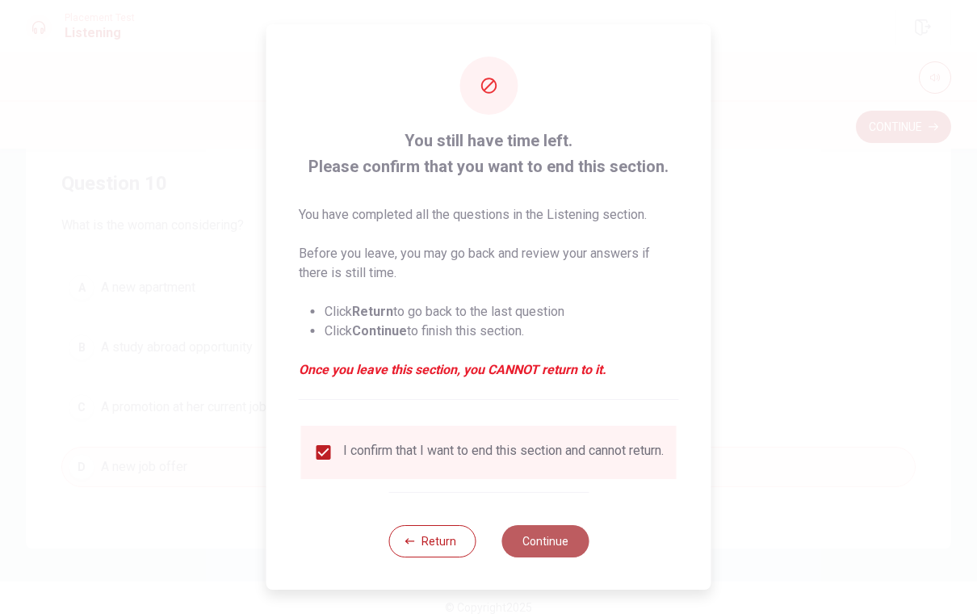
click at [538, 550] on button "Continue" at bounding box center [544, 541] width 87 height 32
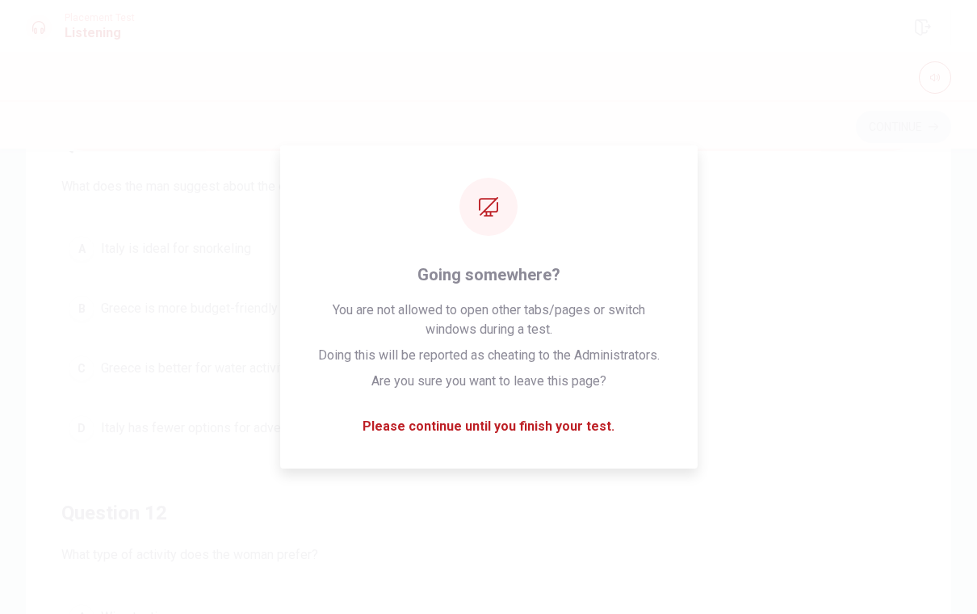
scroll to position [51, 0]
click at [820, 380] on button "C Greece is better for water activities" at bounding box center [488, 362] width 854 height 40
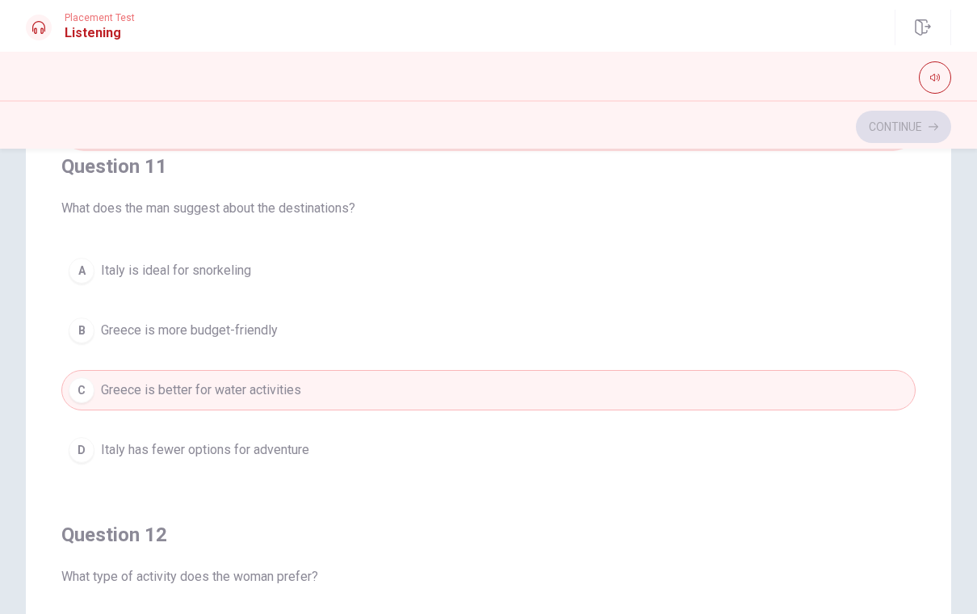
scroll to position [34, 0]
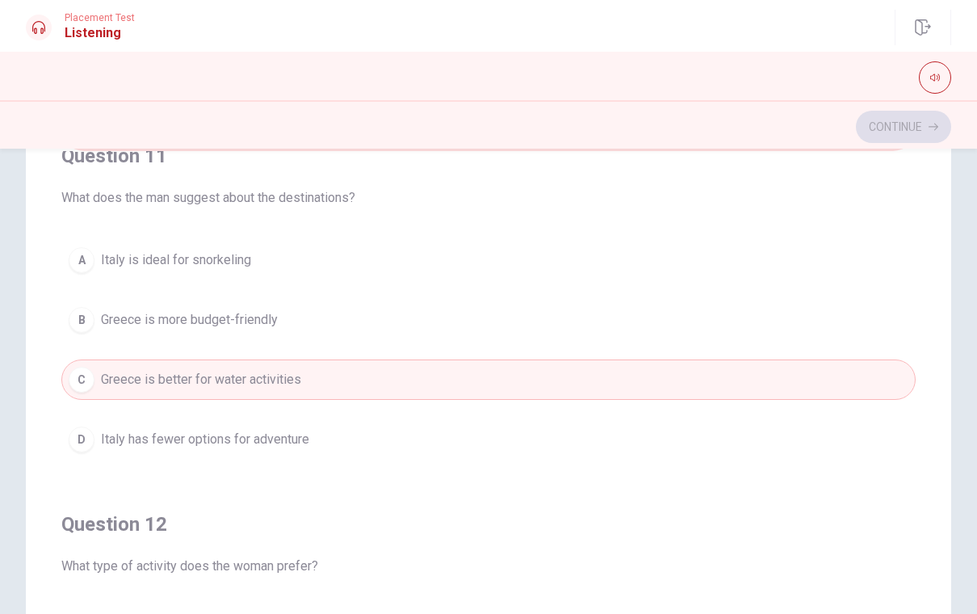
click at [347, 202] on span "What does the man suggest about the destinations?" at bounding box center [488, 197] width 854 height 19
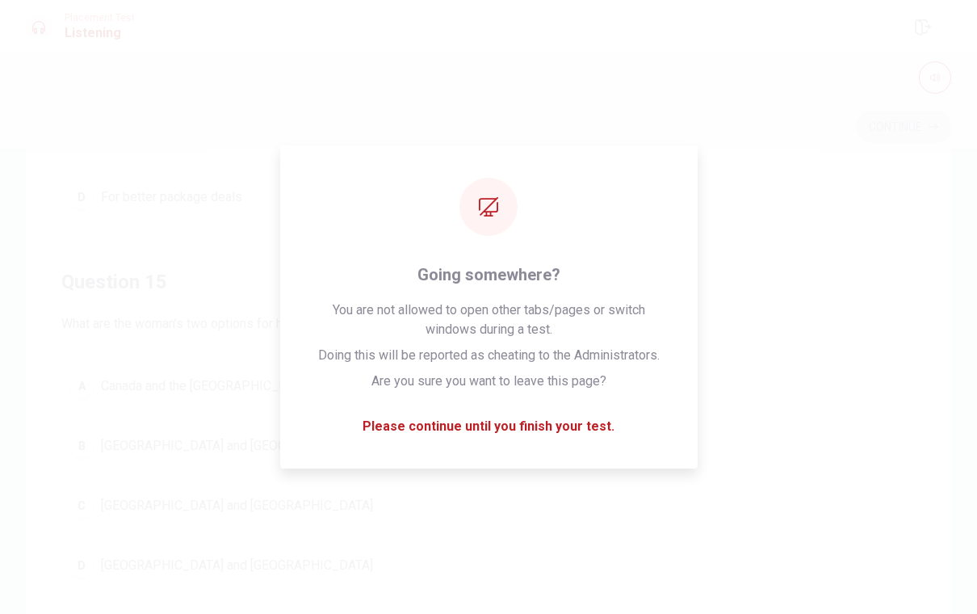
scroll to position [186, 0]
click at [818, 436] on button "B [GEOGRAPHIC_DATA] and [GEOGRAPHIC_DATA]" at bounding box center [488, 443] width 854 height 40
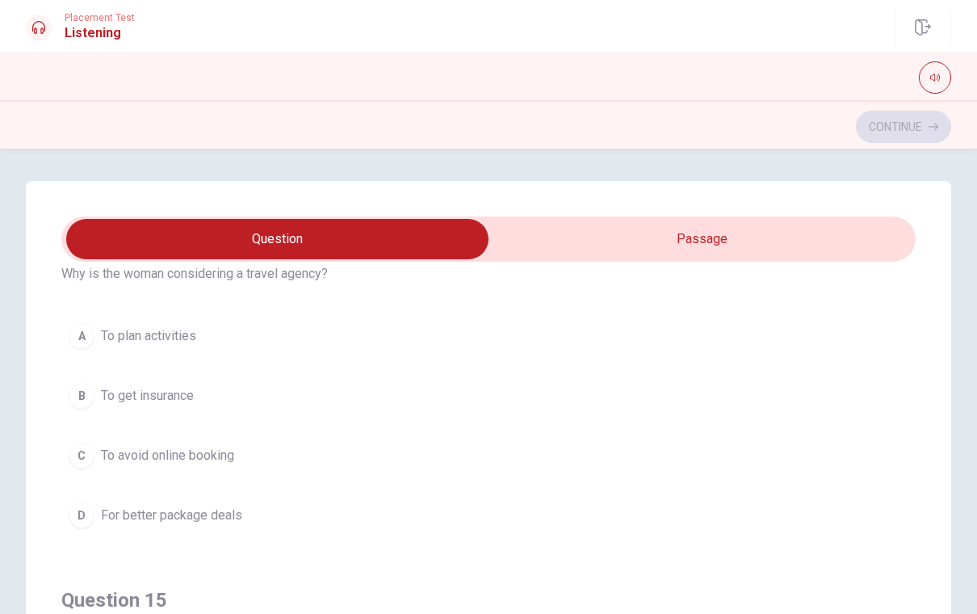
scroll to position [1178, 0]
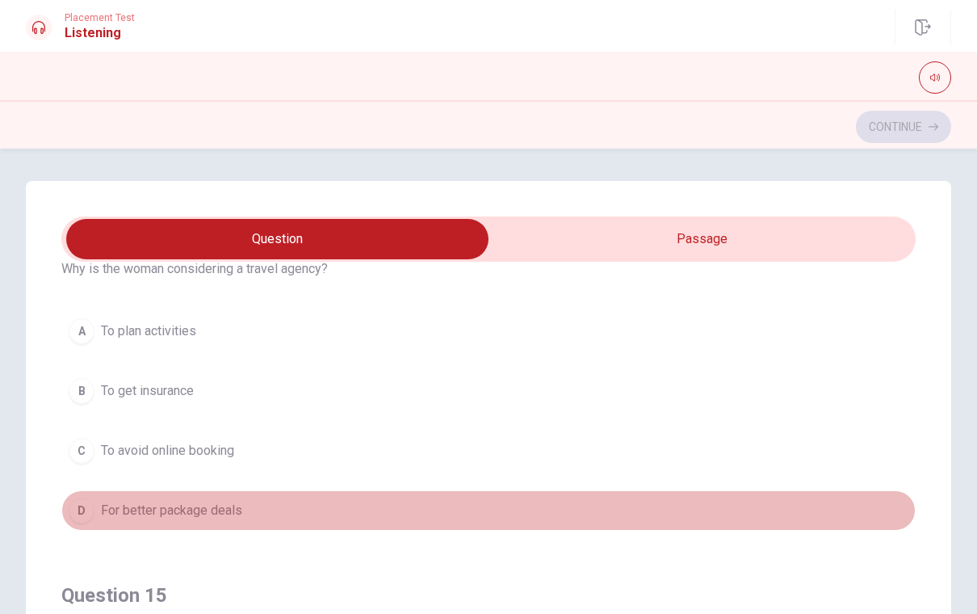
click at [151, 521] on button "D For better package deals" at bounding box center [488, 510] width 854 height 40
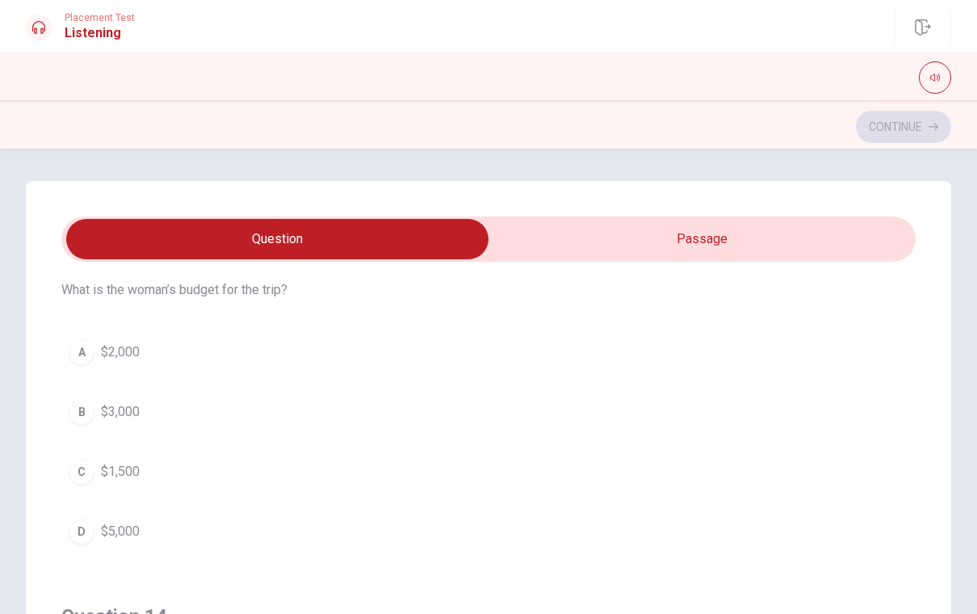
scroll to position [790, 0]
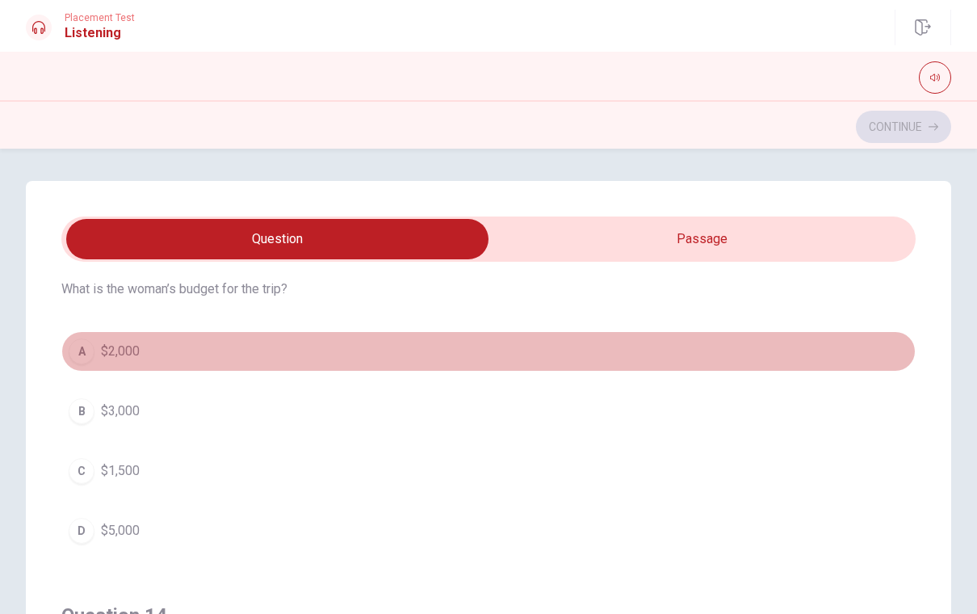
click at [114, 349] on span "$2,000" at bounding box center [120, 350] width 39 height 19
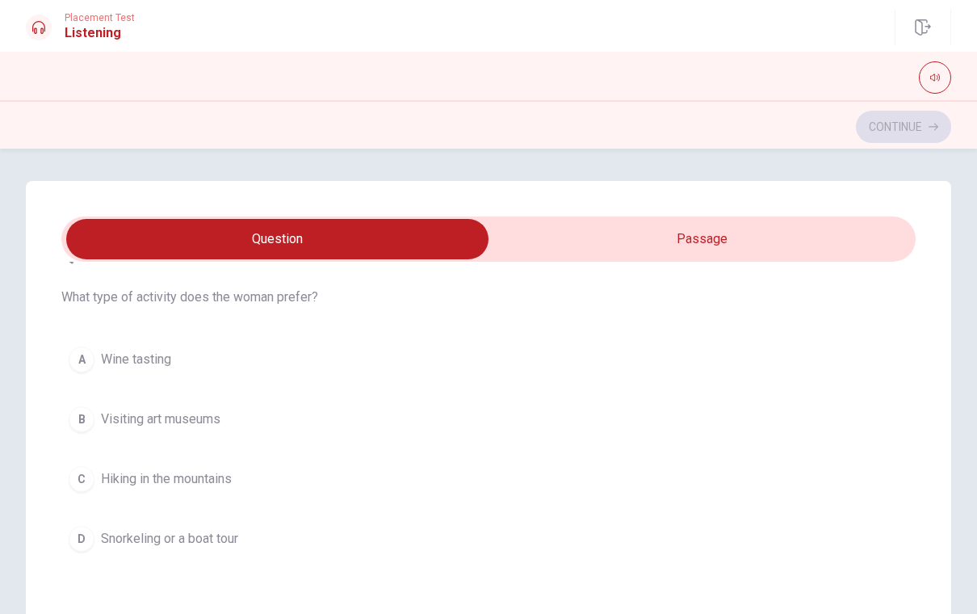
scroll to position [413, 0]
click at [152, 538] on span "Snorkeling or a boat tour" at bounding box center [169, 539] width 137 height 19
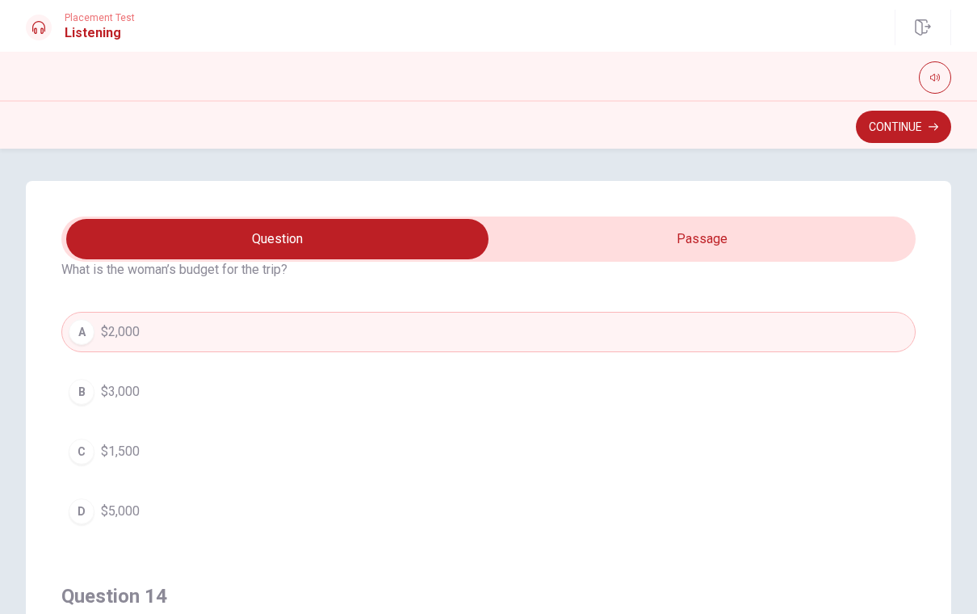
scroll to position [796, 0]
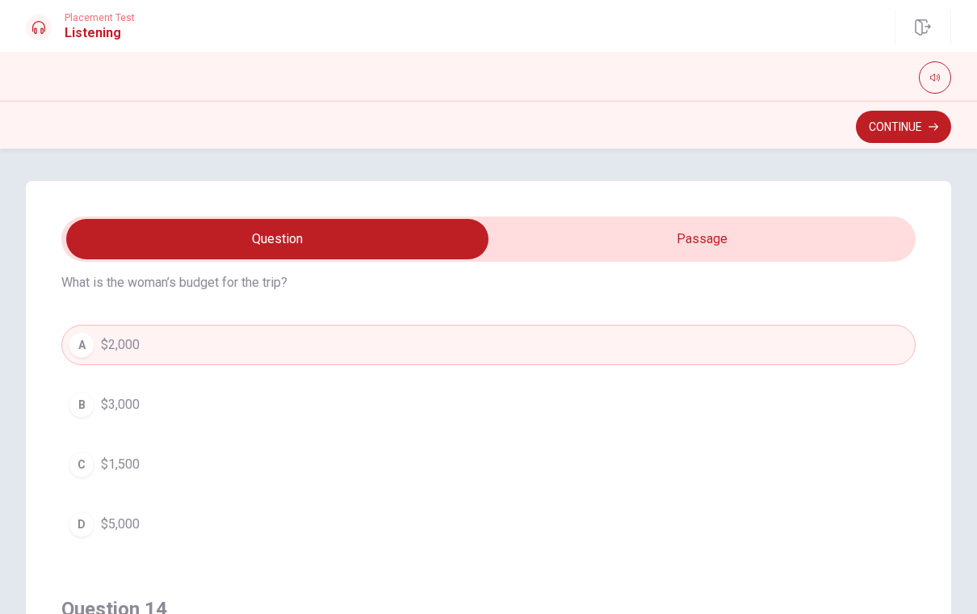
click at [161, 411] on button "B $3,000" at bounding box center [488, 404] width 854 height 40
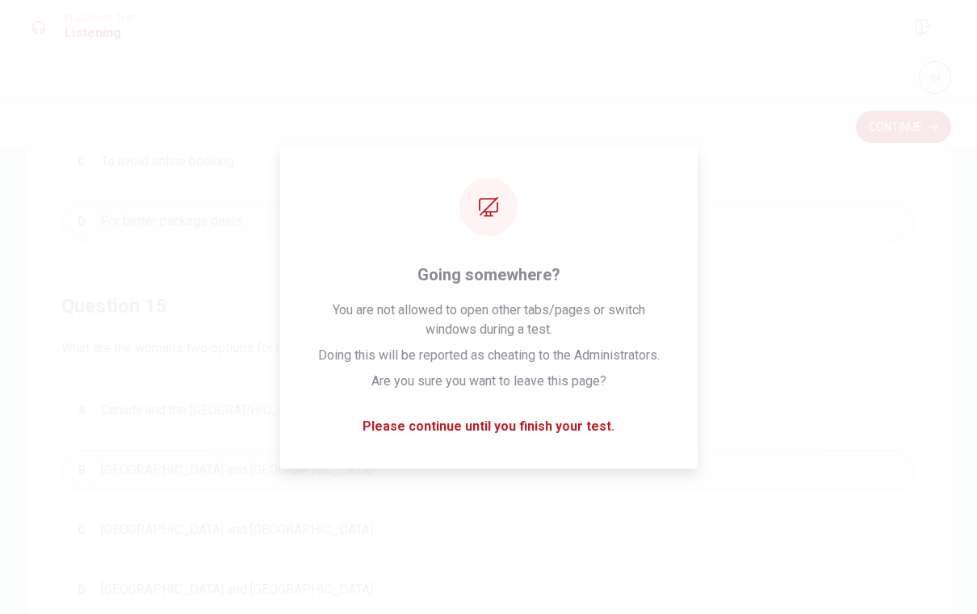
scroll to position [170, 0]
click at [518, 444] on button "B [GEOGRAPHIC_DATA] and [GEOGRAPHIC_DATA]" at bounding box center [488, 458] width 854 height 40
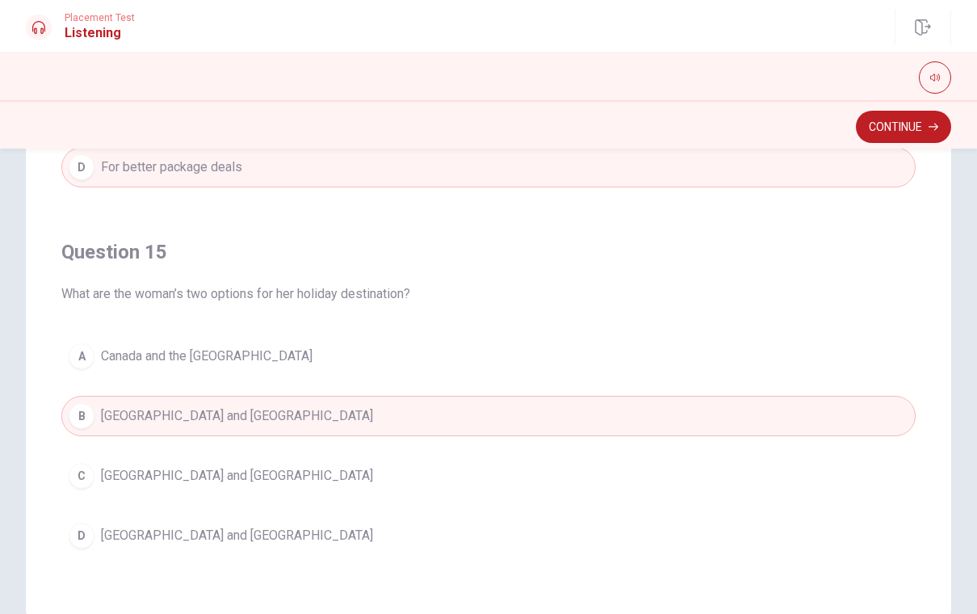
scroll to position [214, 0]
click at [398, 466] on button "C [GEOGRAPHIC_DATA] and [GEOGRAPHIC_DATA]" at bounding box center [488, 475] width 854 height 40
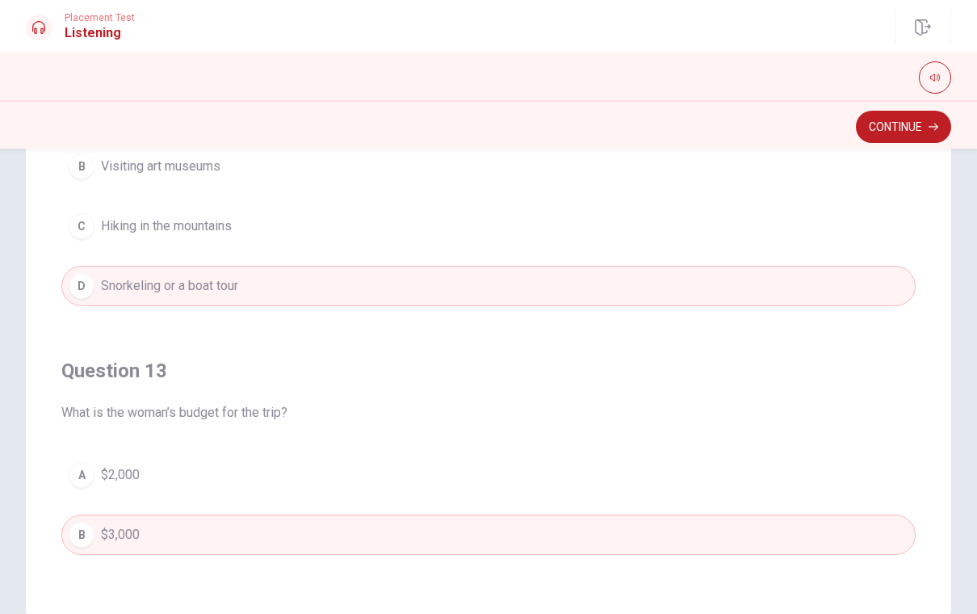
scroll to position [455, 0]
click at [171, 475] on button "A $2,000" at bounding box center [488, 471] width 854 height 40
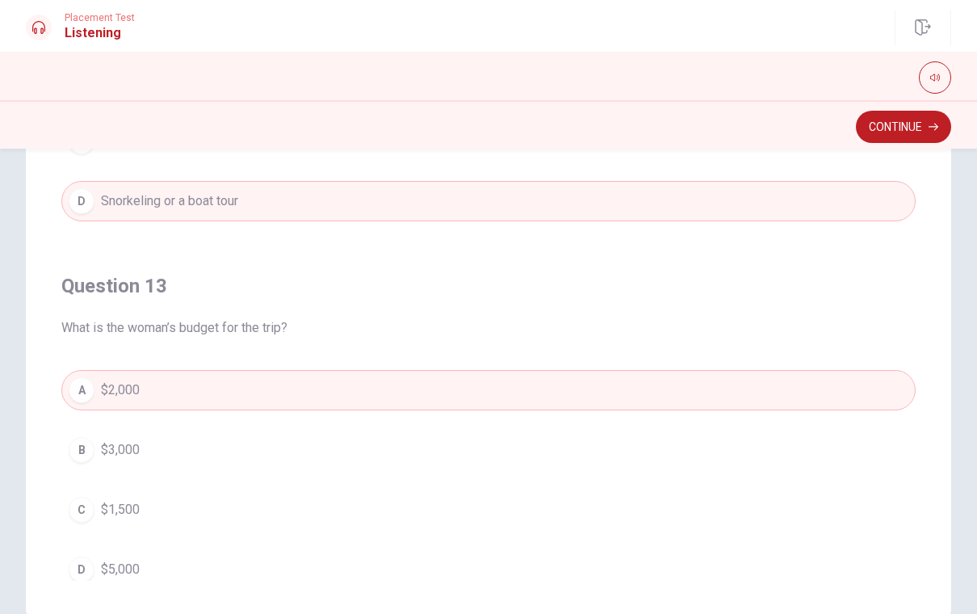
scroll to position [538, 0]
click at [172, 442] on button "B $3,000" at bounding box center [488, 448] width 854 height 40
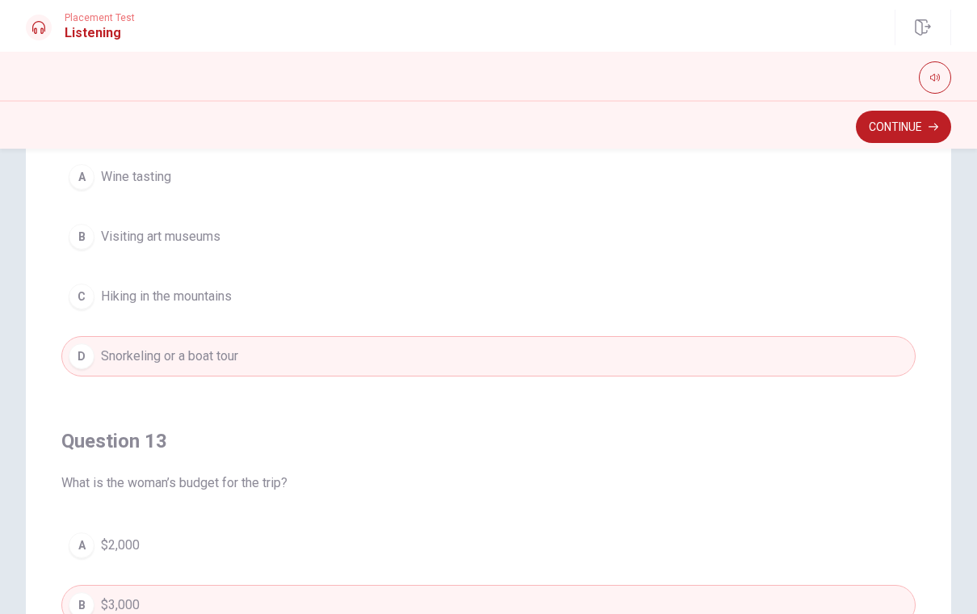
scroll to position [487, 0]
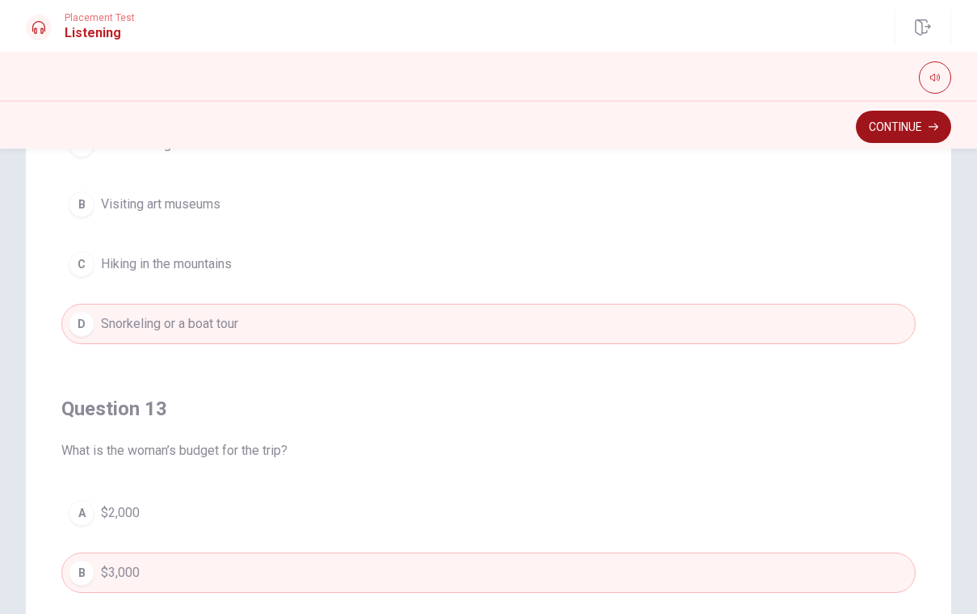
click at [891, 122] on button "Continue" at bounding box center [903, 127] width 95 height 32
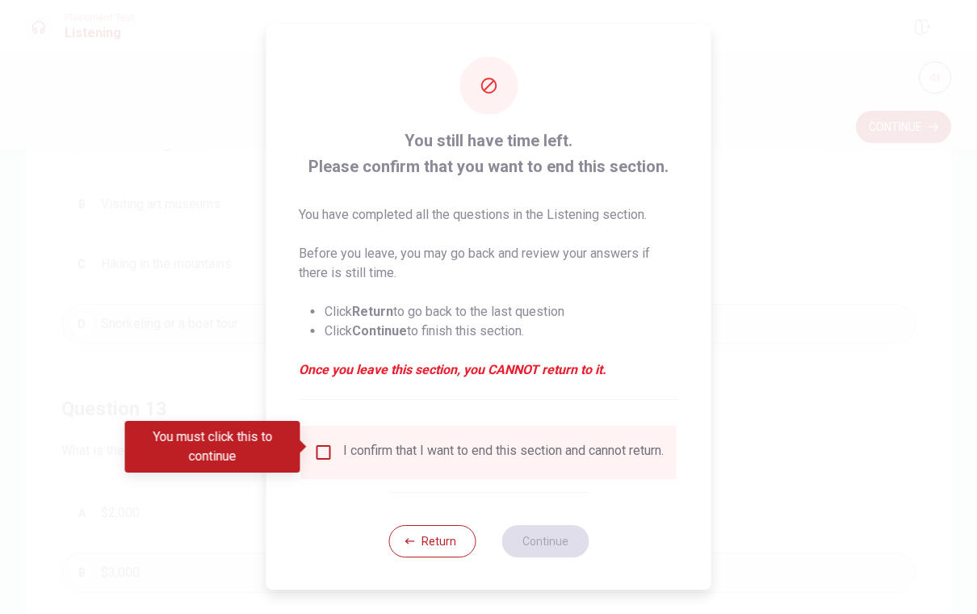
click at [319, 452] on input "You must click this to continue" at bounding box center [323, 451] width 19 height 19
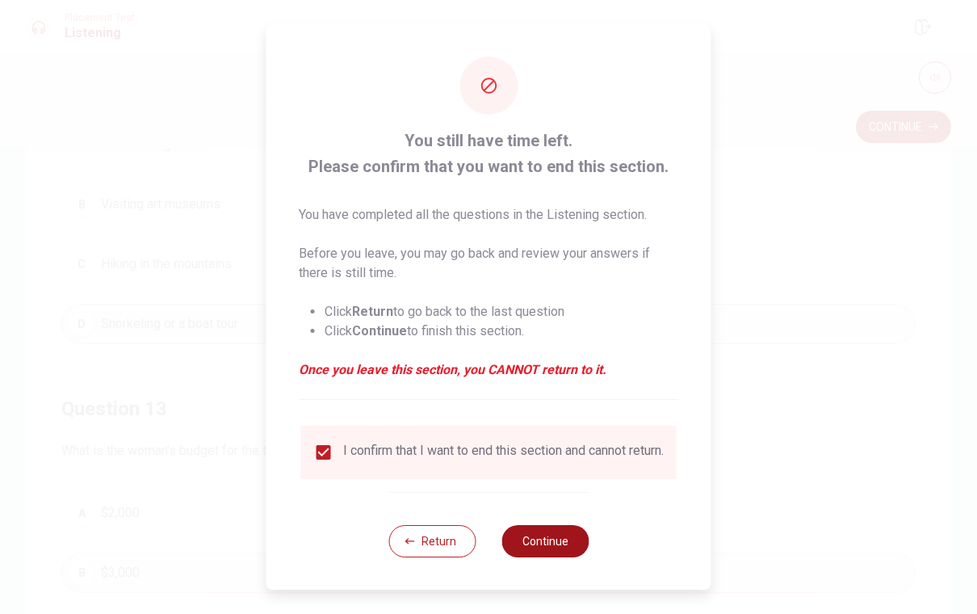
click at [526, 543] on button "Continue" at bounding box center [544, 541] width 87 height 32
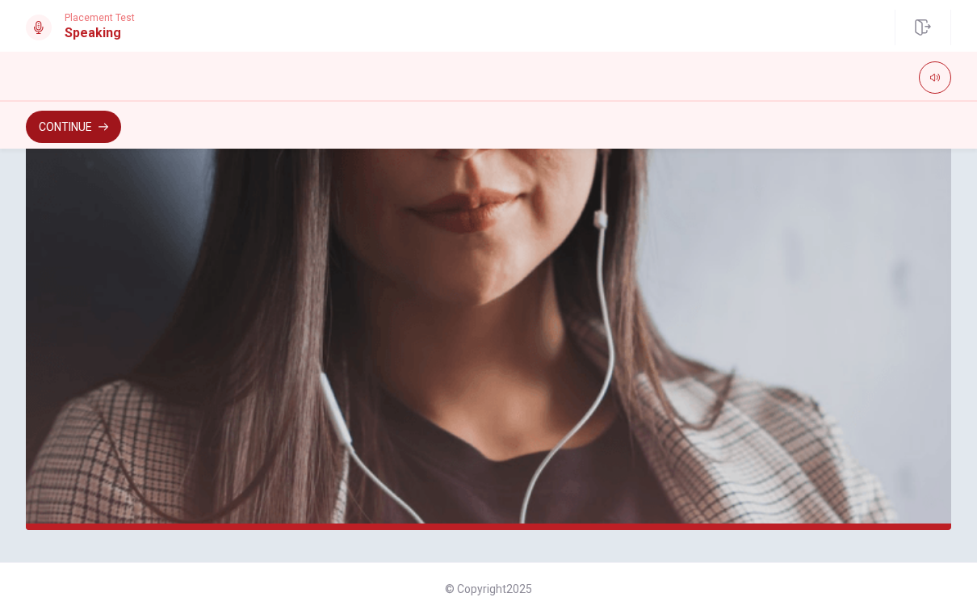
scroll to position [355, 0]
click at [96, 136] on button "Continue" at bounding box center [73, 127] width 95 height 32
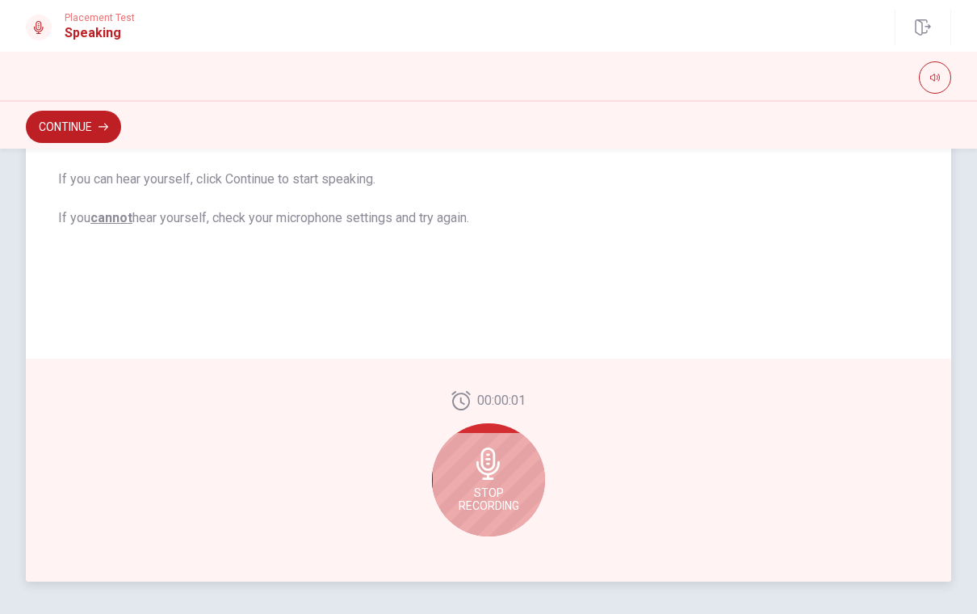
scroll to position [305, 0]
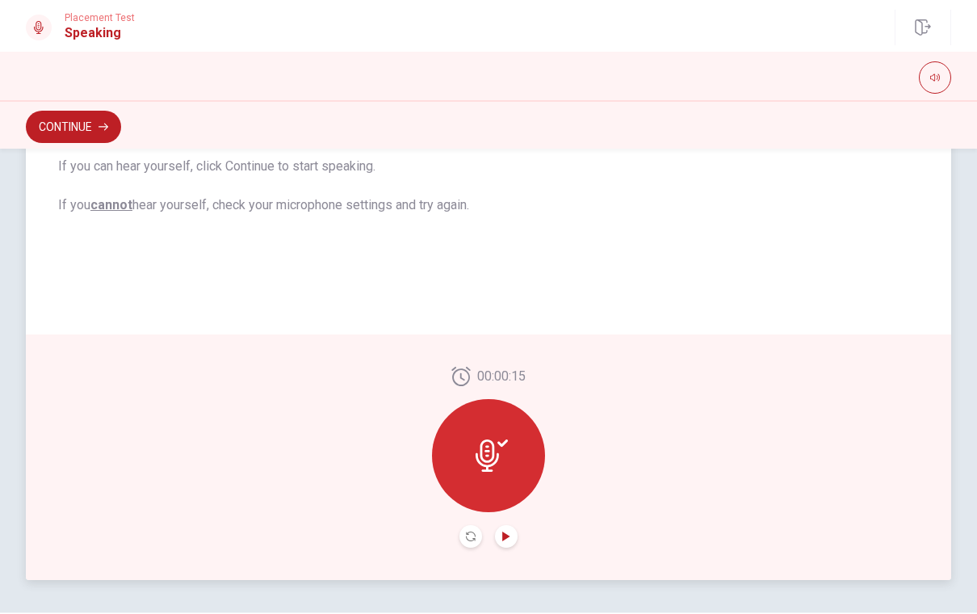
click at [503, 538] on icon "Play Audio" at bounding box center [505, 536] width 7 height 10
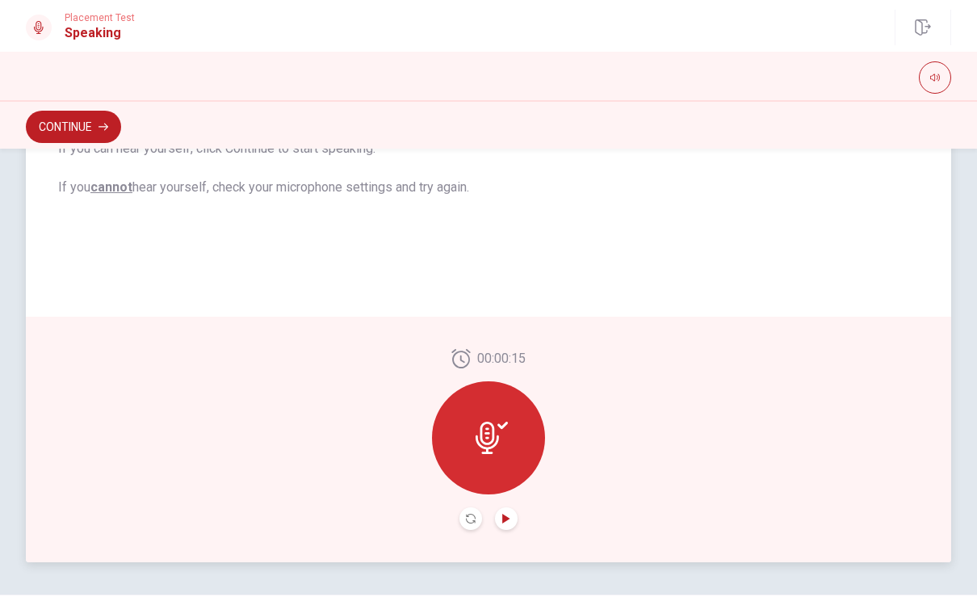
scroll to position [337, 0]
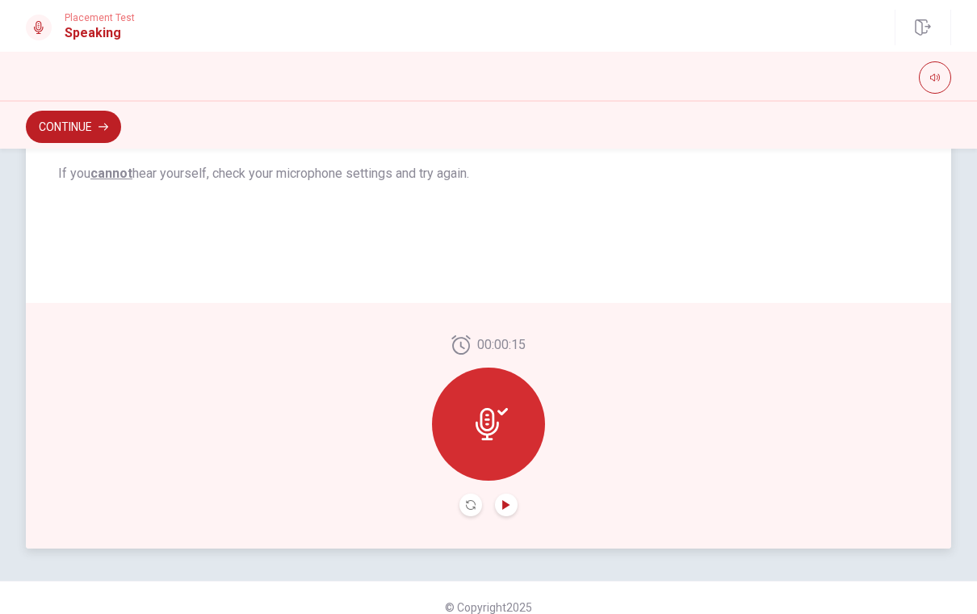
click at [477, 427] on icon at bounding box center [486, 424] width 23 height 32
click at [468, 508] on icon "Record Again" at bounding box center [471, 505] width 10 height 10
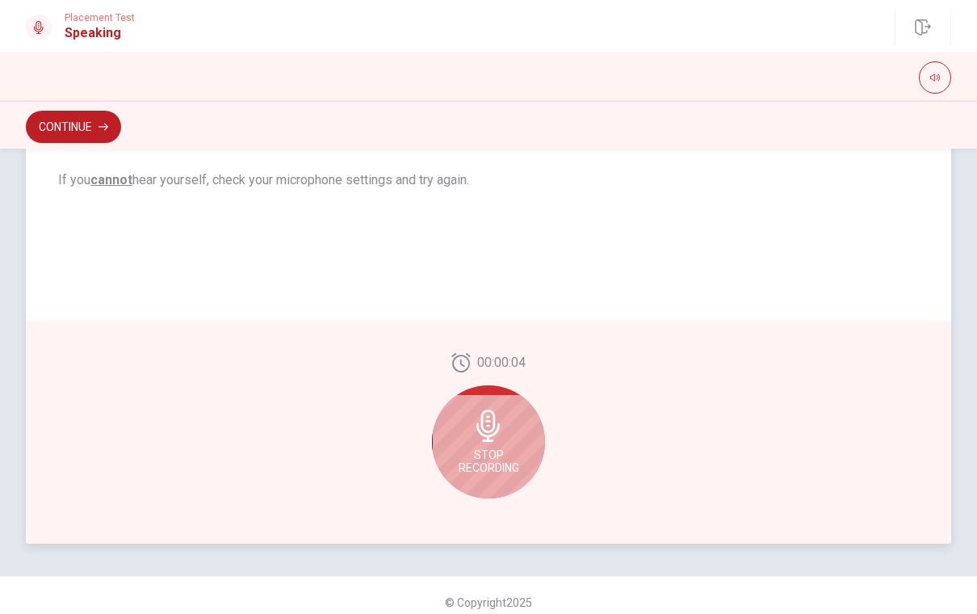
scroll to position [343, 0]
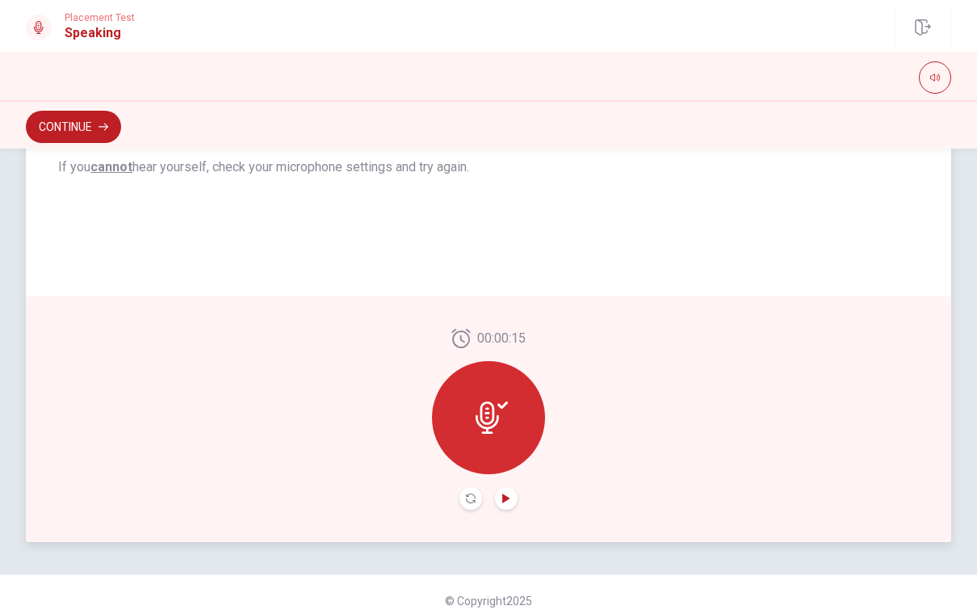
click at [508, 496] on icon "Play Audio" at bounding box center [505, 498] width 7 height 10
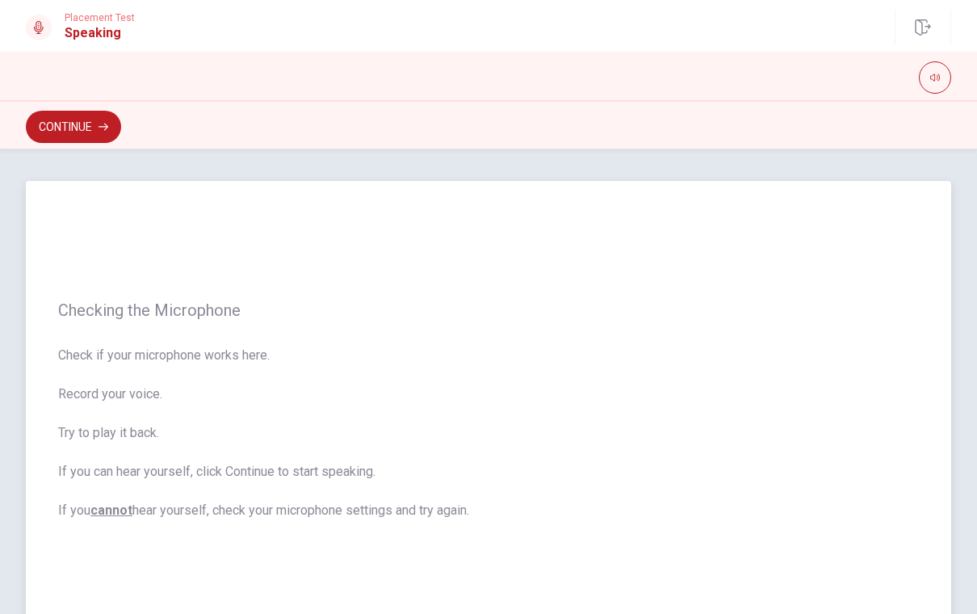
scroll to position [0, 0]
click at [92, 133] on button "Continue" at bounding box center [73, 127] width 95 height 32
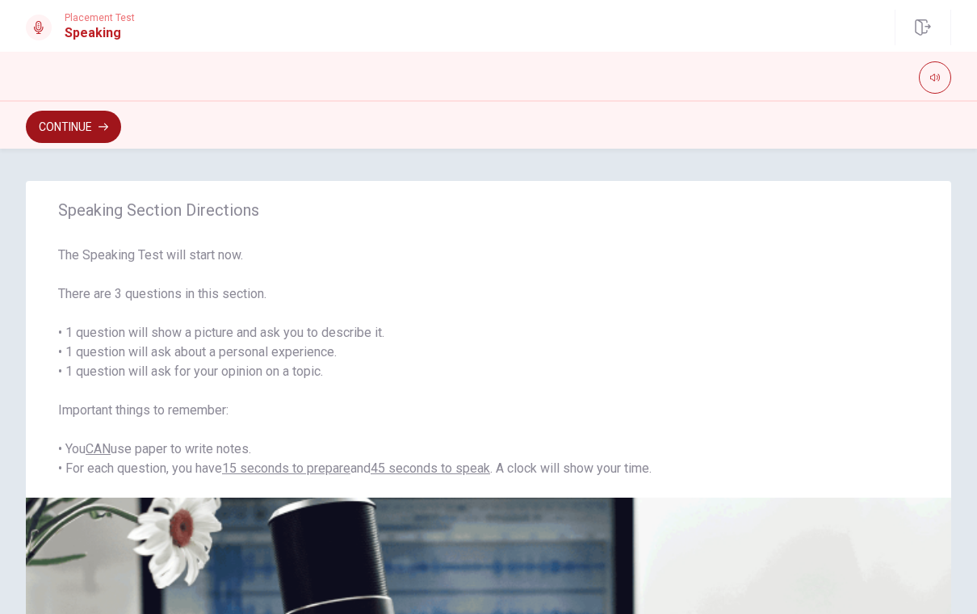
click at [86, 123] on button "Continue" at bounding box center [73, 127] width 95 height 32
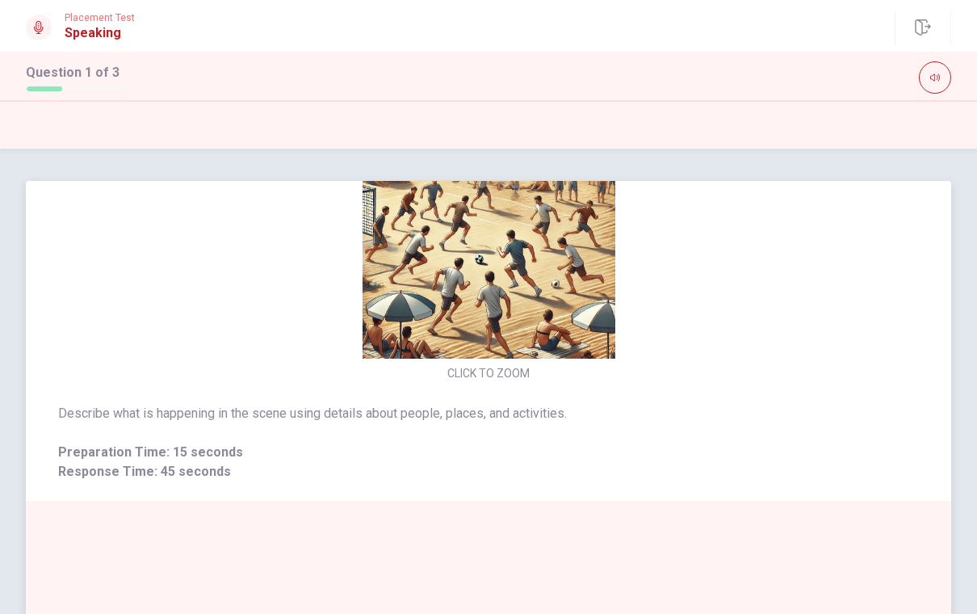
scroll to position [-6, 0]
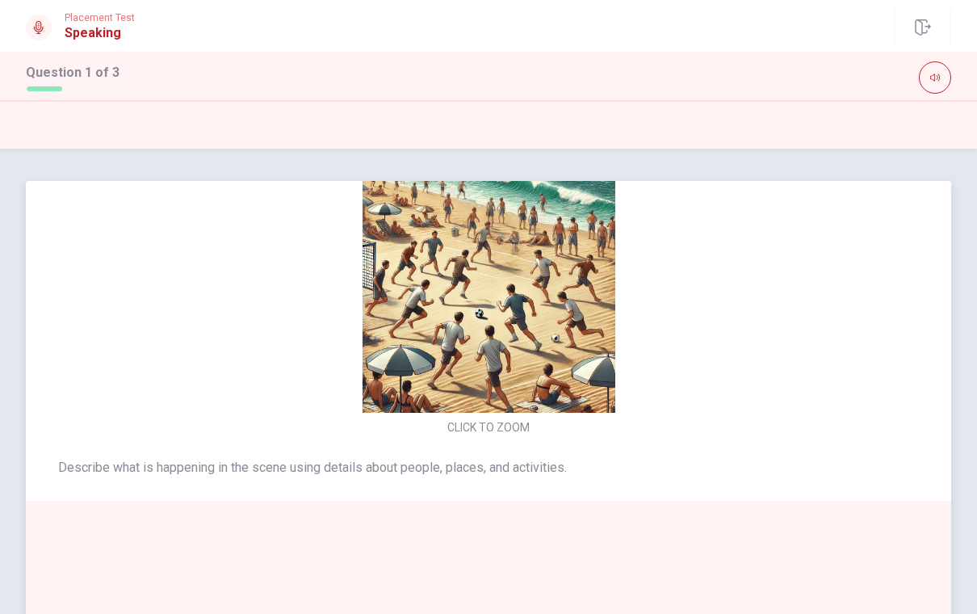
click at [528, 328] on img at bounding box center [488, 286] width 342 height 253
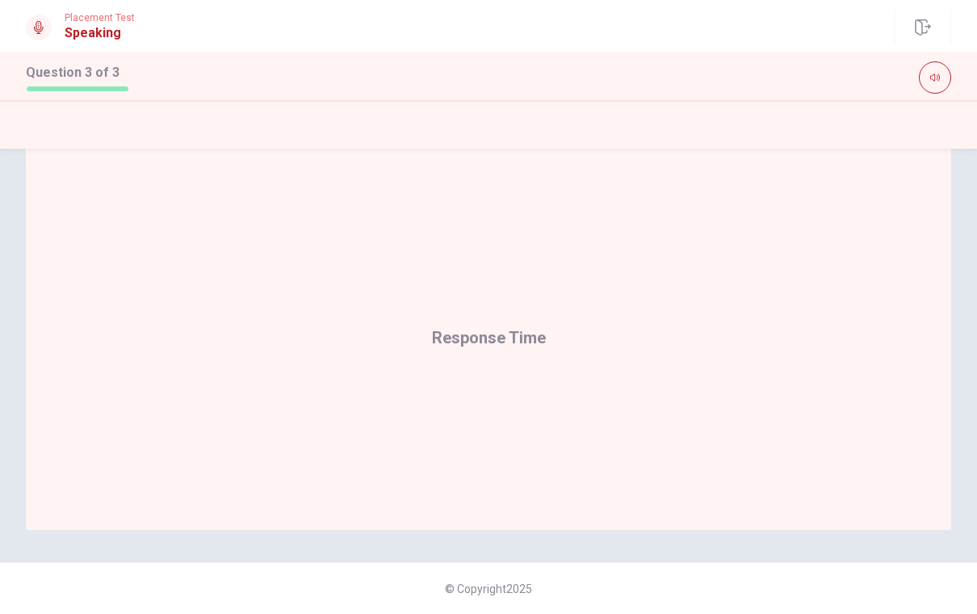
scroll to position [355, 0]
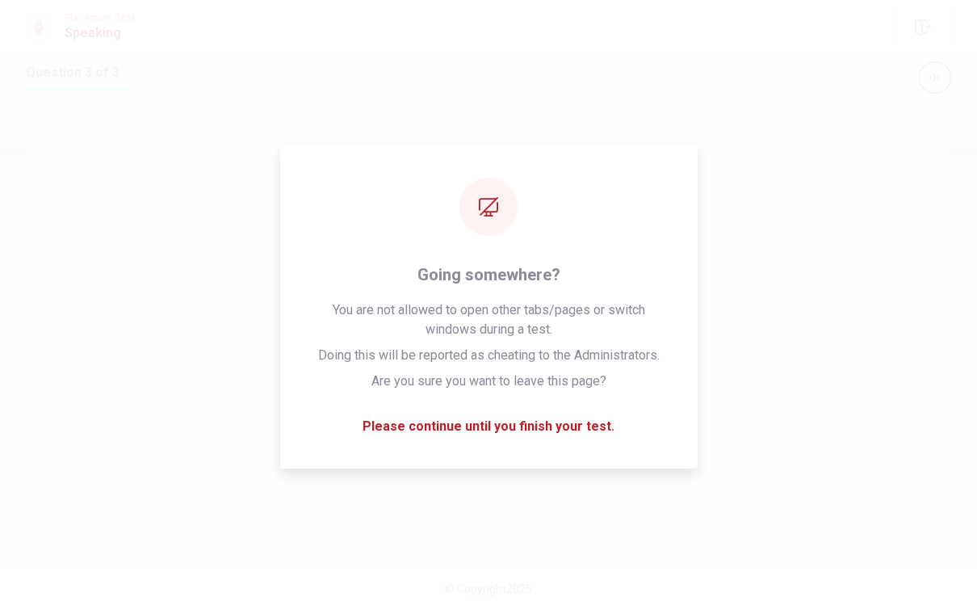
click at [568, 266] on div "00:00:29 Response Time" at bounding box center [488, 337] width 925 height 384
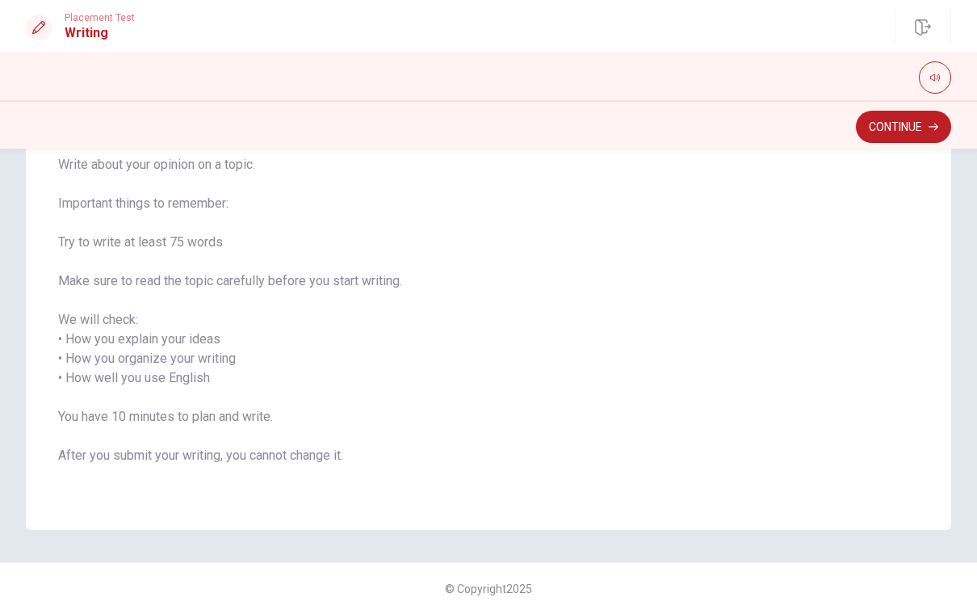
scroll to position [129, 0]
click at [911, 134] on button "Continue" at bounding box center [903, 127] width 95 height 32
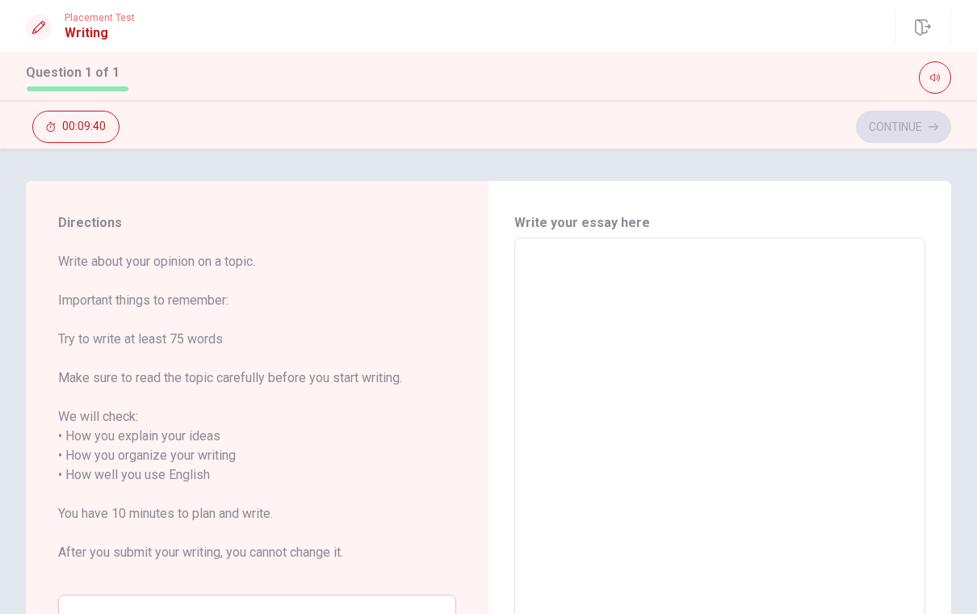
scroll to position [0, 0]
click at [551, 319] on textarea at bounding box center [720, 475] width 388 height 448
type textarea "M"
type textarea "x"
type textarea "My"
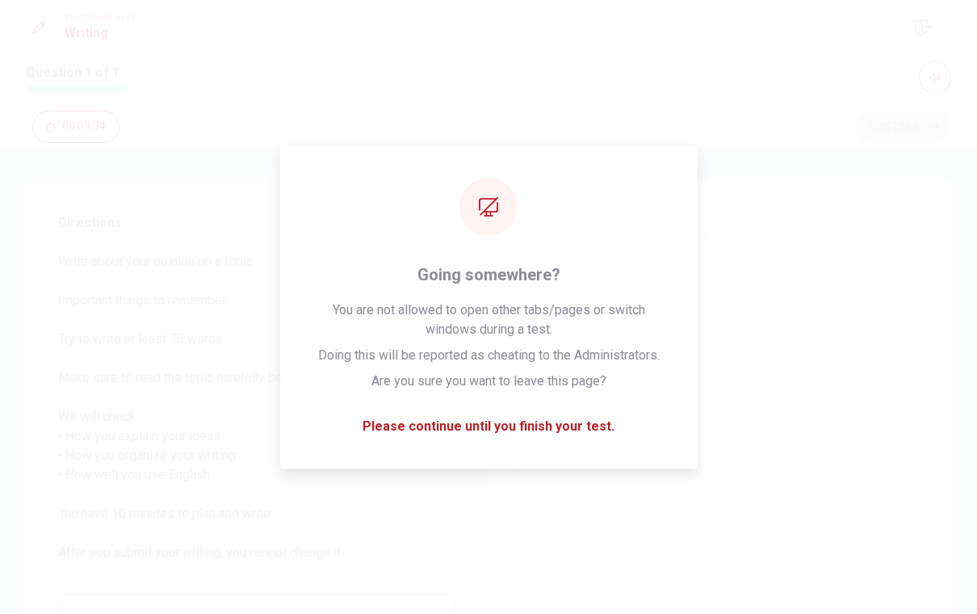
type textarea "x"
type textarea "My"
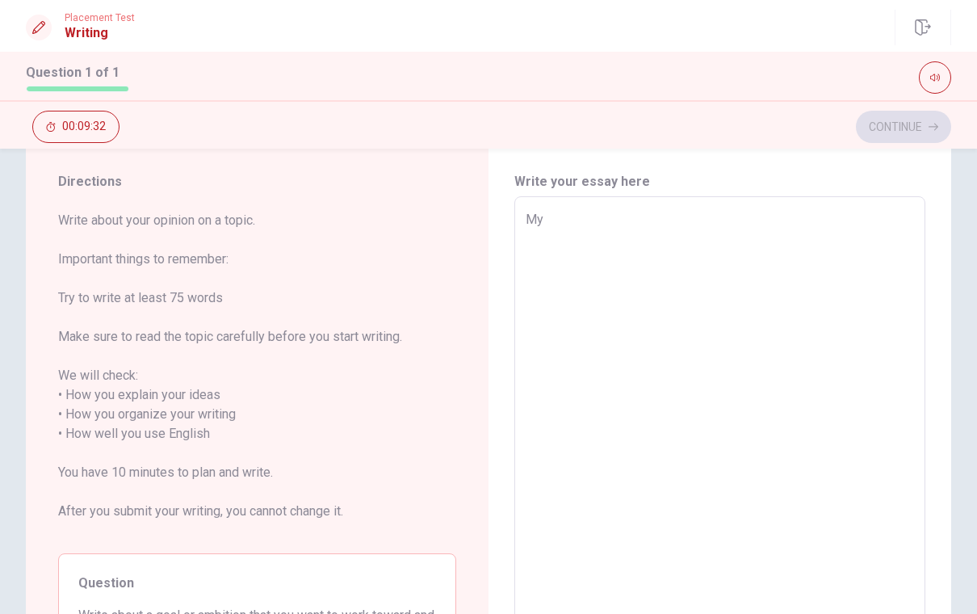
scroll to position [40, 0]
type textarea "x"
type textarea "My a"
type textarea "x"
type textarea "My an"
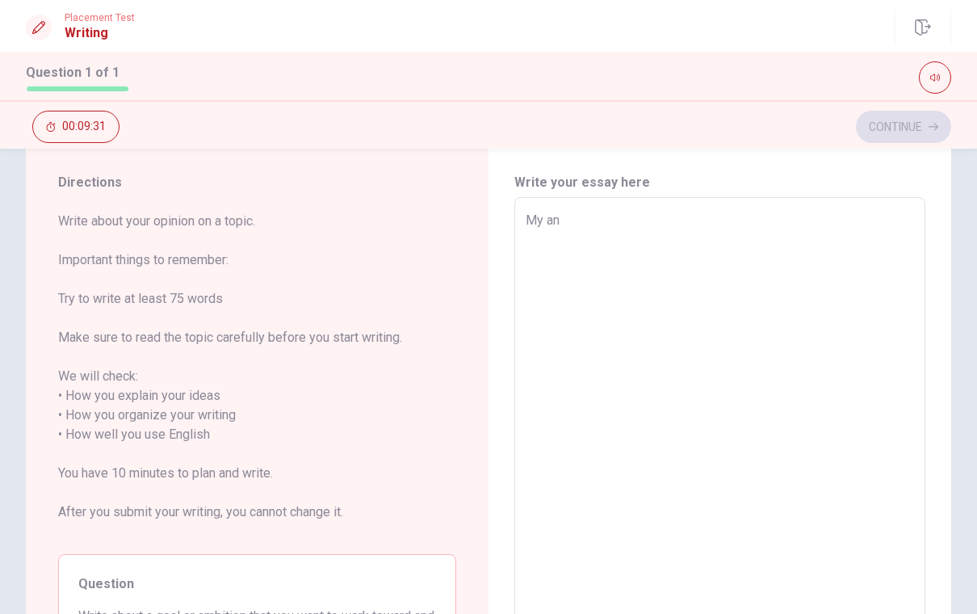
type textarea "x"
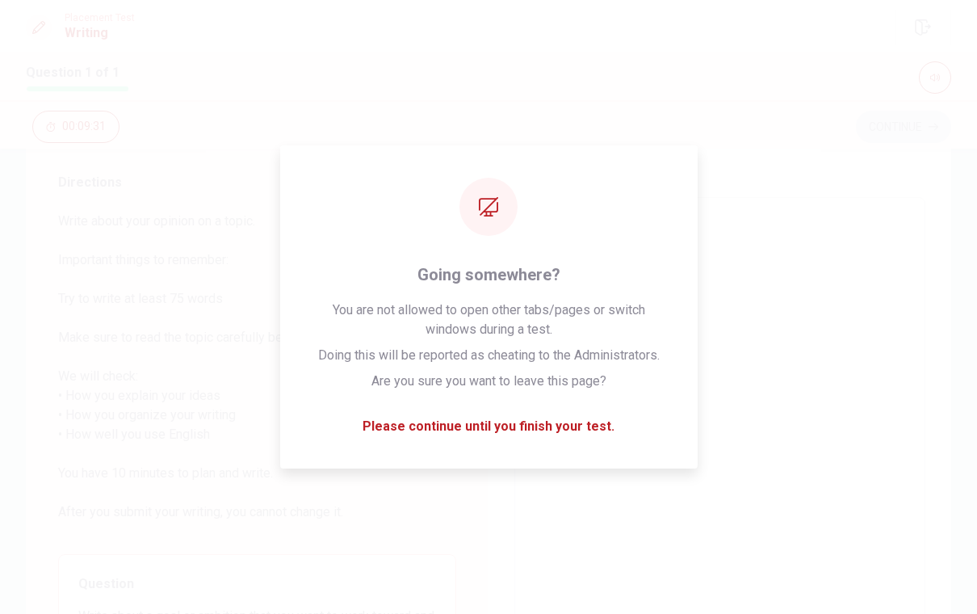
type textarea "My ans"
type textarea "x"
type textarea "My anse"
type textarea "x"
type textarea "My ansew"
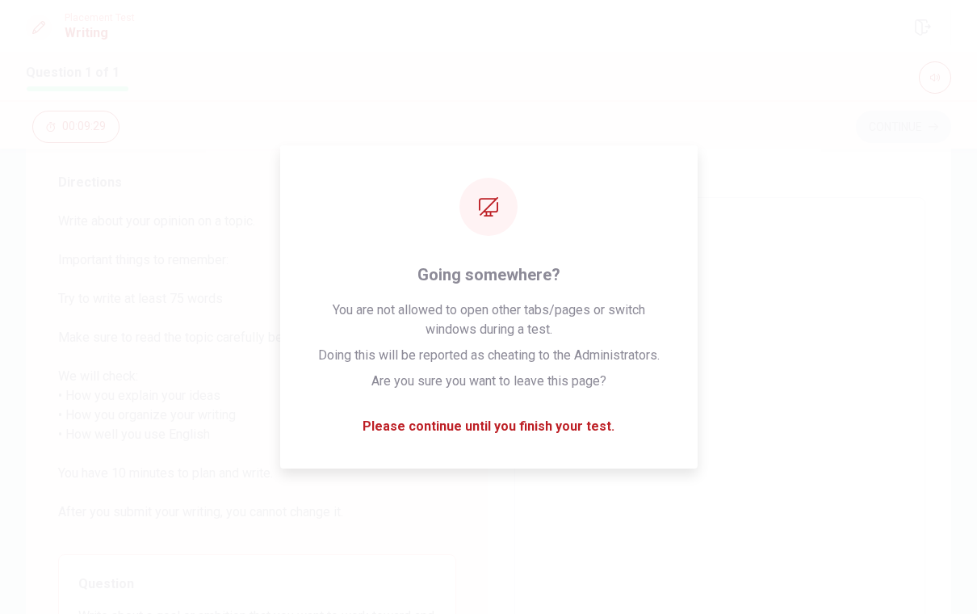
type textarea "x"
type textarea "My ansewe"
type textarea "x"
type textarea "My ansewer"
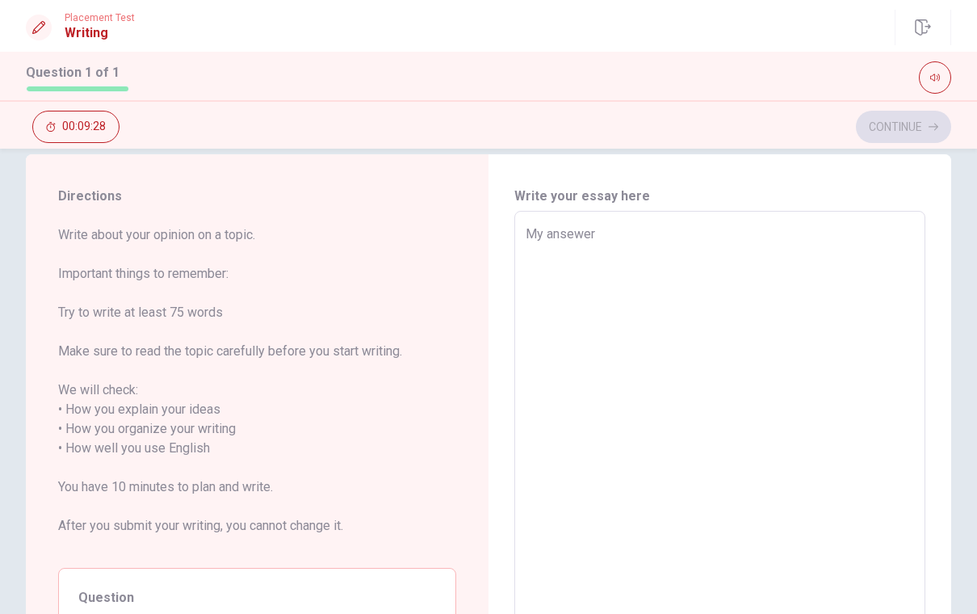
scroll to position [39, 0]
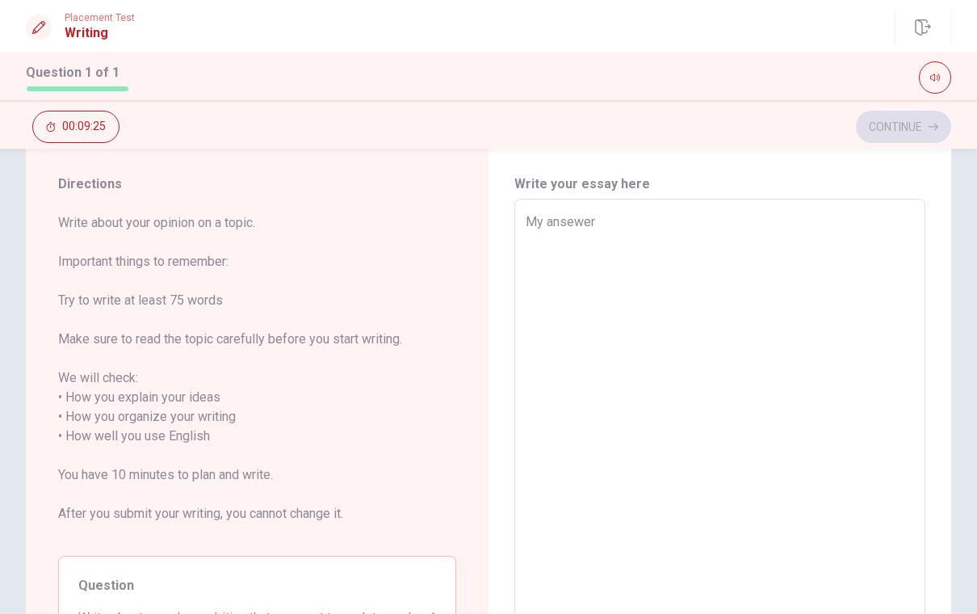
type textarea "x"
click at [774, 241] on textarea "My ansewer" at bounding box center [720, 436] width 388 height 448
type textarea "My ansewer"
type textarea "x"
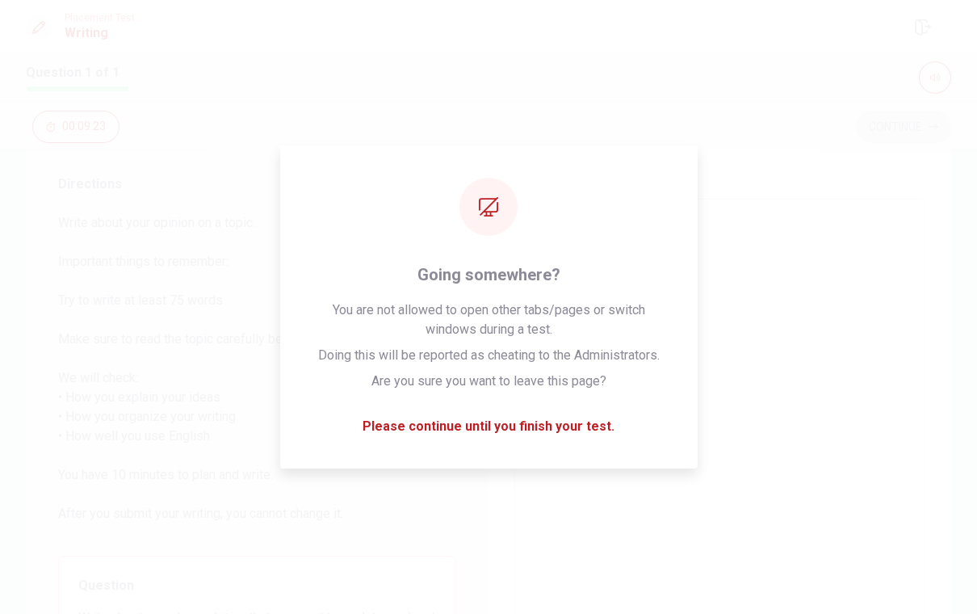
type textarea "My ansewer w"
type textarea "x"
type textarea "My ansewer wi"
type textarea "x"
type textarea "My ansewer wil"
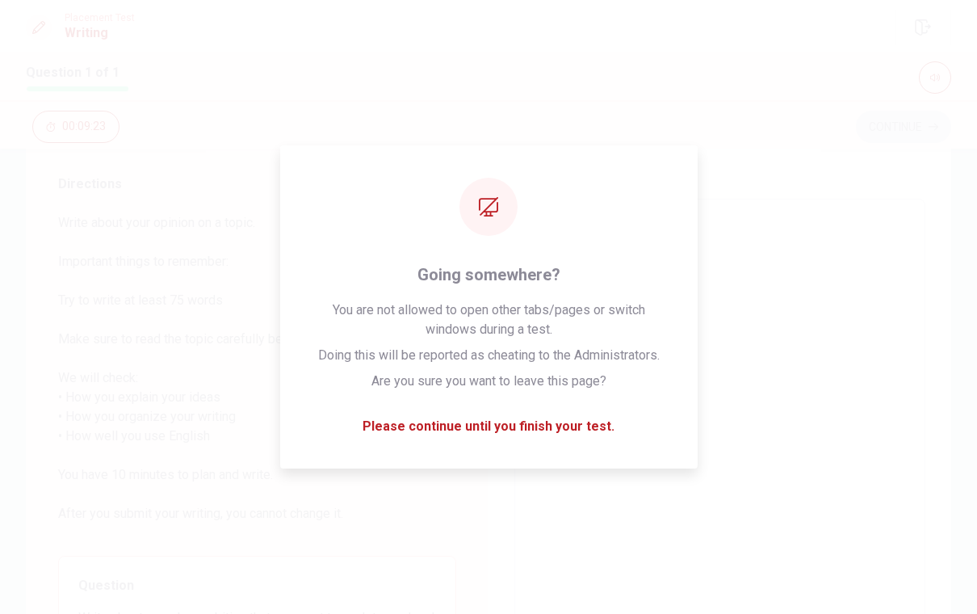
type textarea "x"
type textarea "My ansewer will"
type textarea "x"
type textarea "My ansewer will"
type textarea "x"
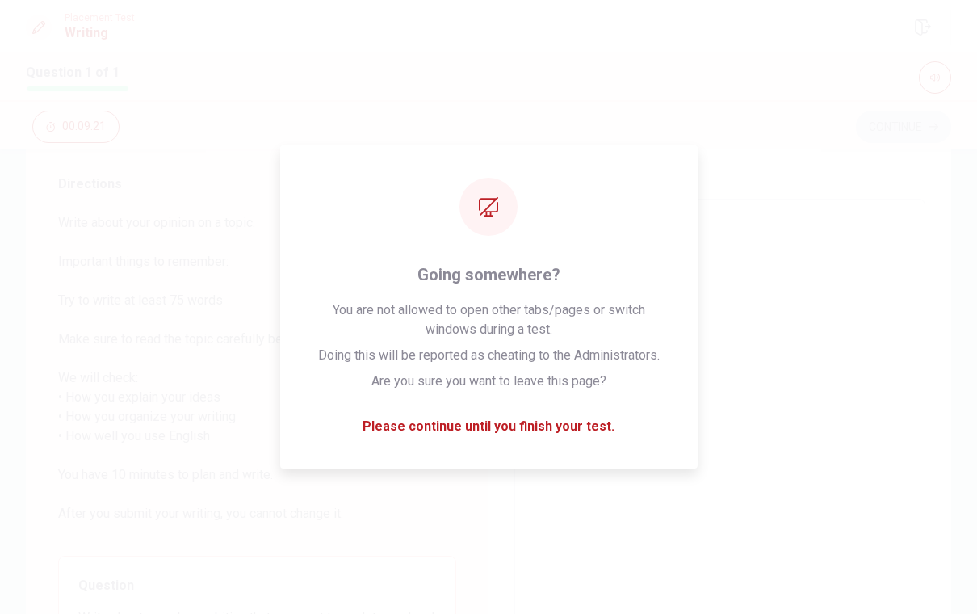
type textarea "My ansewer will b"
type textarea "x"
type textarea "My ansewer will be"
type textarea "x"
type textarea "My ansewer will be"
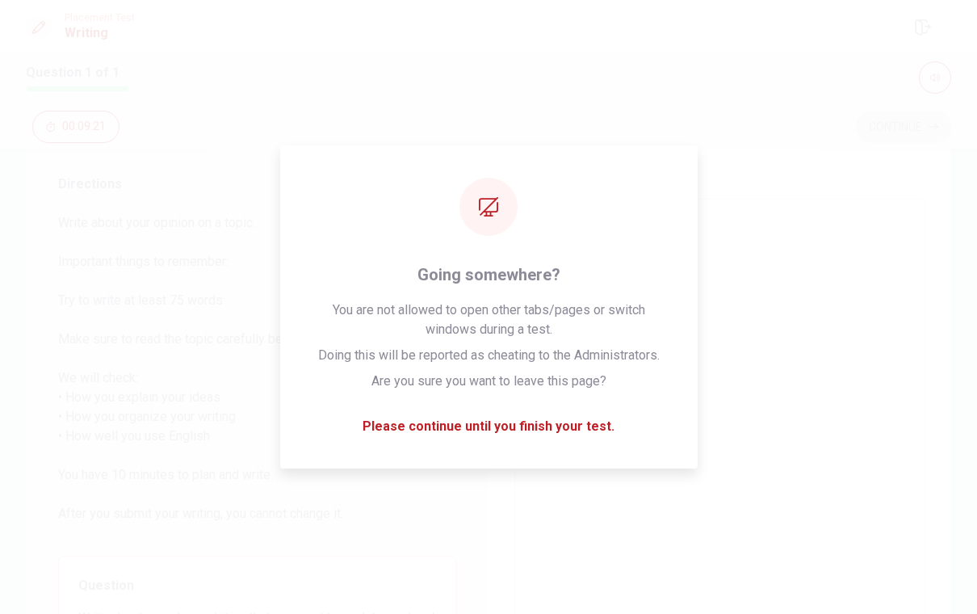
type textarea "x"
type textarea "My ansewer will be a"
type textarea "x"
type textarea "My ansewer will be ab"
type textarea "x"
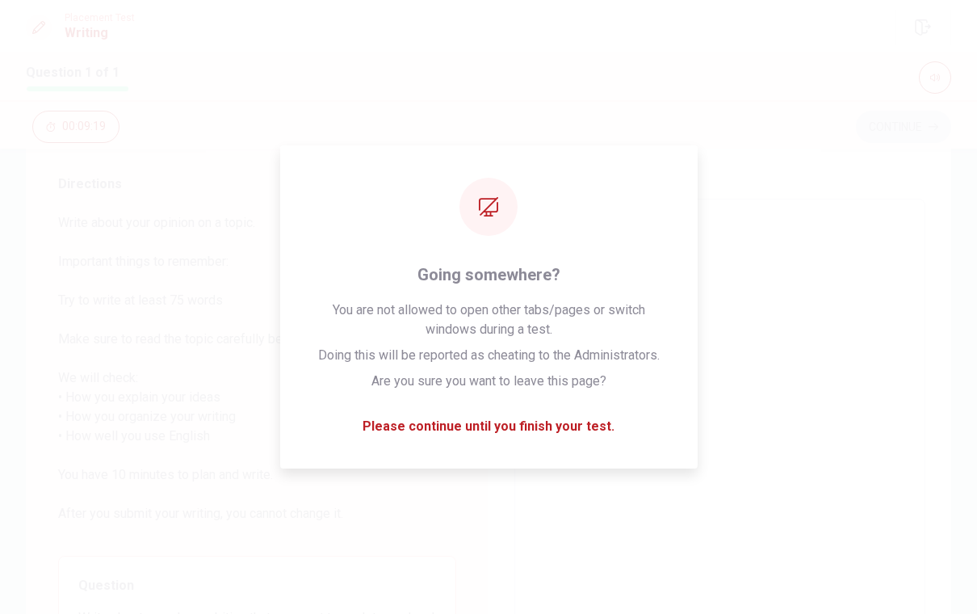
type textarea "My ansewer will be abo"
type textarea "x"
type textarea "My ansewer will be abou"
type textarea "x"
type textarea "My ansewer will be about"
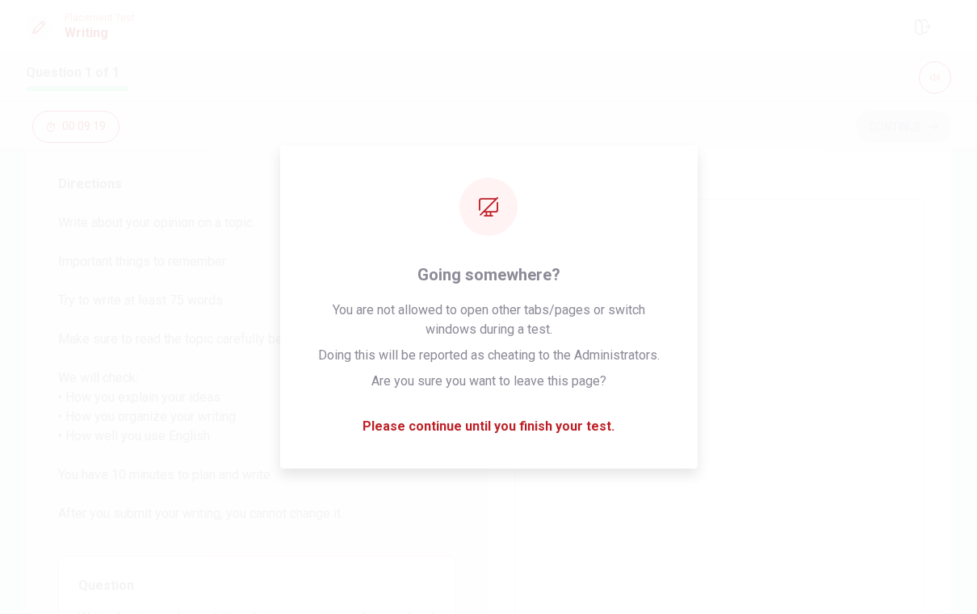
type textarea "x"
type textarea "My ansewer will be about"
type textarea "x"
type textarea "My ansewer will be about o"
type textarea "x"
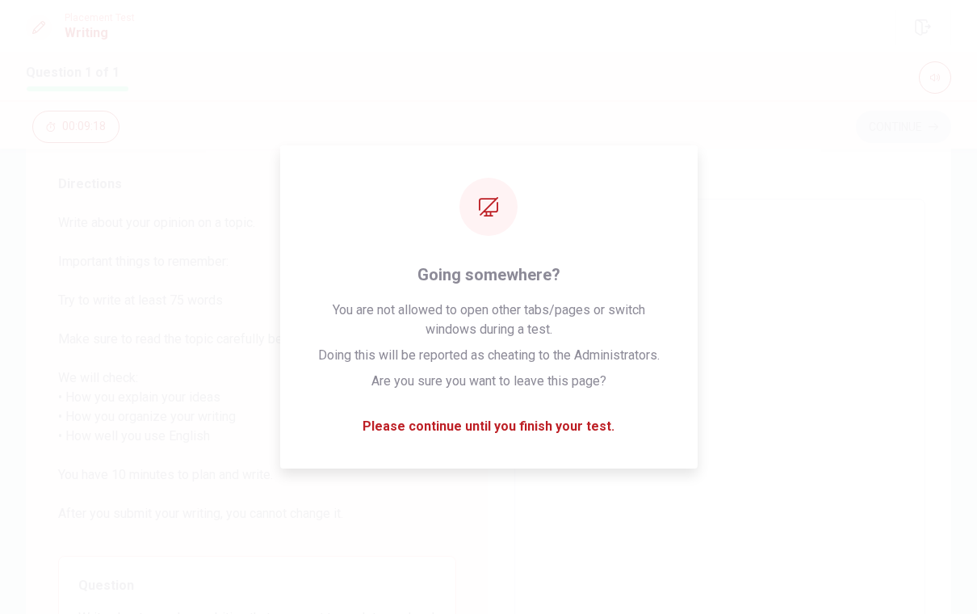
type textarea "My ansewer will be about op"
type textarea "x"
type textarea "My ansewer will be about opp"
type textarea "x"
type textarea "My ansewer will be about oppo"
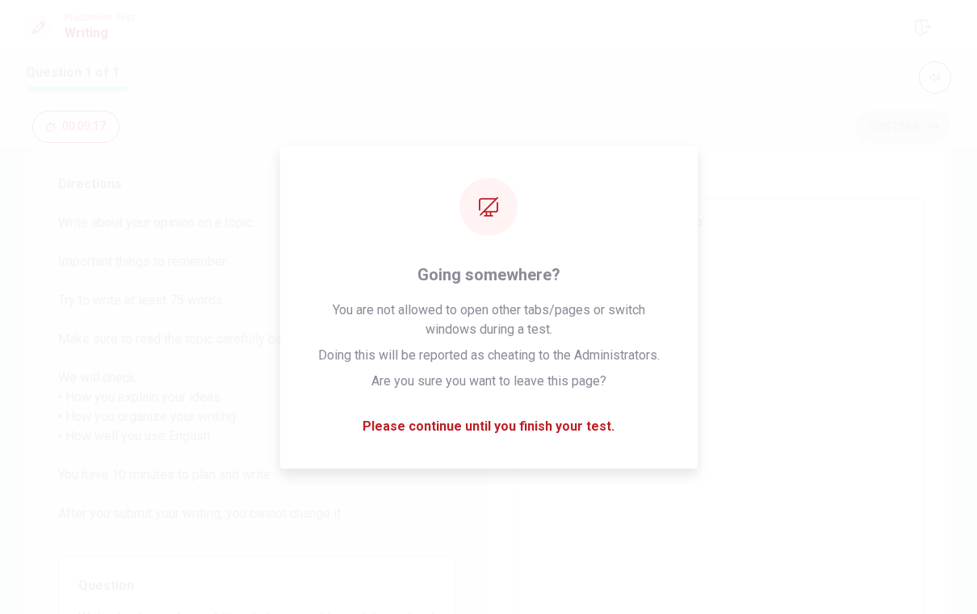
type textarea "x"
type textarea "My ansewer will be about oppor"
type textarea "x"
type textarea "My ansewer will be about opport"
type textarea "x"
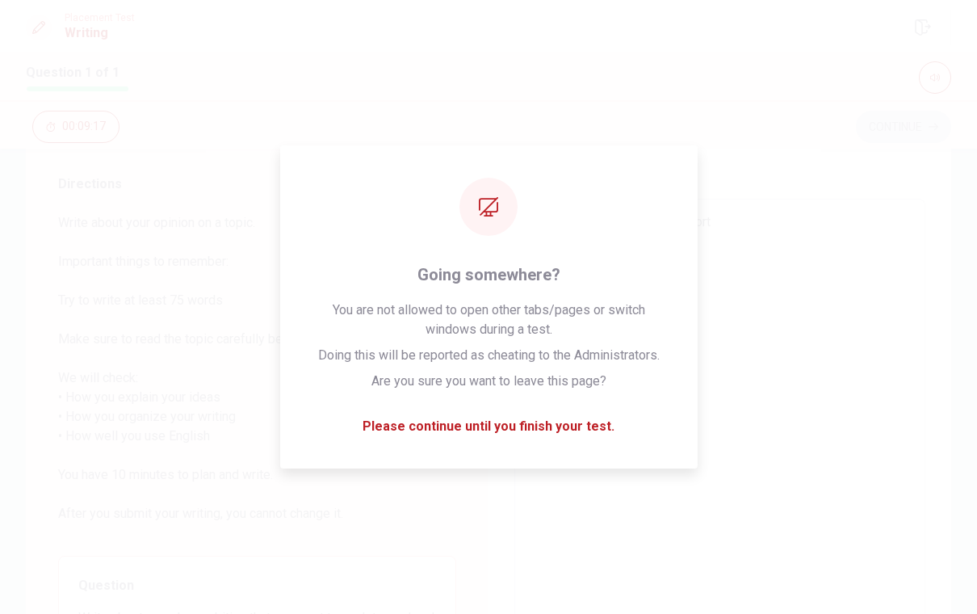
type textarea "My ansewer will be about opportu"
type textarea "x"
type textarea "My ansewer will be about opportun"
type textarea "x"
type textarea "My ansewer will be about opportuni"
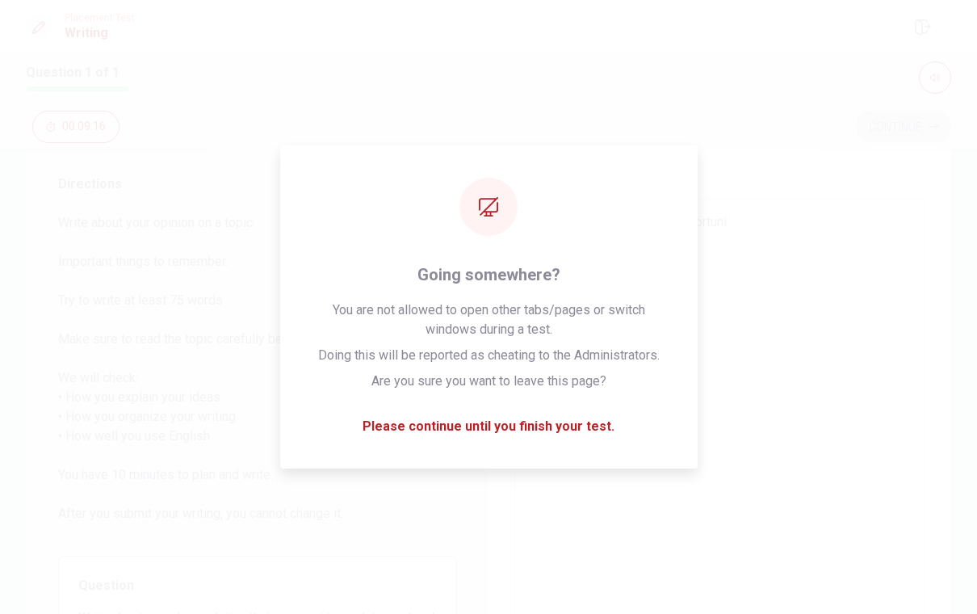
type textarea "x"
type textarea "My ansewer will be about opportunit"
type textarea "x"
type textarea "My ansewer will be about opportunity"
type textarea "x"
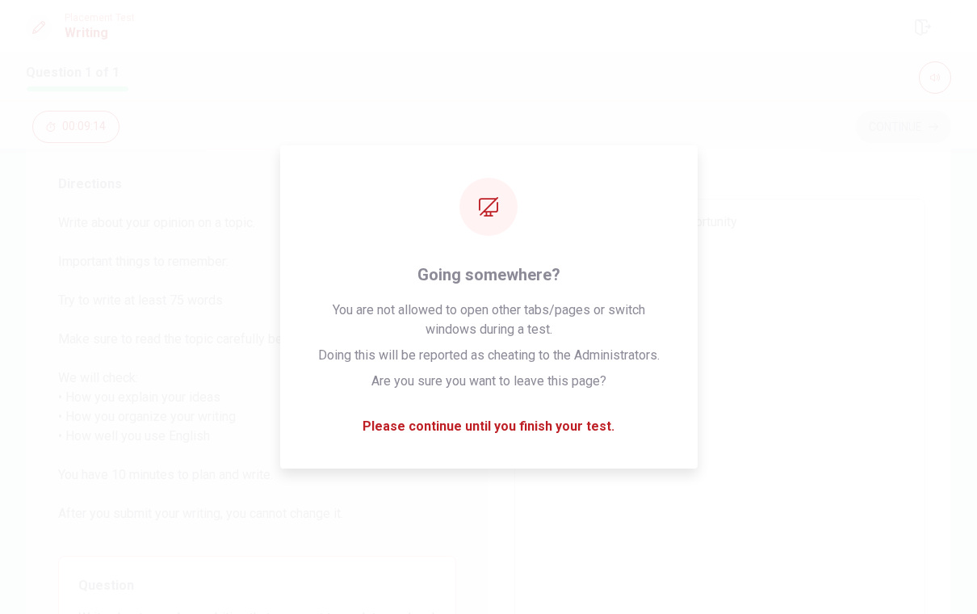
type textarea "My ansewer will be about opportunity,"
type textarea "x"
type textarea "My ansewer will be about opportunity,"
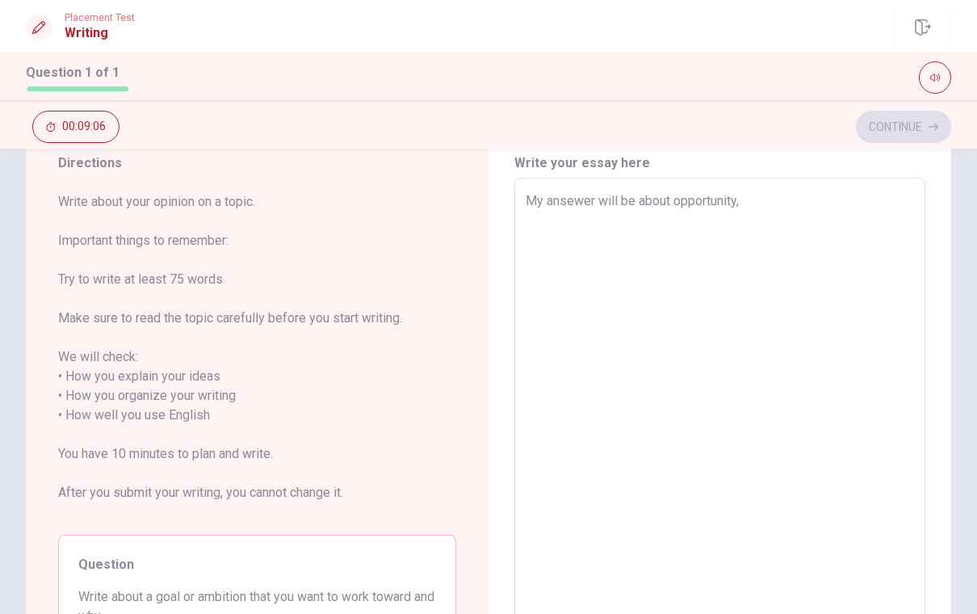
scroll to position [57, 0]
type textarea "x"
type textarea "My ansewer will be about opportunity, w"
type textarea "x"
type textarea "My ansewer will be about opportunity, wh"
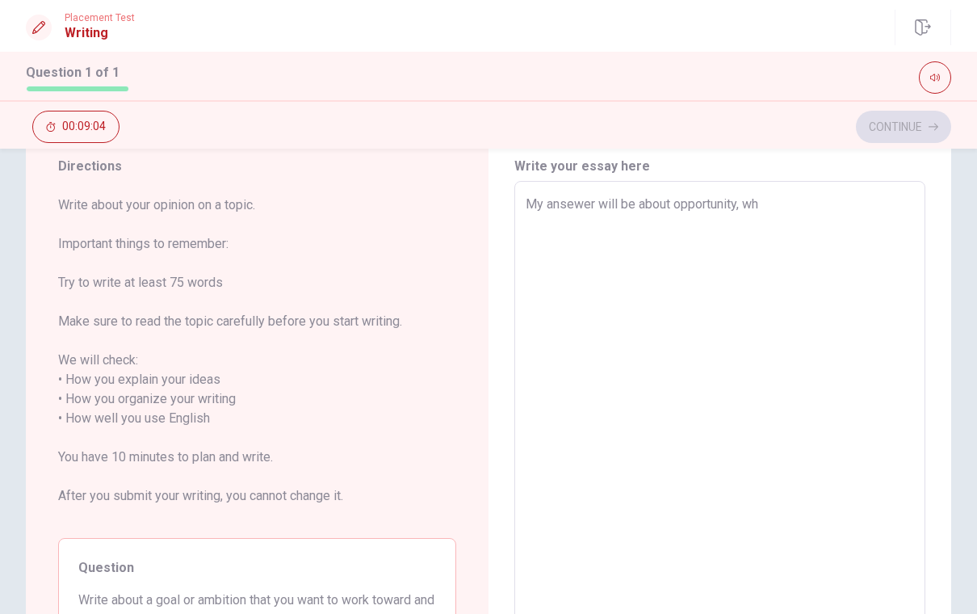
type textarea "x"
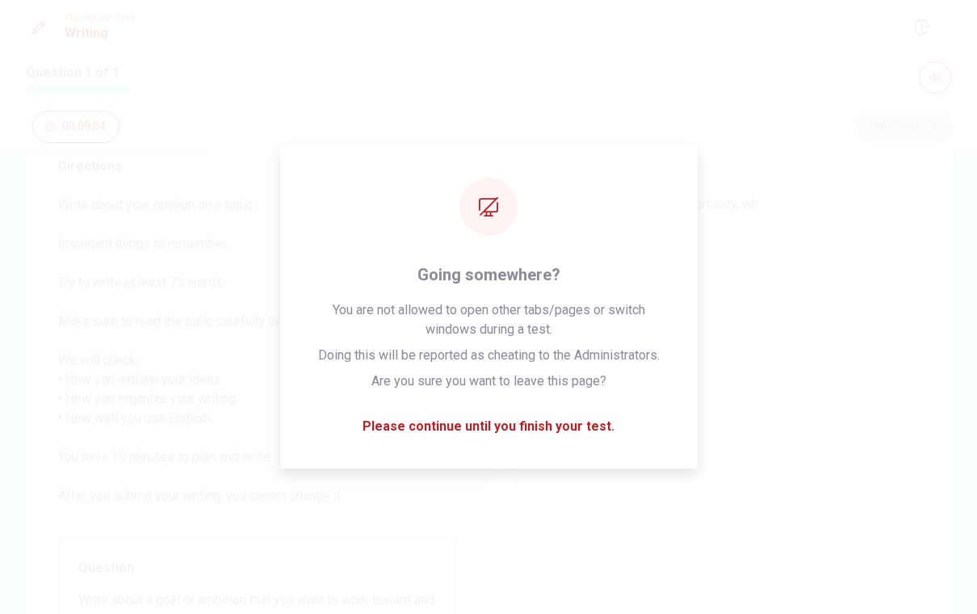
type textarea "My ansewer will be about opportunity, whe"
type textarea "x"
type textarea "My ansewer will be about opportunity, when"
type textarea "x"
type textarea "My ansewer will be about opportunity, when"
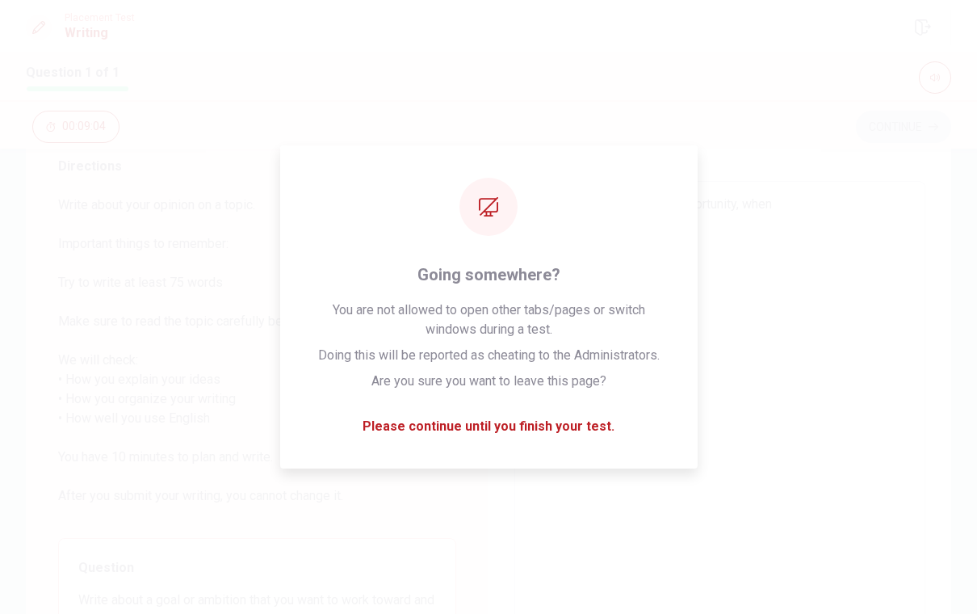
type textarea "x"
type textarea "My ansewer will be about opportunity, when I"
type textarea "x"
type textarea "My ansewer will be about opportunity, when I"
type textarea "x"
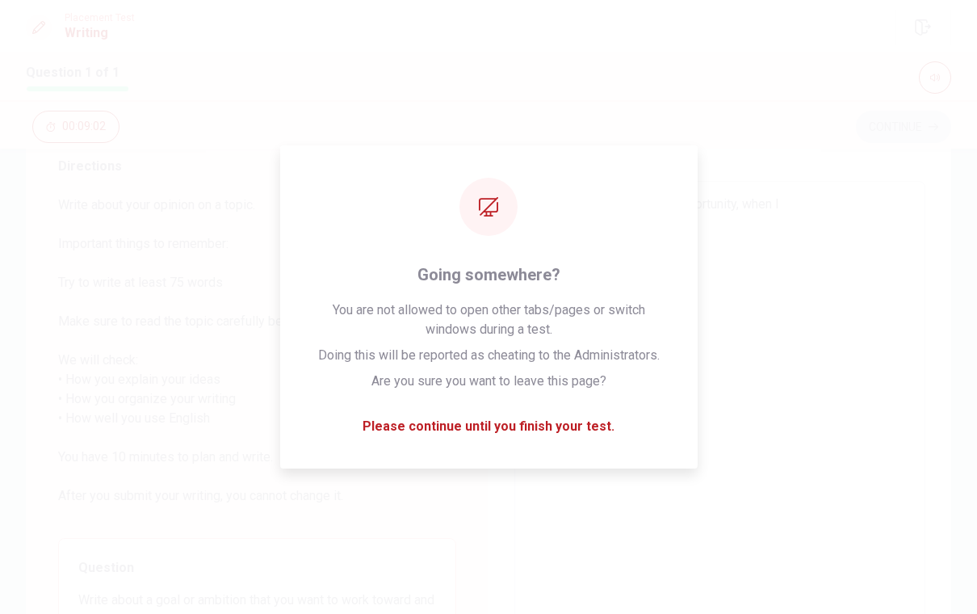
type textarea "My ansewer will be about opportunity, when I s"
type textarea "x"
type textarea "My ansewer will be about opportunity, when I st"
type textarea "x"
type textarea "My ansewer will be about opportunity, when I sta"
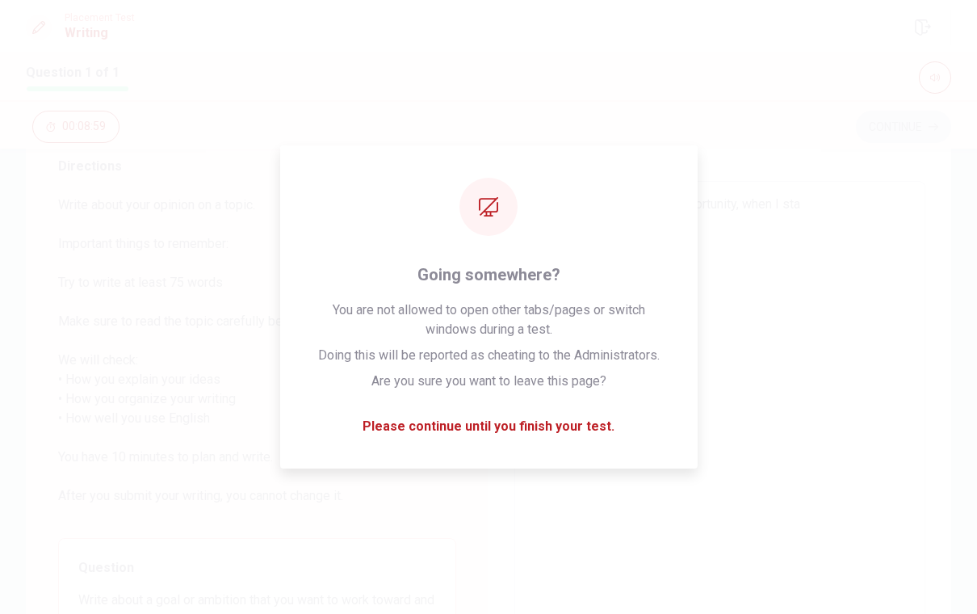
type textarea "x"
type textarea "My ansewer will be about opportunity, when I star"
type textarea "x"
type textarea "My ansewer will be about opportunity, when I star"
type textarea "x"
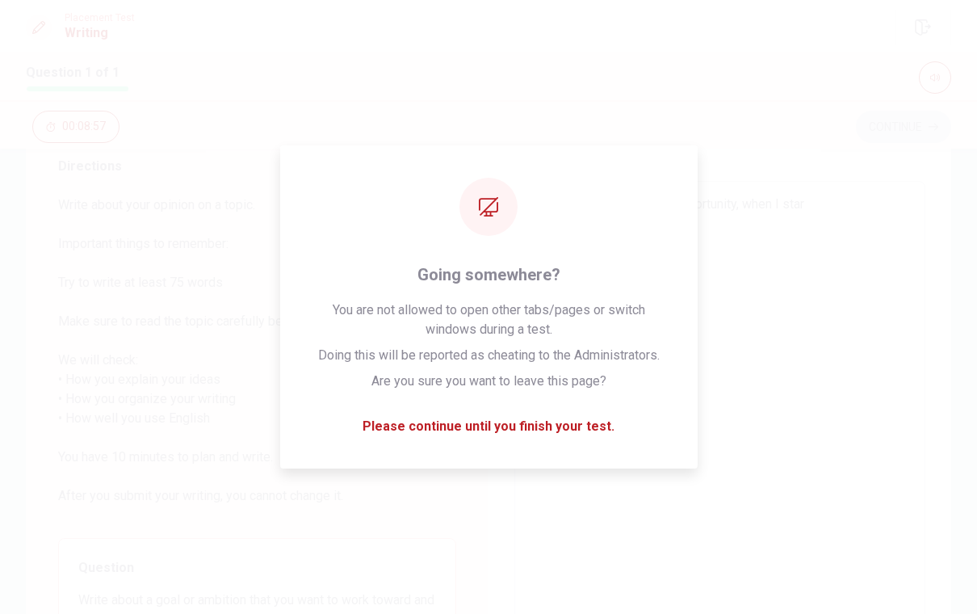
type textarea "My ansewer will be about opportunity, when I star w"
type textarea "x"
type textarea "My ansewer will be about opportunity, when I star wo"
type textarea "x"
type textarea "My ansewer will be about opportunity, when I star woo"
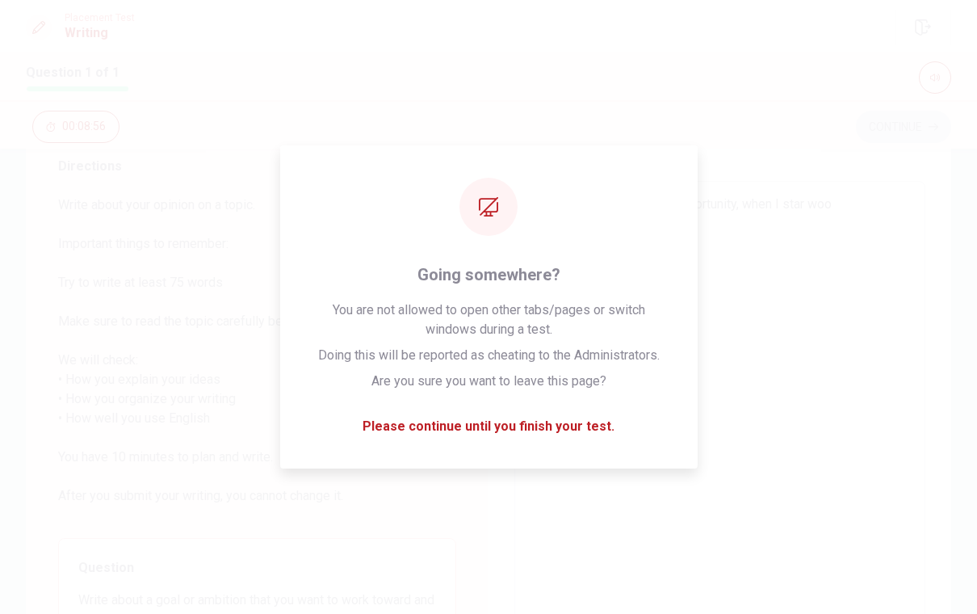
type textarea "x"
type textarea "My ansewer will be about opportunity, when I star wo"
type textarea "x"
type textarea "My ansewer will be about opportunity, when I star wor"
type textarea "x"
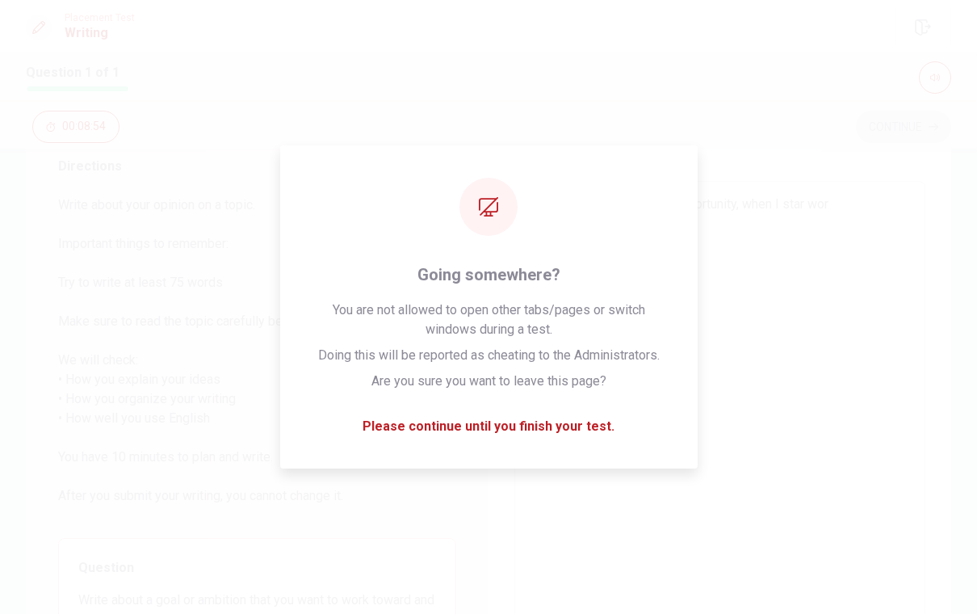
type textarea "My ansewer will be about opportunity, when I star work"
type textarea "x"
type textarea "My ansewer will be about opportunity, when I star worki"
type textarea "x"
type textarea "My ansewer will be about opportunity, when I star workin"
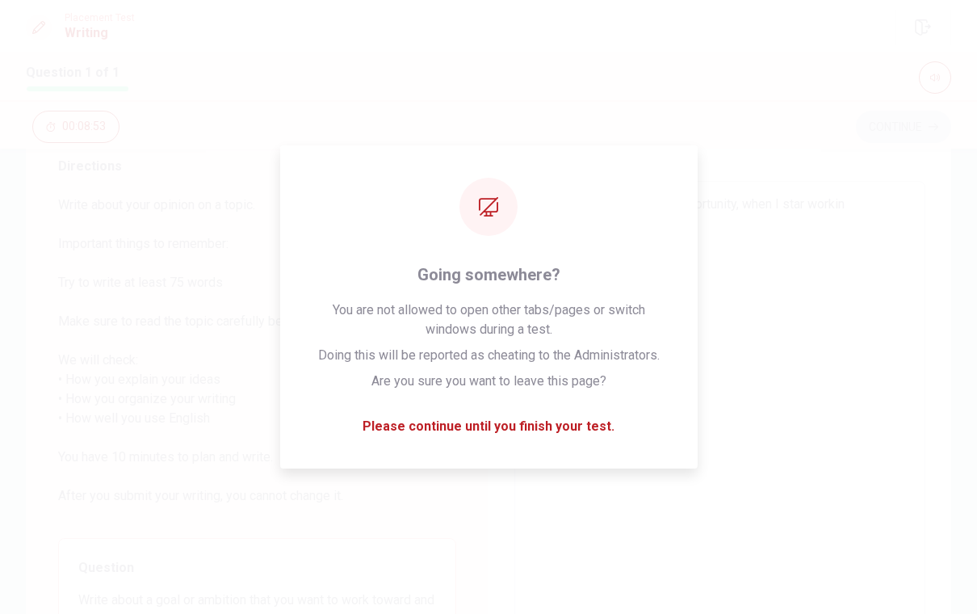
type textarea "x"
type textarea "My ansewer will be about opportunity, when I star working"
type textarea "x"
type textarea "My ansewer will be about opportunity, when I star working"
type textarea "x"
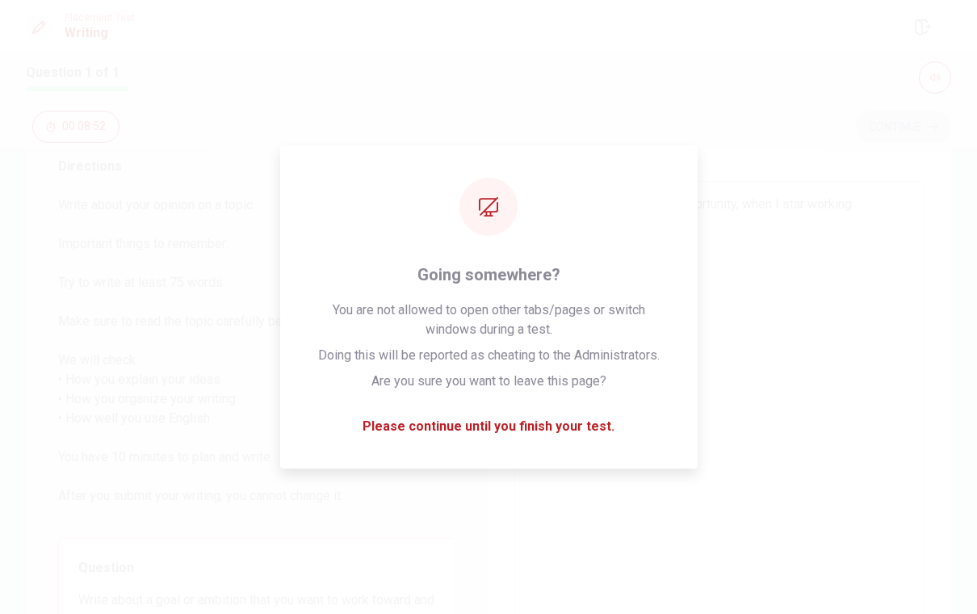
type textarea "My ansewer will be about opportunity, when I star working i"
type textarea "x"
type textarea "My ansewer will be about opportunity, when I star working in"
type textarea "x"
type textarea "My ansewer will be about opportunity, when I star working in"
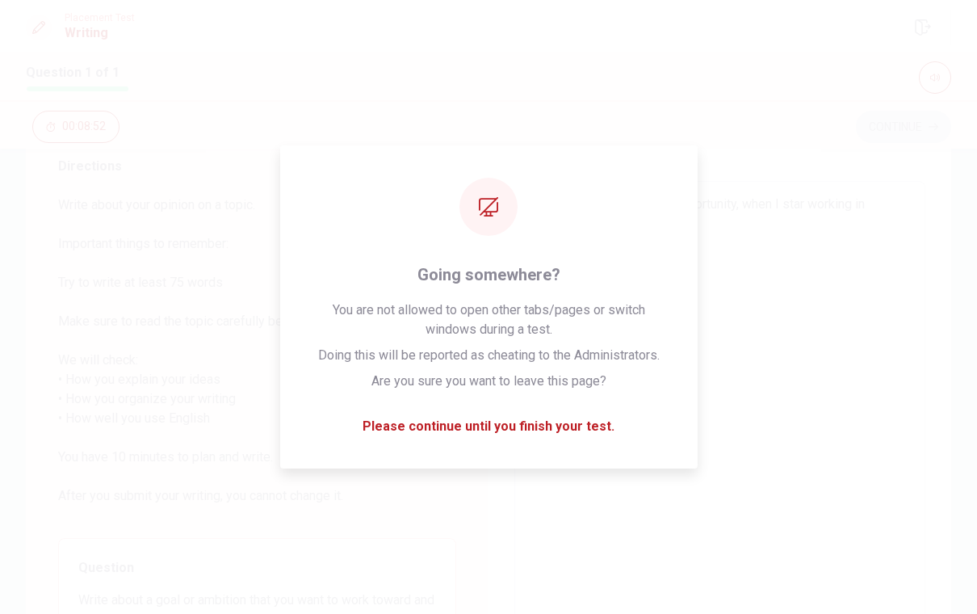
type textarea "x"
type textarea "My ansewer will be about opportunity, when I star working in m"
type textarea "x"
type textarea "My ansewer will be about opportunity, when I star working in my"
type textarea "x"
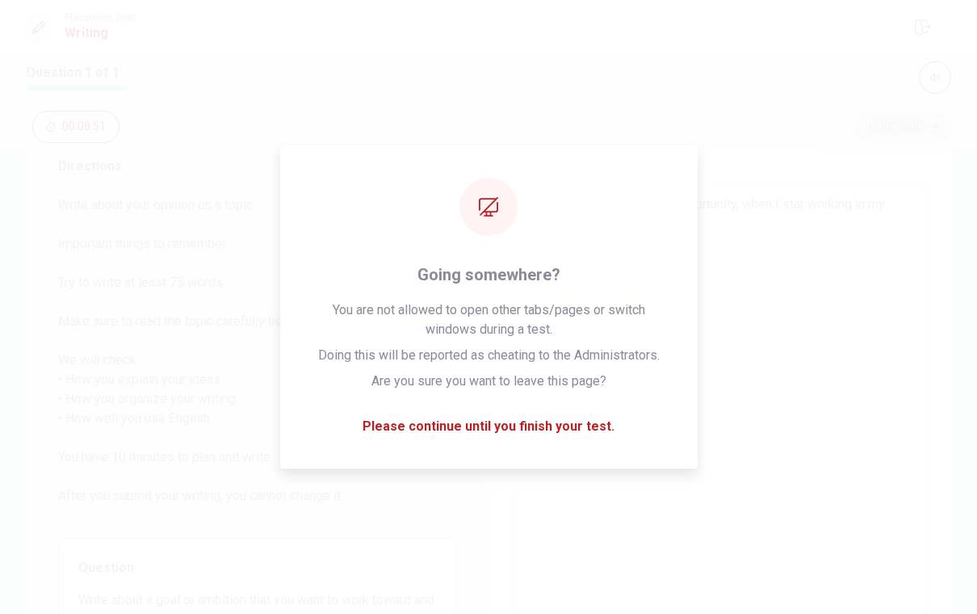
type textarea "My ansewer will be about opportunity, when I star working in my"
type textarea "x"
type textarea "My ansewer will be about opportunity, when I star working in my c"
type textarea "x"
type textarea "My ansewer will be about opportunity, when I star working in my cu"
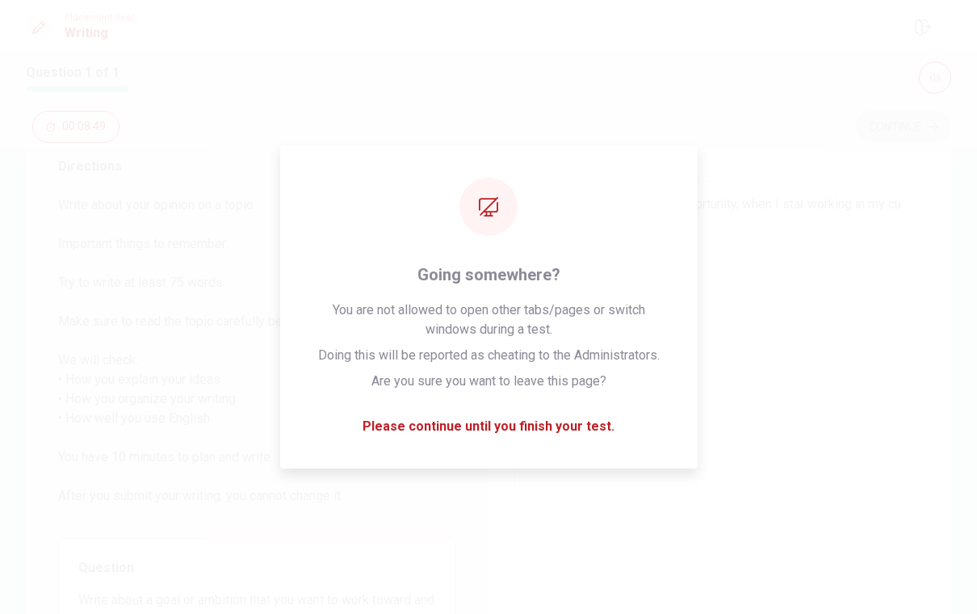
type textarea "x"
type textarea "My ansewer will be about opportunity, when I star working in my cur"
type textarea "x"
type textarea "My ansewer will be about opportunity, when I star working in my cure"
type textarea "x"
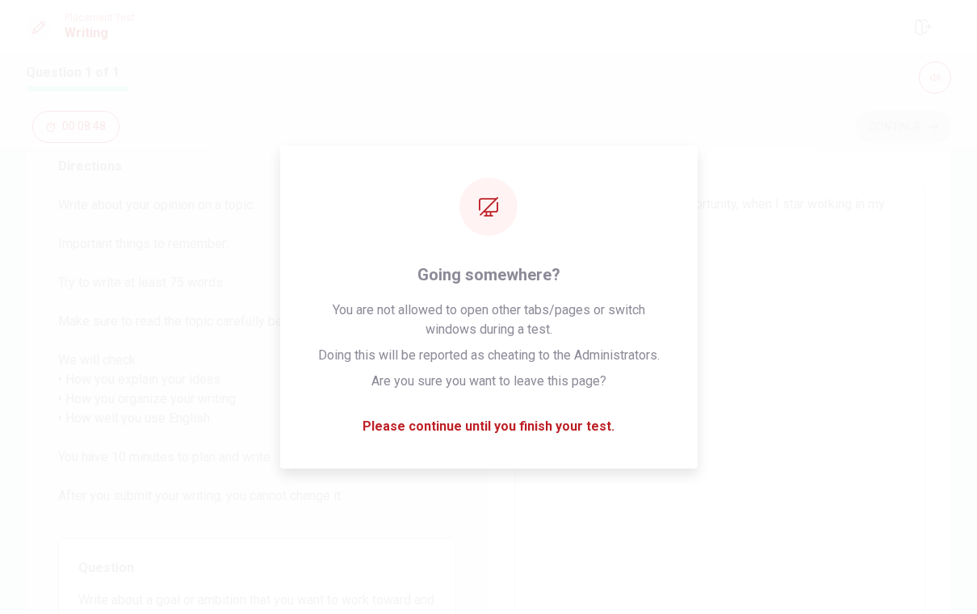
type textarea "My ansewer will be about opportunity, when I star working in my curen"
type textarea "x"
type textarea "My ansewer will be about opportunity, when I star working in my curent"
type textarea "x"
type textarea "My ansewer will be about opportunity, when I star working in my curenty"
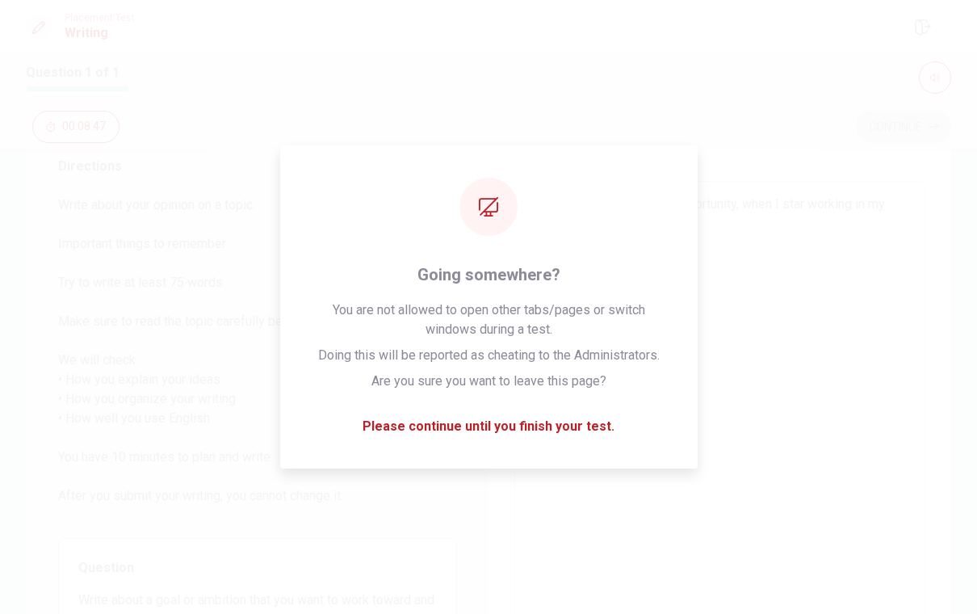
type textarea "x"
type textarea "My ansewer will be about opportunity, when I star working in my curenty"
type textarea "x"
type textarea "My ansewer will be about opportunity, when I star working in my curenty p"
type textarea "x"
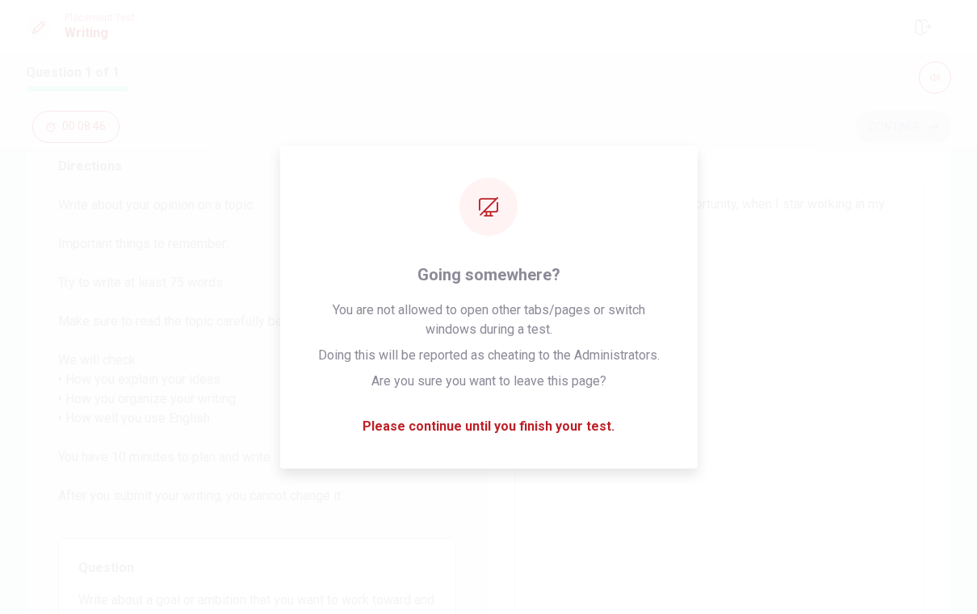
type textarea "My ansewer will be about opportunity, when I star working in my curenty po"
type textarea "x"
type textarea "My ansewer will be about opportunity, when I star working in my curenty pos"
type textarea "x"
type textarea "My ansewer will be about opportunity, when I star working in my curenty posi"
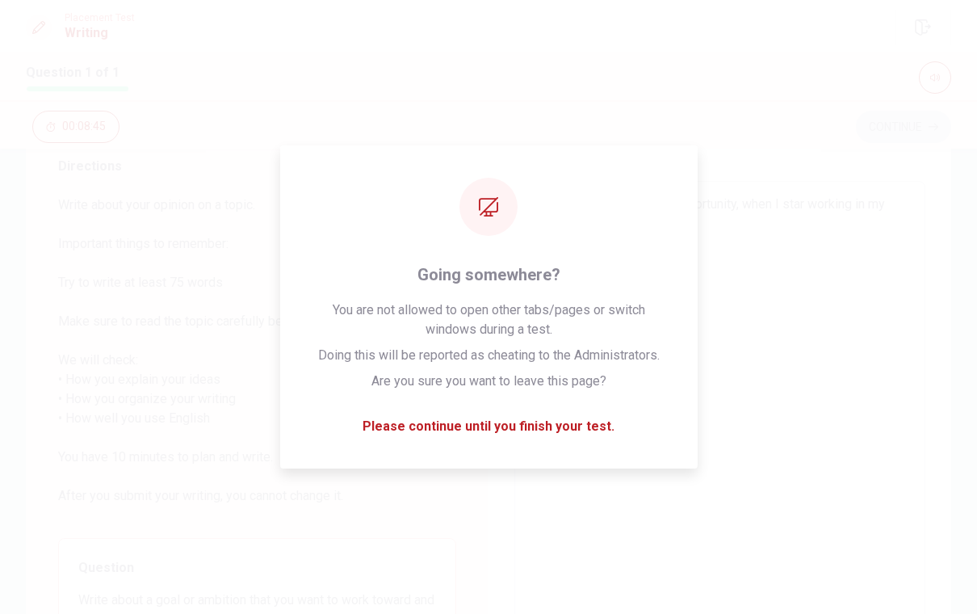
type textarea "x"
type textarea "My ansewer will be about opportunity, when I star working in my curenty posit"
type textarea "x"
type textarea "My ansewer will be about opportunity, when I star working in my curenty positi"
type textarea "x"
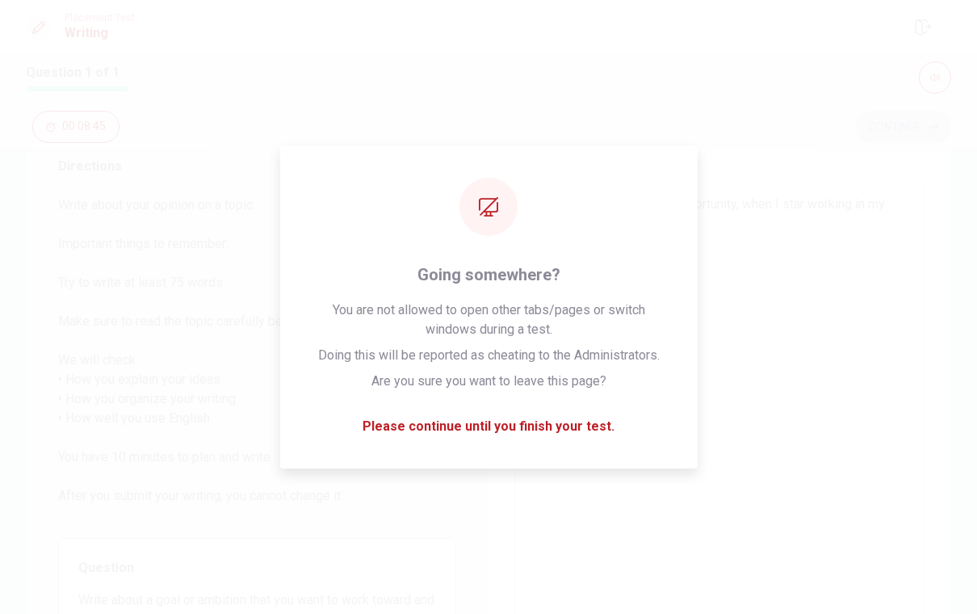
type textarea "My ansewer will be about opportunity, when I star working in my curenty positio"
type textarea "x"
type textarea "My ansewer will be about opportunity, when I star working in my curenty position"
type textarea "x"
type textarea "My ansewer will be about opportunity, when I star working in my curenty position"
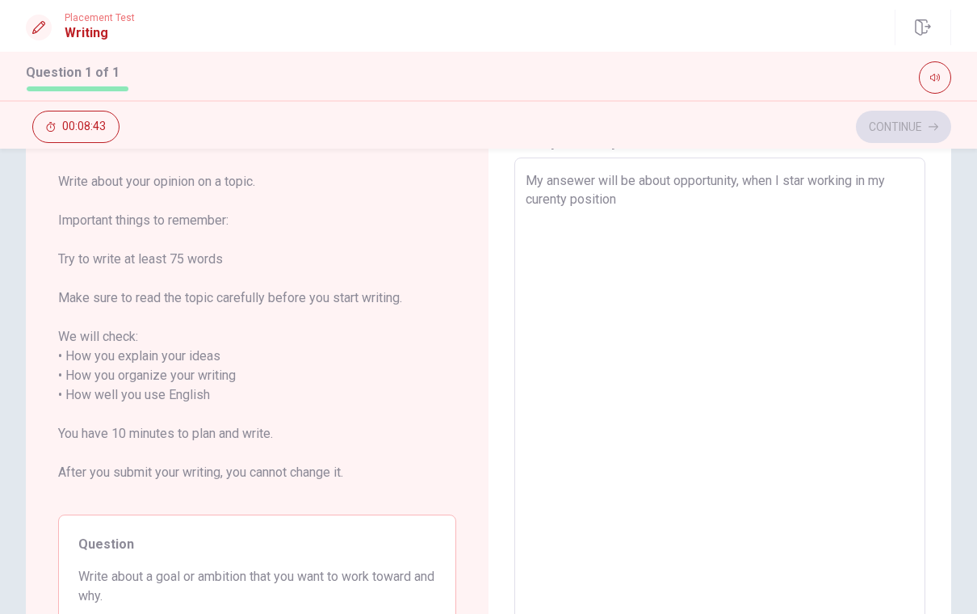
scroll to position [77, 0]
type textarea "x"
type textarea "My ansewer will be about opportunity, when I star working in my curenty position"
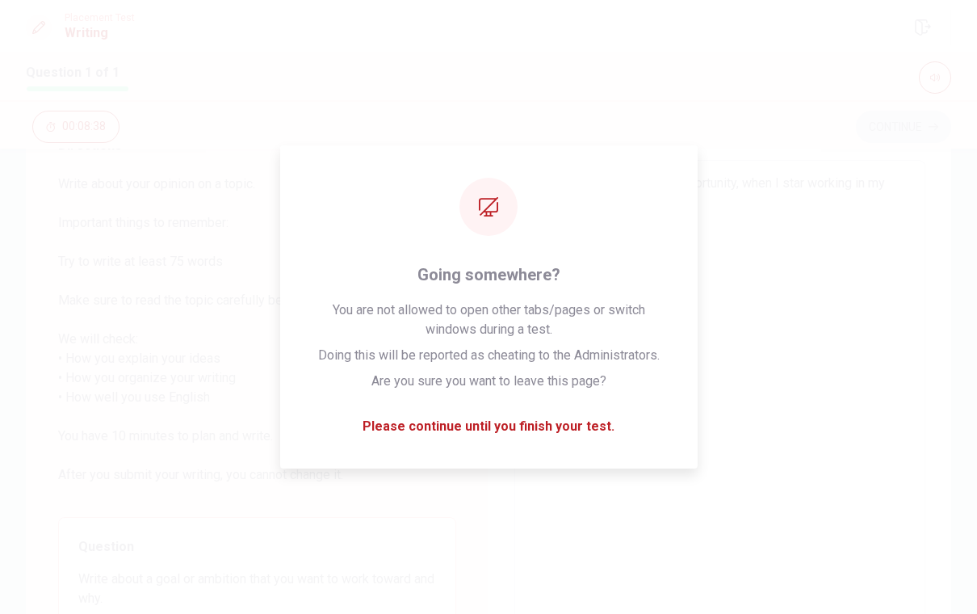
type textarea "x"
type textarea "My ansewer will be about opportunity, when I star working in my curenty positio…"
type textarea "x"
type textarea "My ansewer will be about opportunity, when I star working in my curenty positio…"
type textarea "x"
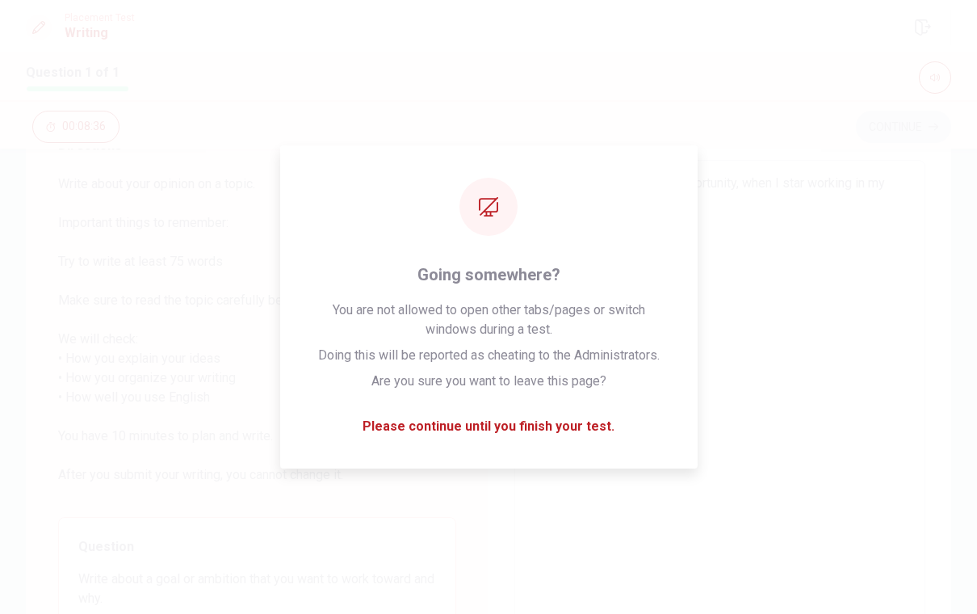
type textarea "My ansewer will be about opportunity, when I star working in my curenty positio…"
type textarea "x"
type textarea "My ansewer will be about opportunity, when I star working in my curenty positio…"
type textarea "x"
type textarea "My ansewer will be about opportunity, when I star working in my curenty positio…"
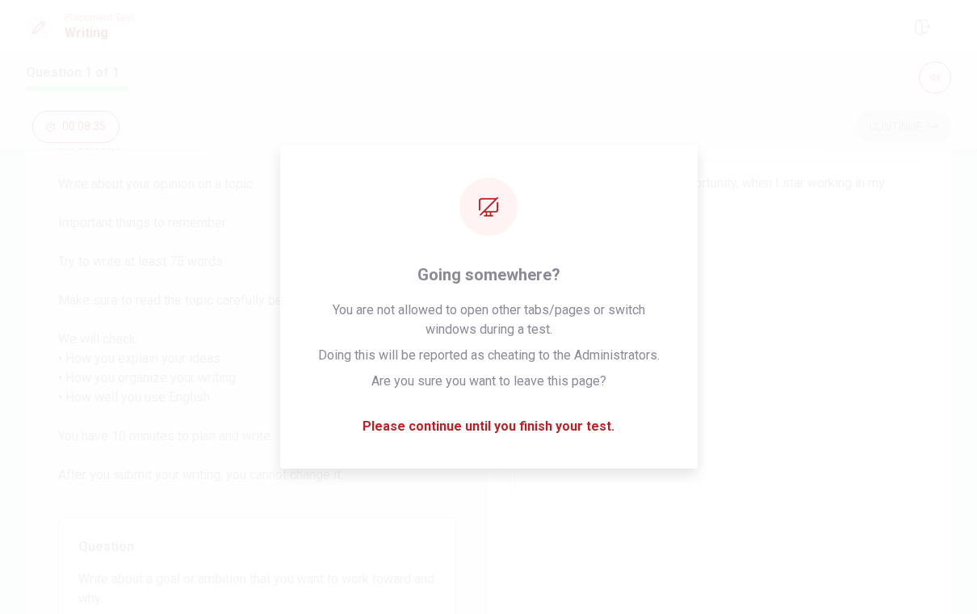
type textarea "x"
type textarea "My ansewer will be about opportunity, when I star working in my curenty positio…"
type textarea "x"
type textarea "My ansewer will be about opportunity, when I star working in my curenty positio…"
type textarea "x"
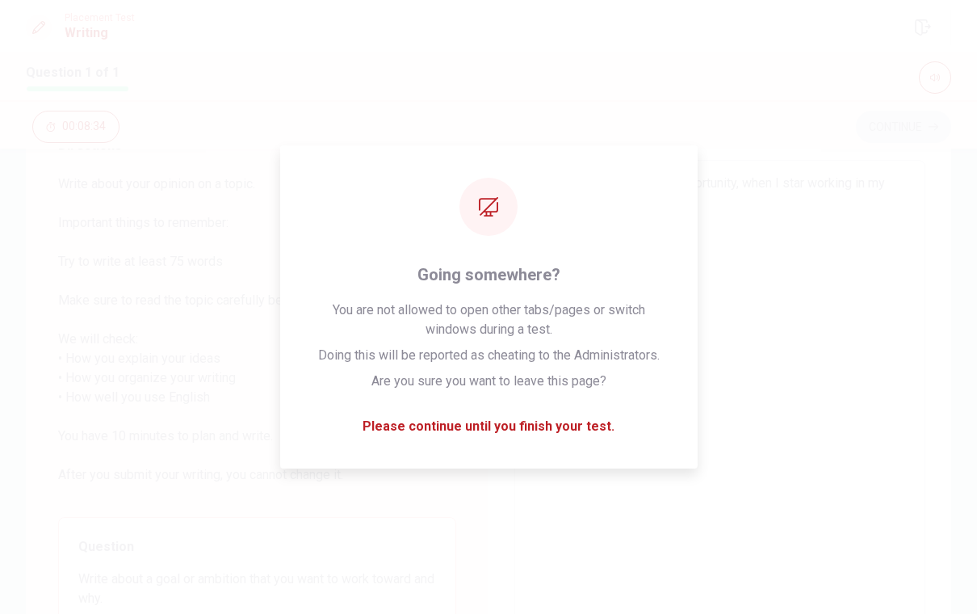
type textarea "My ansewer will be about opportunity, when I star working in my curenty positio…"
type textarea "x"
type textarea "My ansewer will be about opportunity, when I star working in my curenty positio…"
type textarea "x"
type textarea "My ansewer will be about opportunity, when I star working in my curenty positio…"
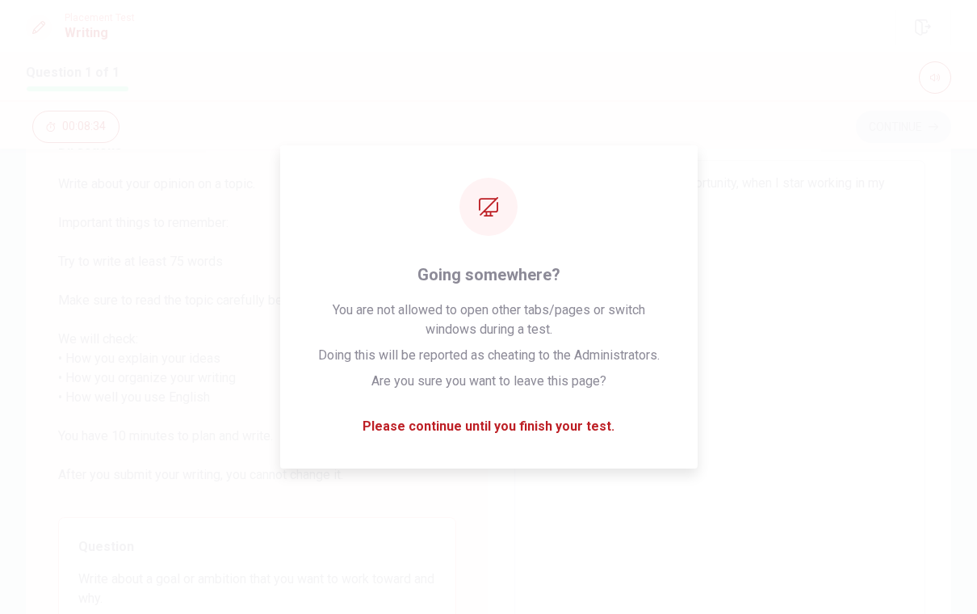
type textarea "x"
type textarea "My ansewer will be about opportunity, when I star working in my curenty positio…"
type textarea "x"
type textarea "My ansewer will be about opportunity, when I star working in my curenty positio…"
type textarea "x"
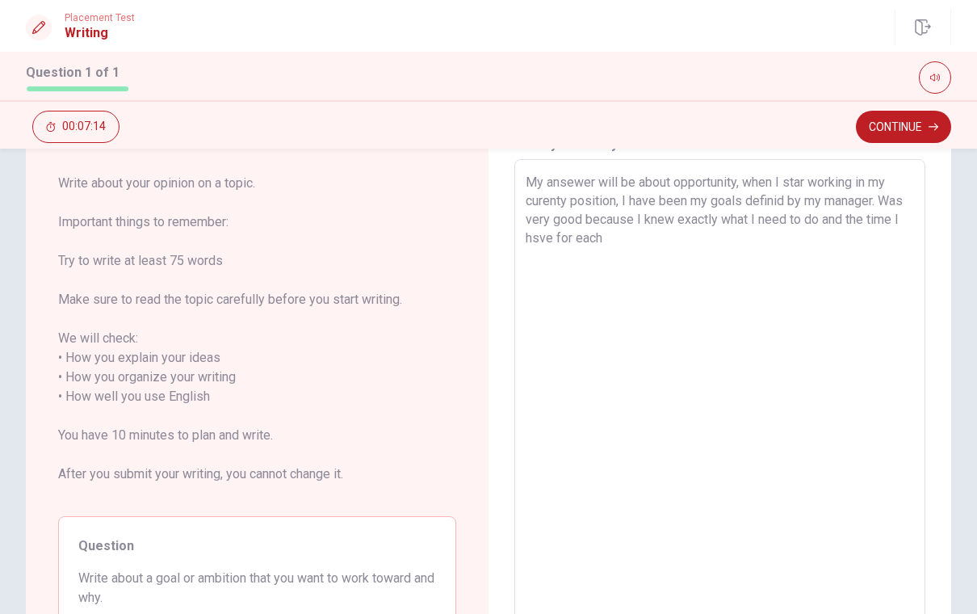
scroll to position [80, 0]
click at [576, 234] on textarea "My ansewer will be about opportunity, when I star working in my curenty positio…" at bounding box center [720, 395] width 388 height 448
click at [687, 234] on textarea "My ansewer will be about opportunity, when I star working in my curenty positio…" at bounding box center [720, 395] width 388 height 448
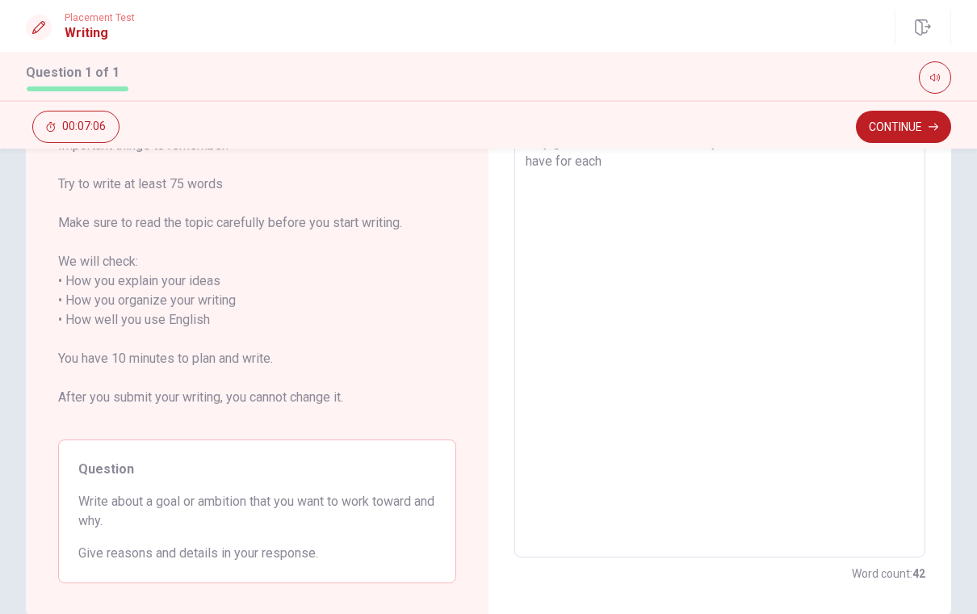
click at [279, 470] on span "Question" at bounding box center [257, 468] width 358 height 19
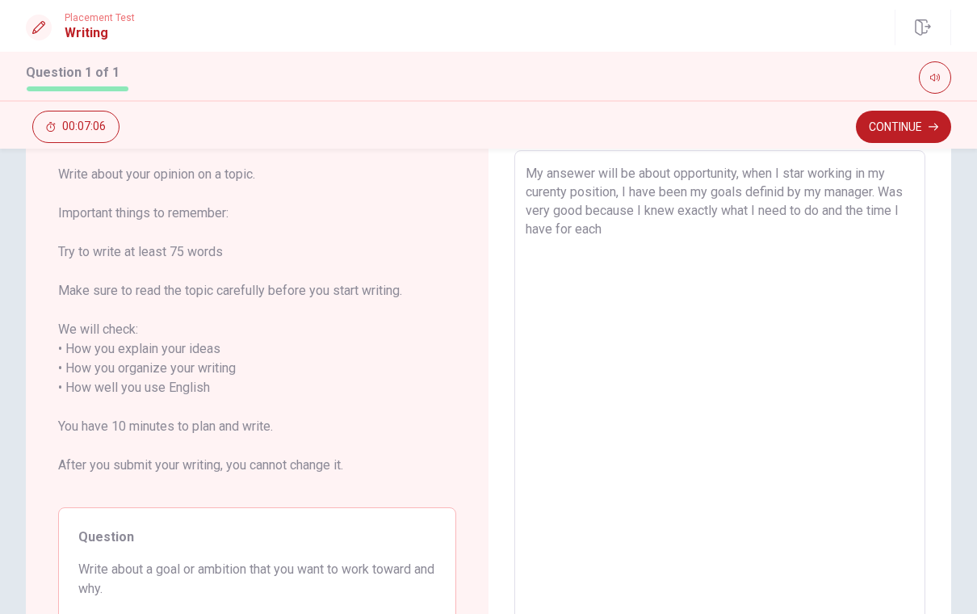
scroll to position [81, 0]
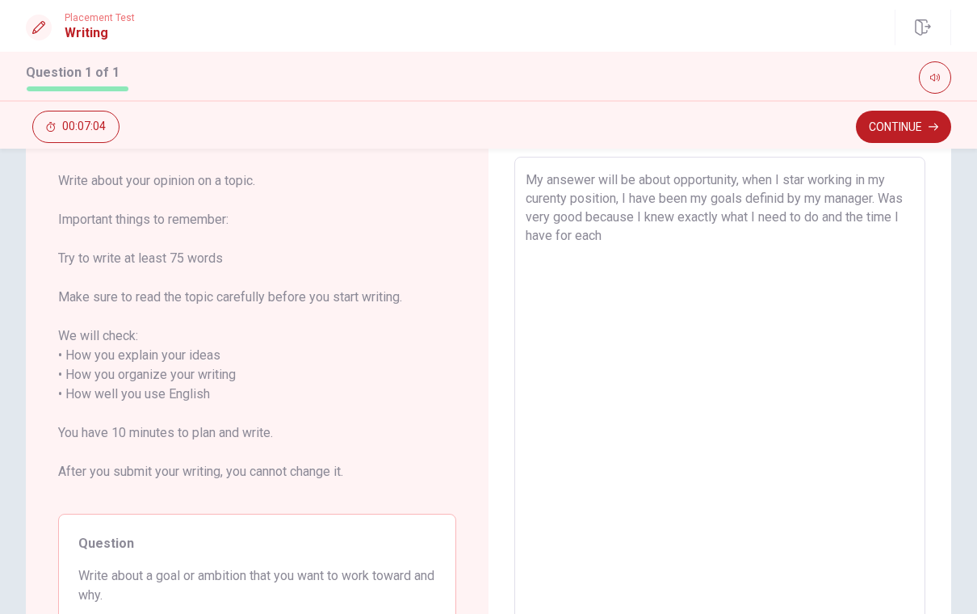
click at [652, 232] on textarea "My ansewer will be about opportunity, when I star working in my curenty positio…" at bounding box center [720, 394] width 388 height 448
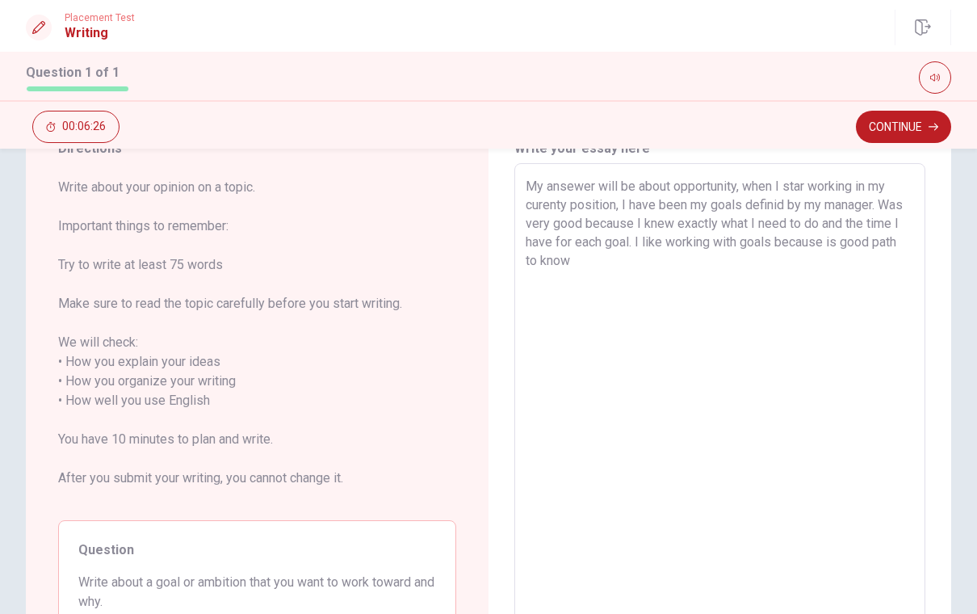
scroll to position [75, 0]
click at [607, 258] on textarea "My ansewer will be about opportunity, when I star working in my curenty positio…" at bounding box center [720, 400] width 388 height 448
click at [683, 185] on textarea "My ansewer will be about opportunity, when I star working in my curenty positio…" at bounding box center [720, 400] width 388 height 448
click at [872, 318] on textarea "Opportunity, when I star working in my curenty position, I have been my goals d…" at bounding box center [720, 400] width 388 height 448
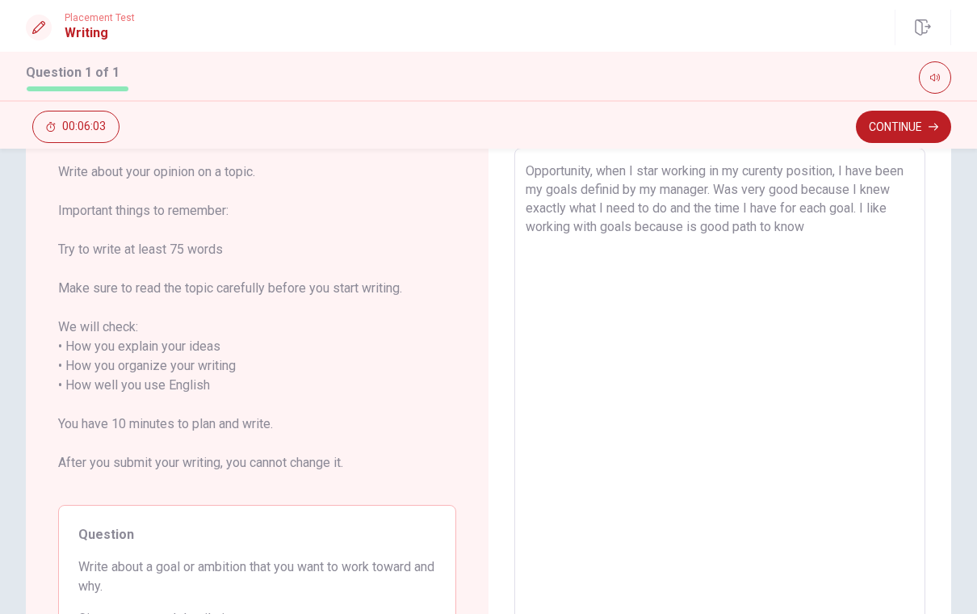
scroll to position [58, 0]
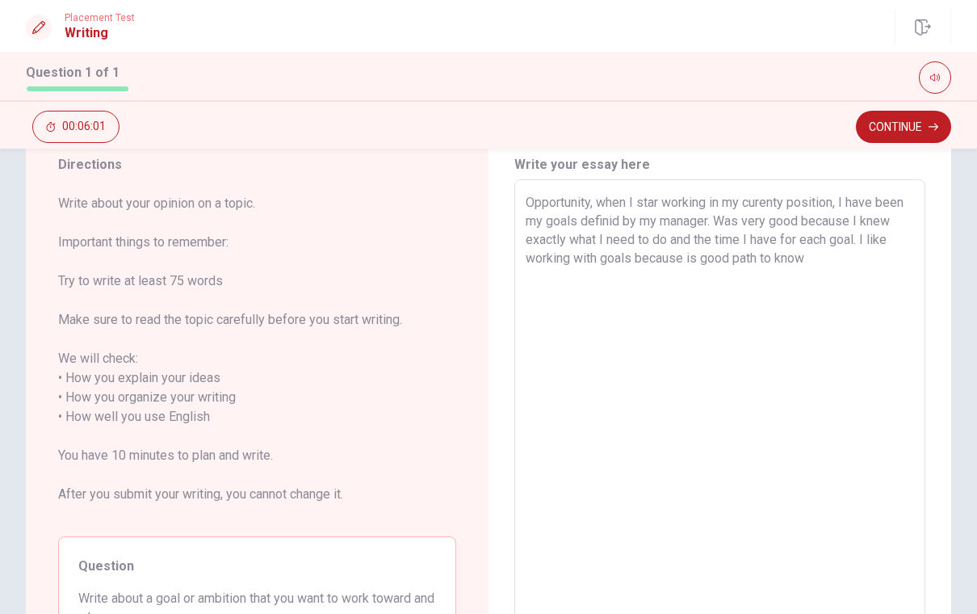
click at [636, 202] on textarea "Opportunity, when I star working in my curenty position, I have been my goals d…" at bounding box center [720, 417] width 388 height 448
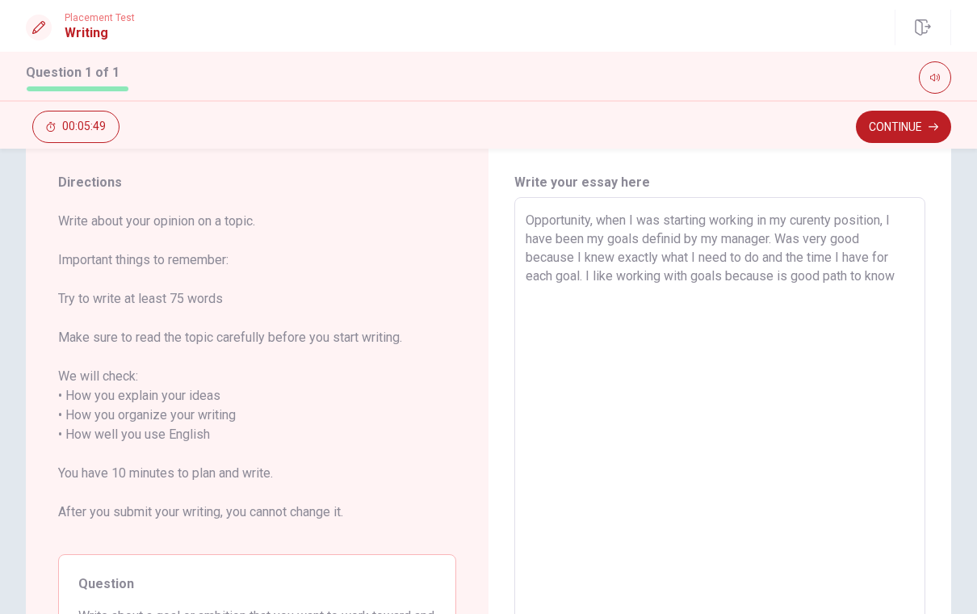
scroll to position [41, 0]
click at [756, 219] on textarea "Opportunity, when I was starting working in my curenty position, I have been my…" at bounding box center [720, 434] width 388 height 448
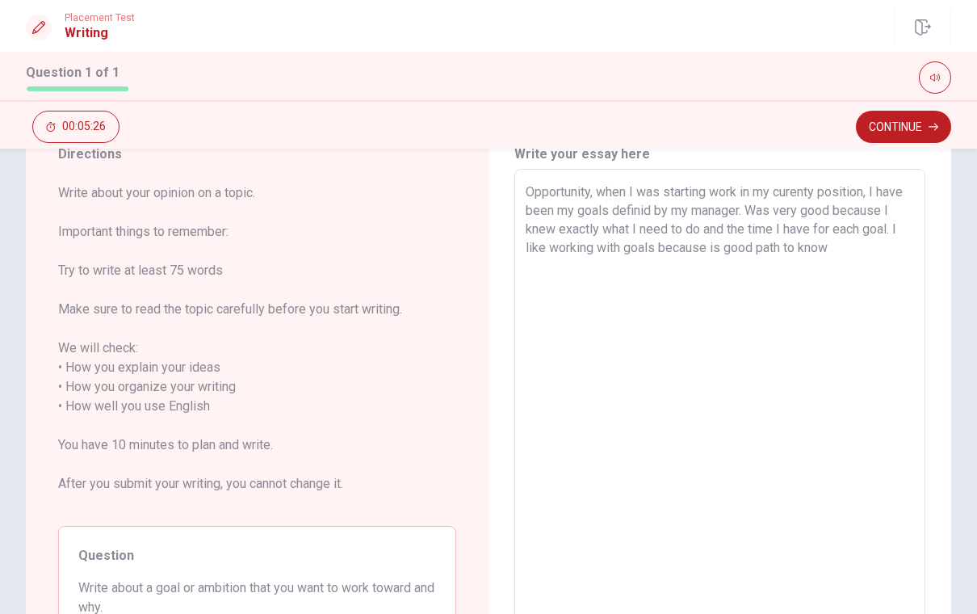
scroll to position [69, 0]
click at [907, 245] on textarea "Opportunity, when I was starting work in my curenty position, I have been my go…" at bounding box center [720, 406] width 388 height 448
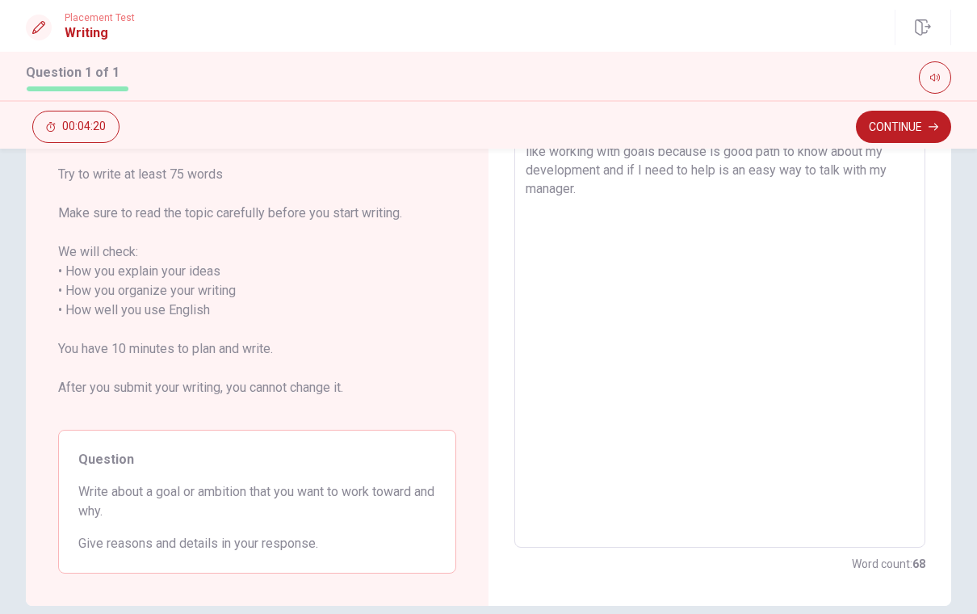
scroll to position [199, 0]
